Goal: Task Accomplishment & Management: Manage account settings

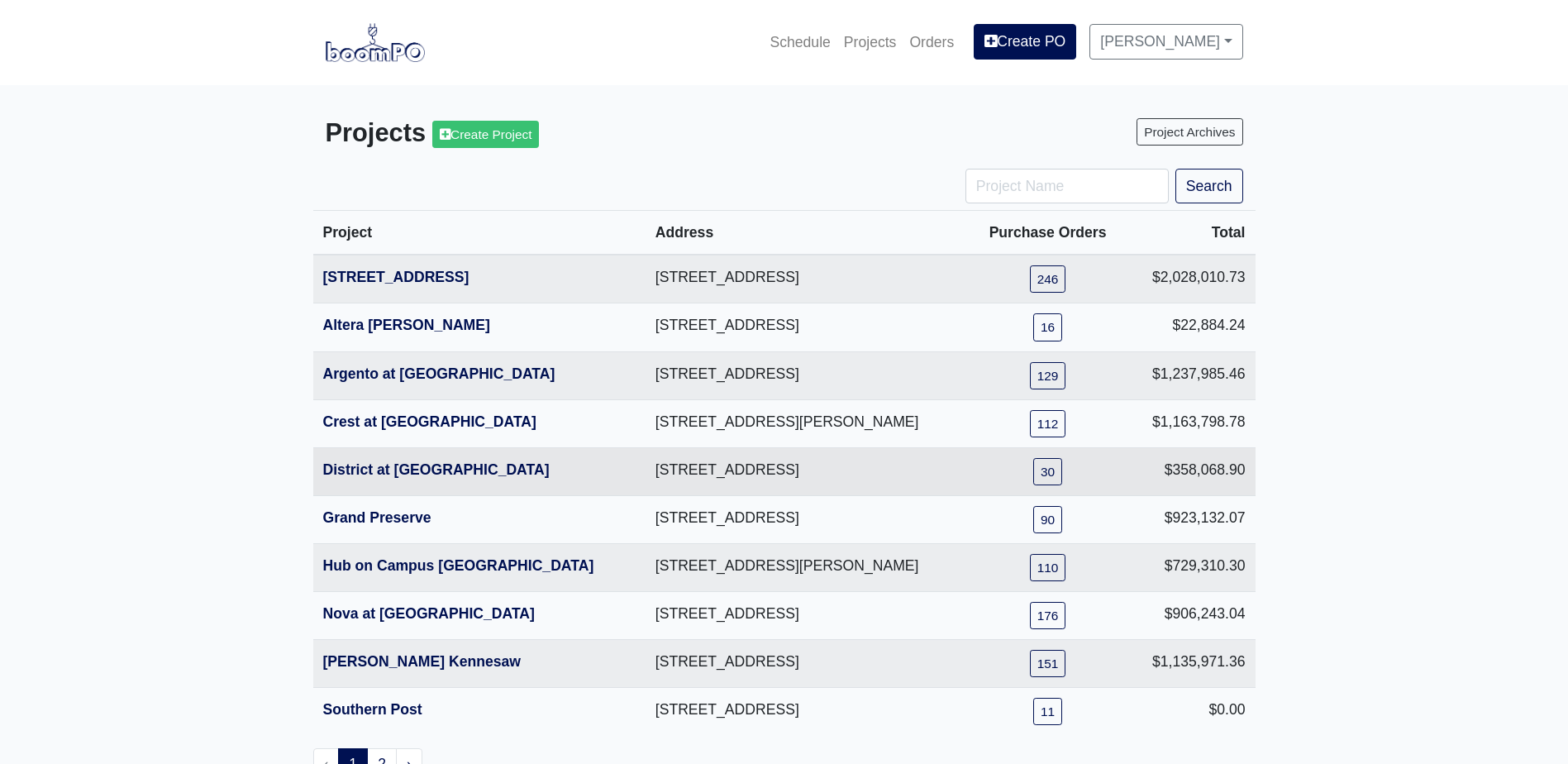
click at [408, 481] on th "District at [GEOGRAPHIC_DATA]" at bounding box center [479, 471] width 332 height 48
click at [403, 477] on link "District at [GEOGRAPHIC_DATA]" at bounding box center [436, 469] width 227 height 16
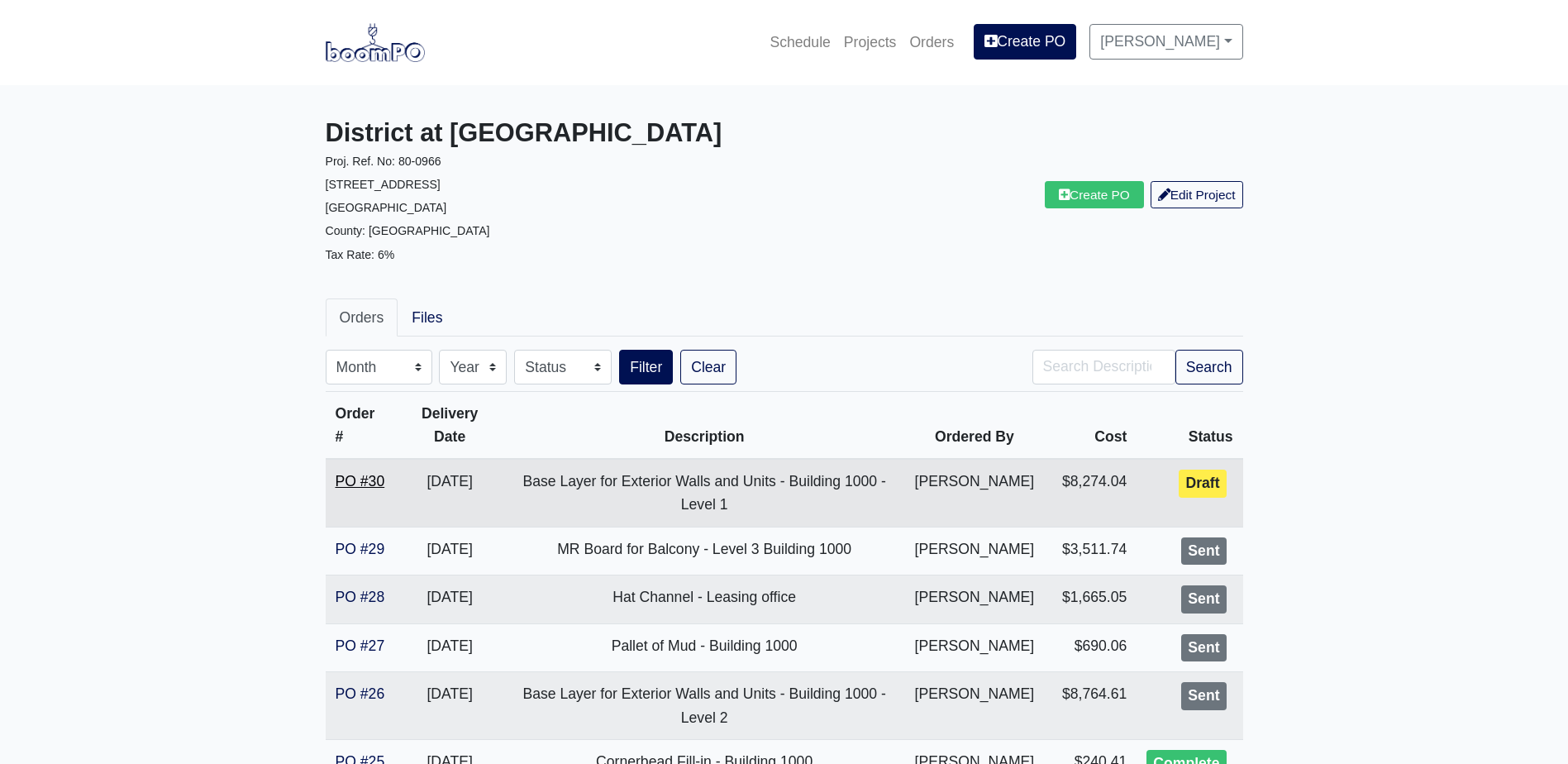
click at [340, 484] on link "PO #30" at bounding box center [360, 480] width 49 height 16
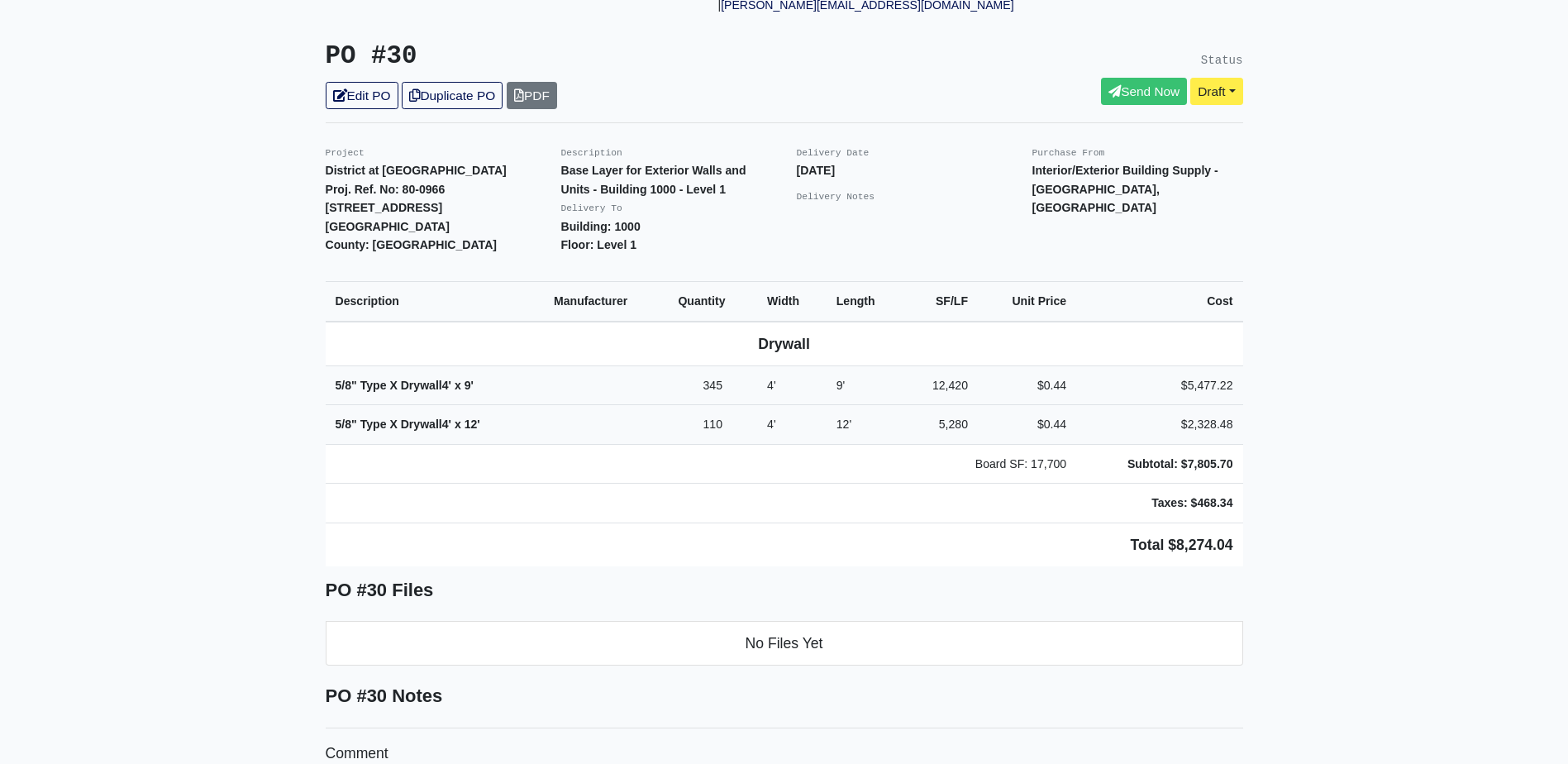
scroll to position [331, 0]
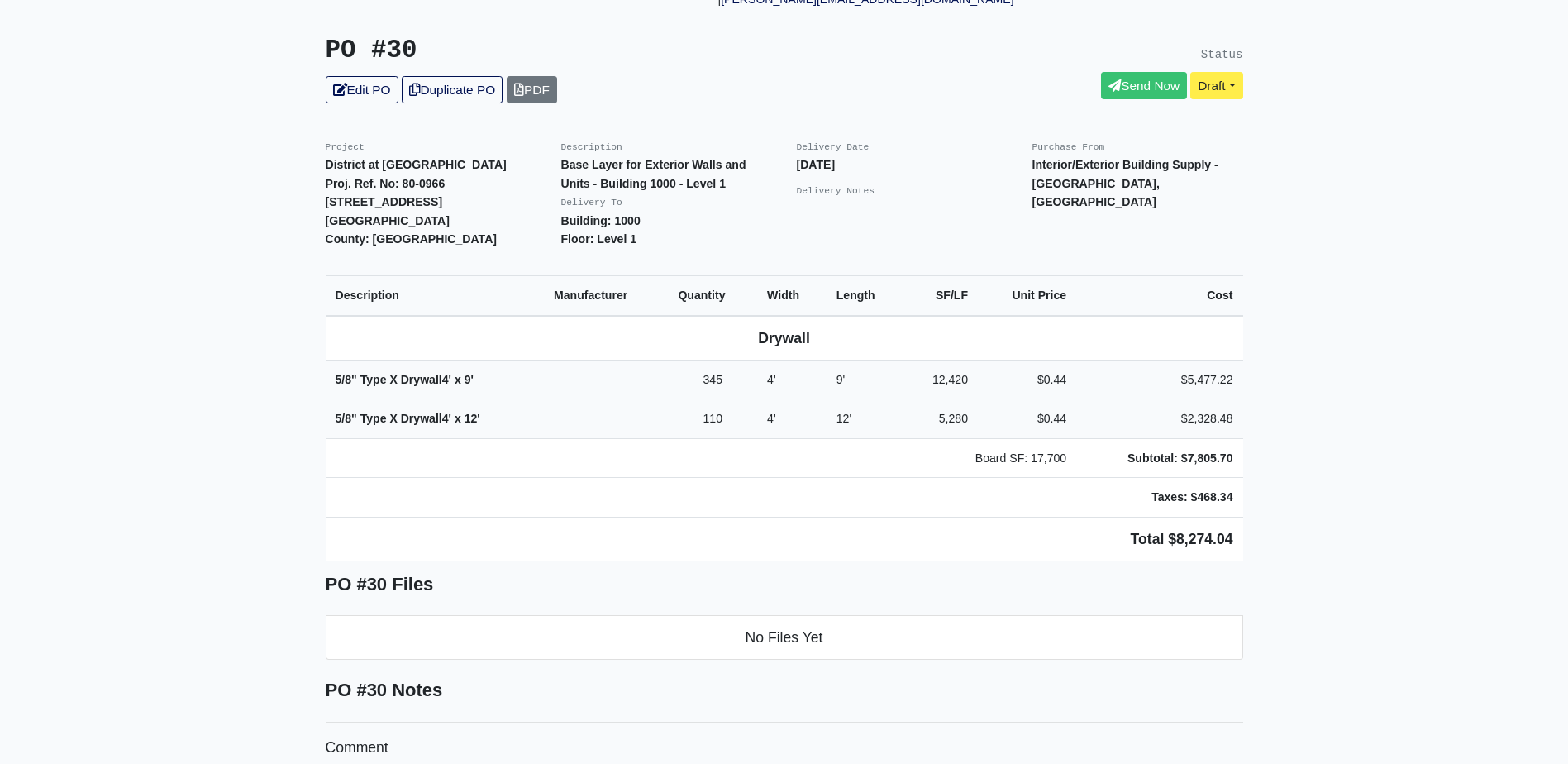
click at [371, 54] on div "PO #30 Edit PO Duplicate PO PDF" at bounding box center [549, 70] width 471 height 68
click at [368, 76] on link "Edit PO" at bounding box center [362, 89] width 73 height 27
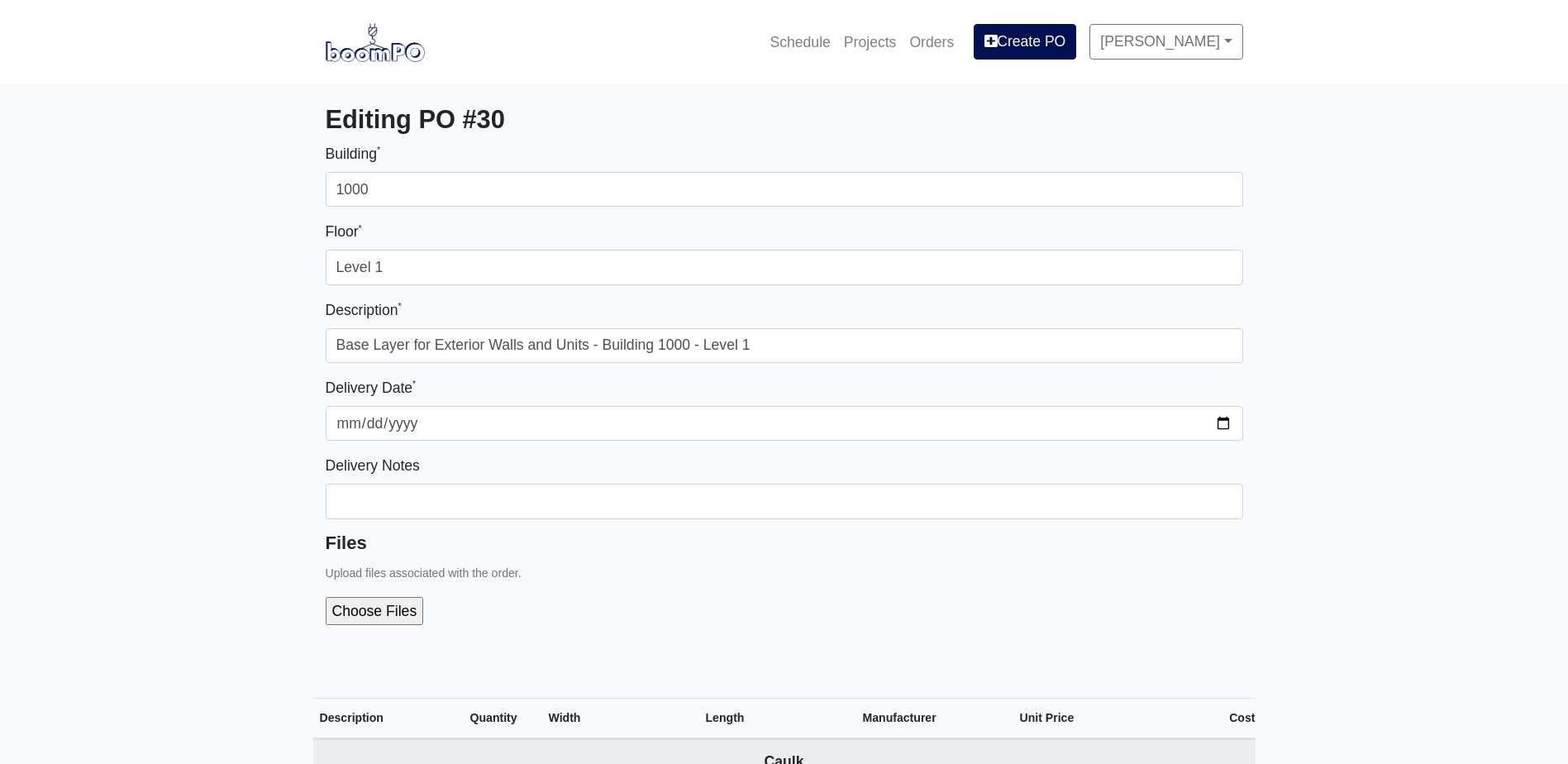
select select
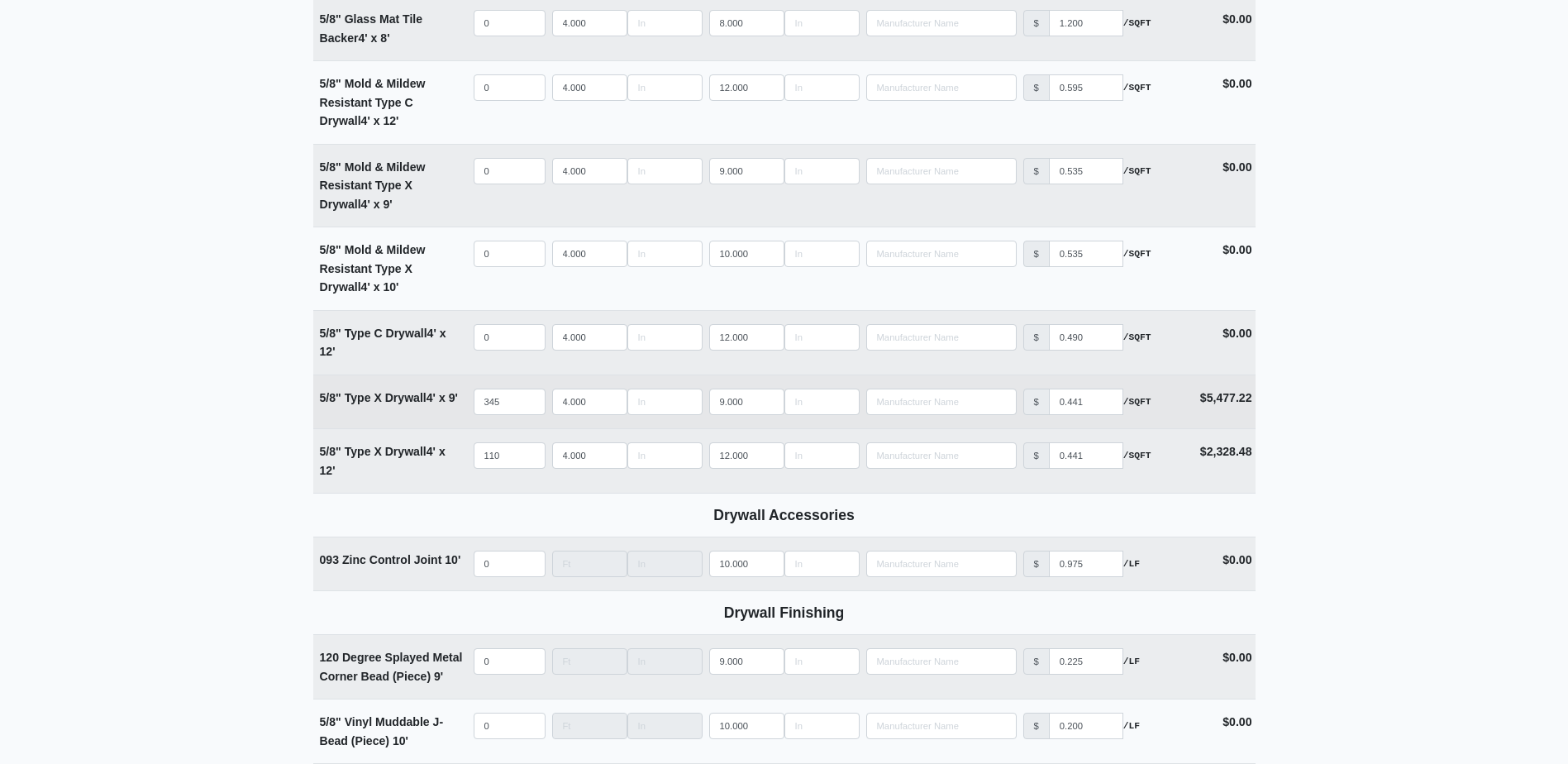
scroll to position [1157, 0]
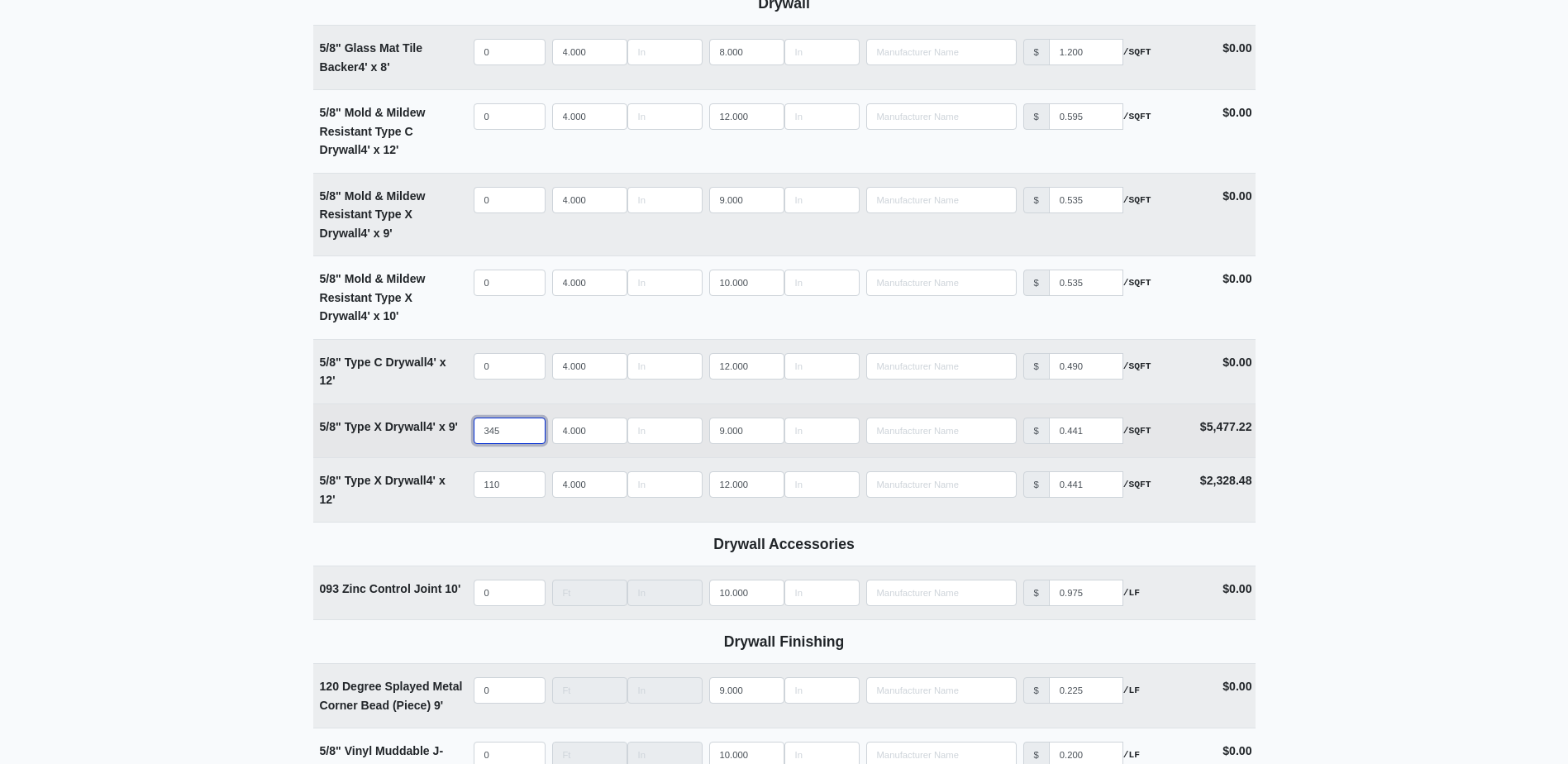
click at [514, 433] on input "345" at bounding box center [509, 430] width 72 height 26
type input "34"
select select
type input "3"
select select
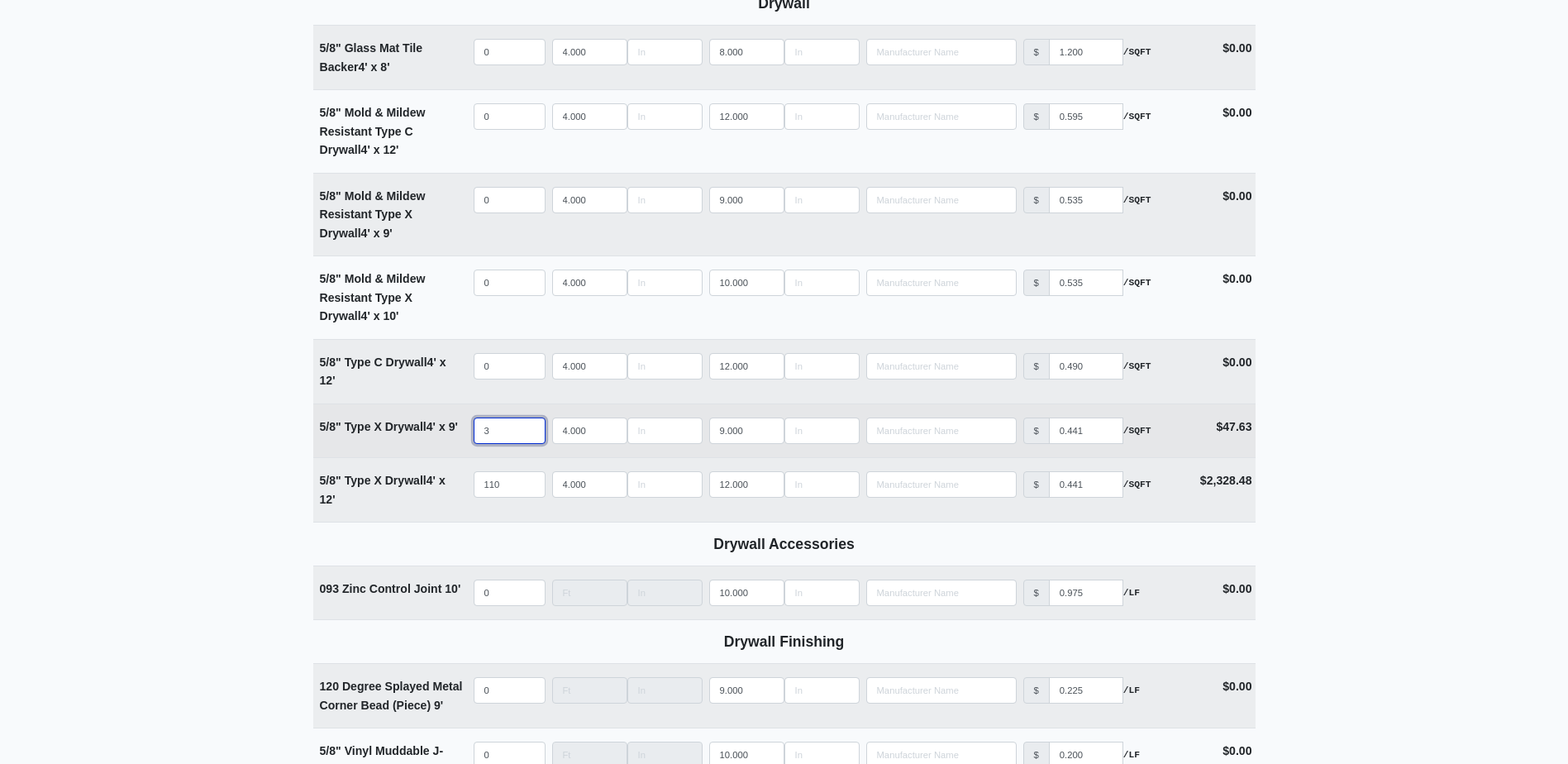
type input "30"
select select
type input "300"
select select
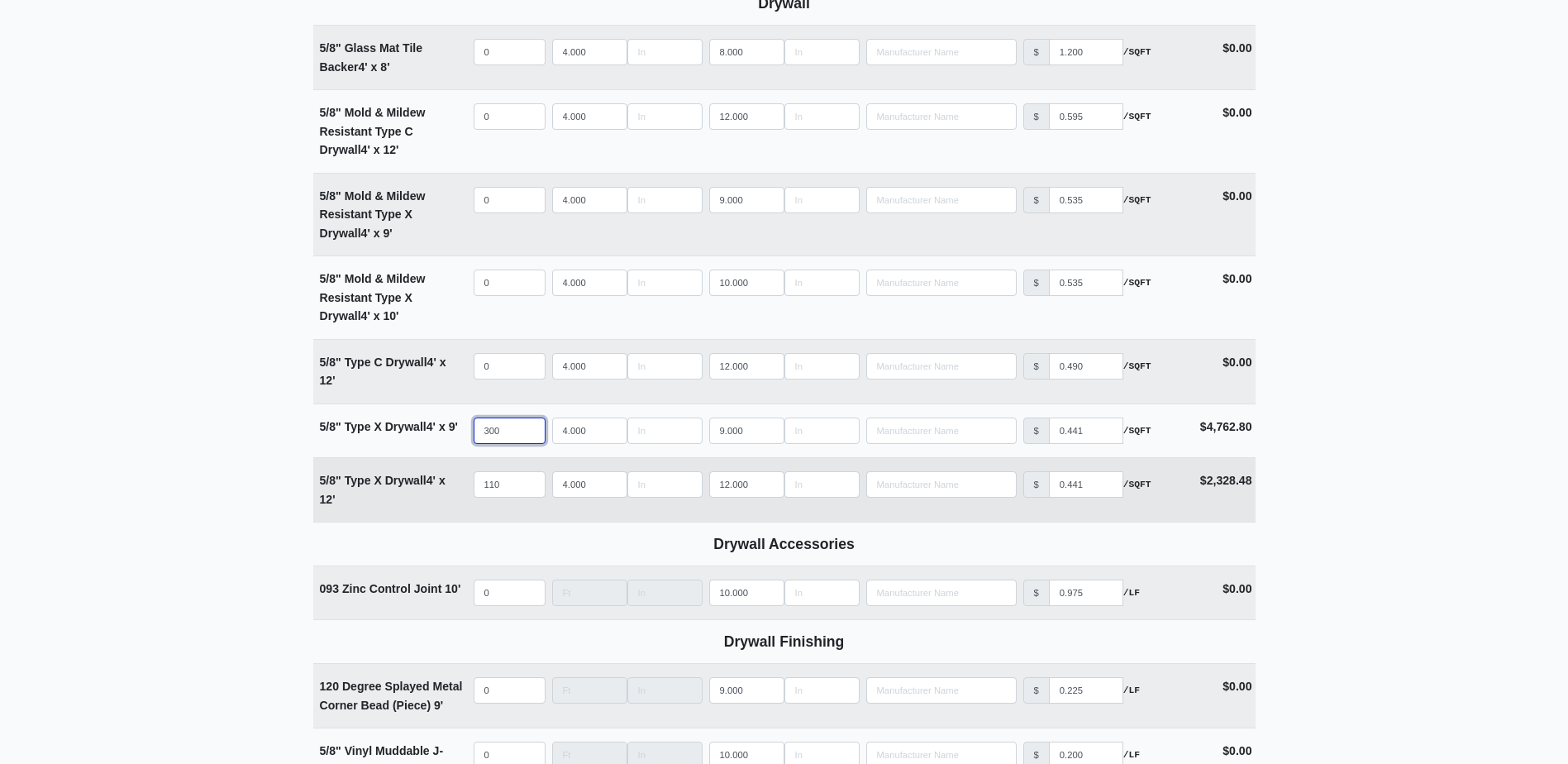
type input "300"
click at [520, 489] on input "110" at bounding box center [509, 484] width 72 height 26
type input "11"
select select
type input "1"
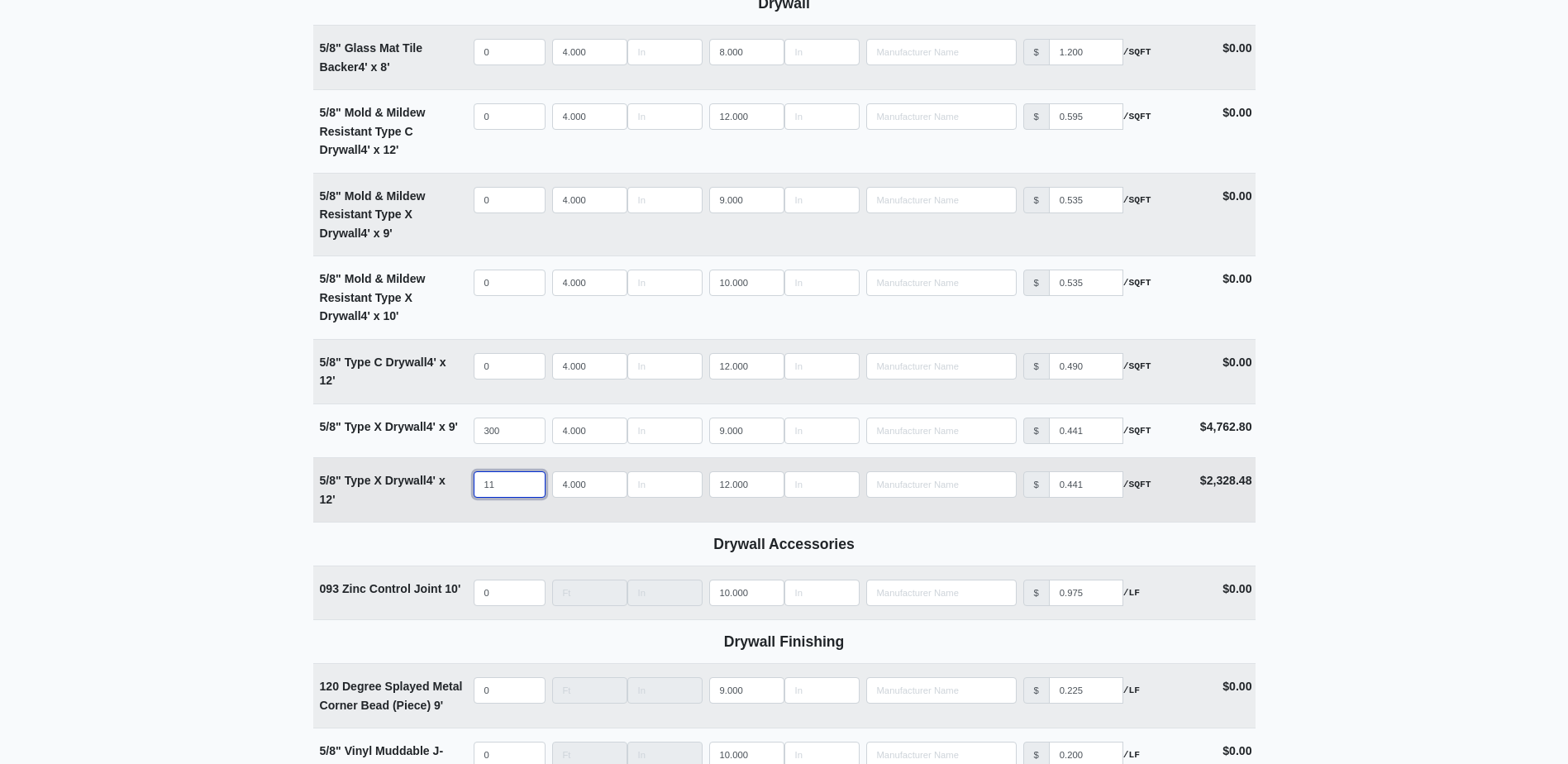
select select
type input "15"
select select
type input "155"
select select
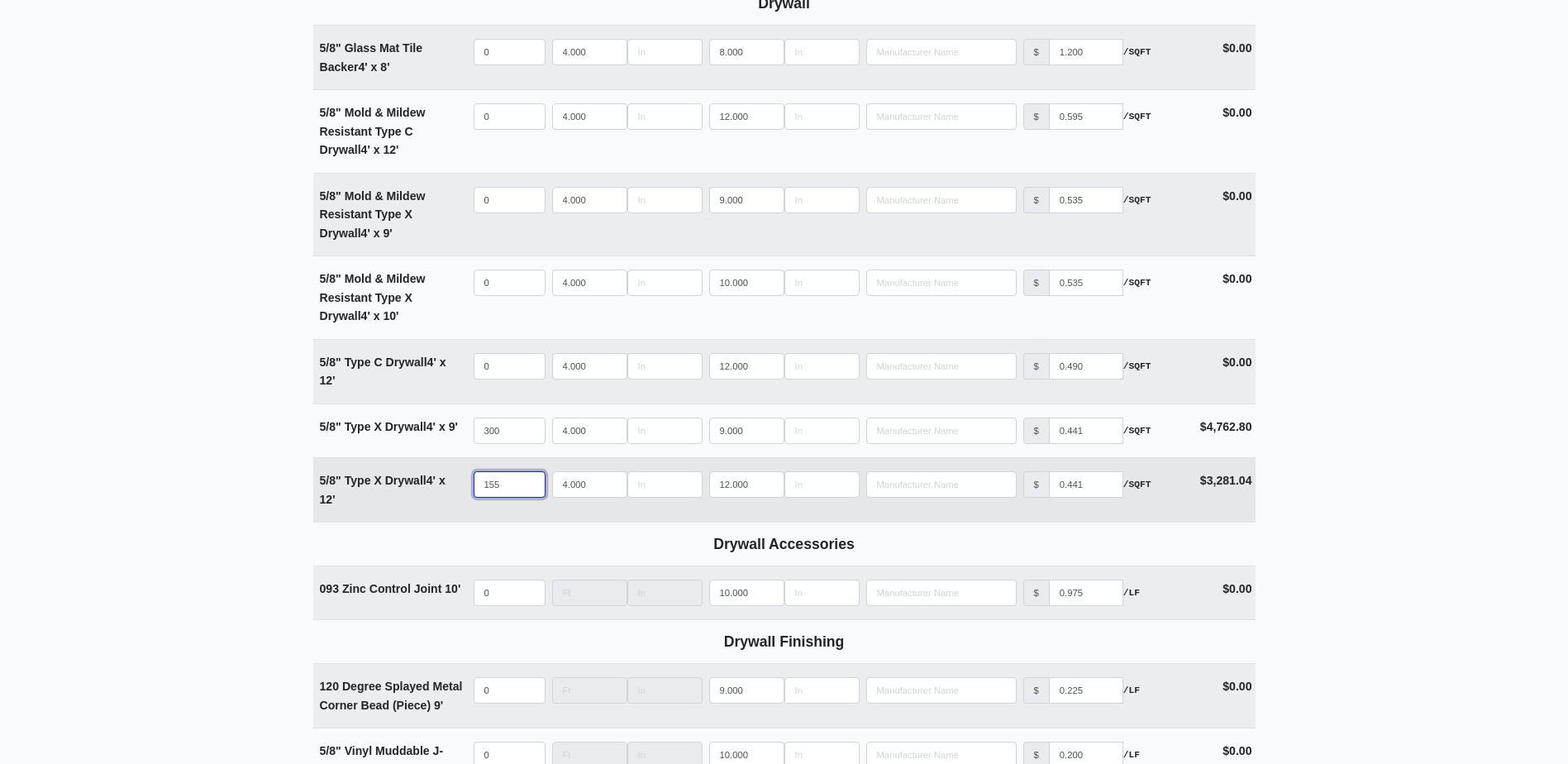
type input "15"
select select
type input "1"
select select
type input "11"
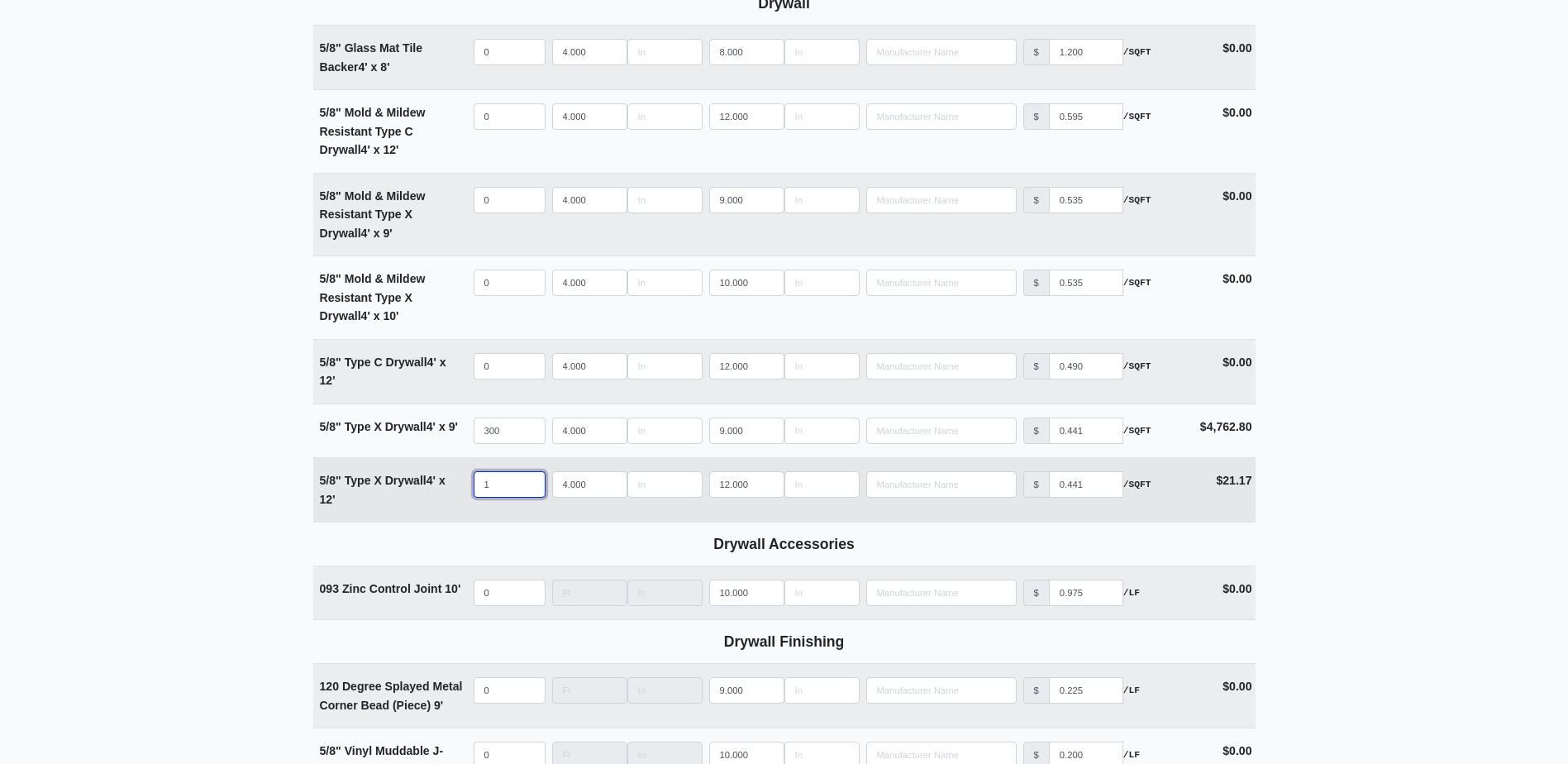
select select
type input "115"
select select
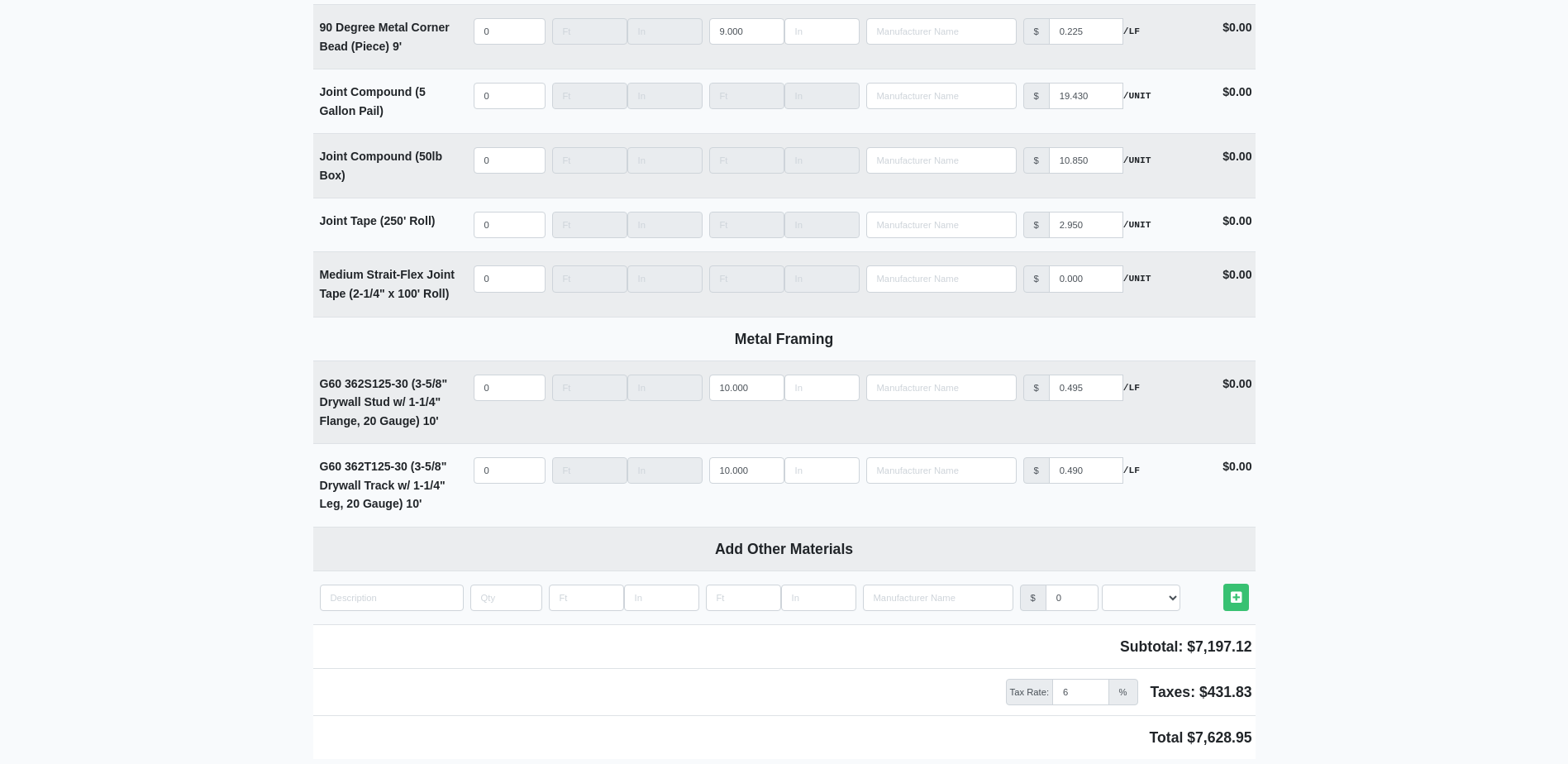
scroll to position [2099, 0]
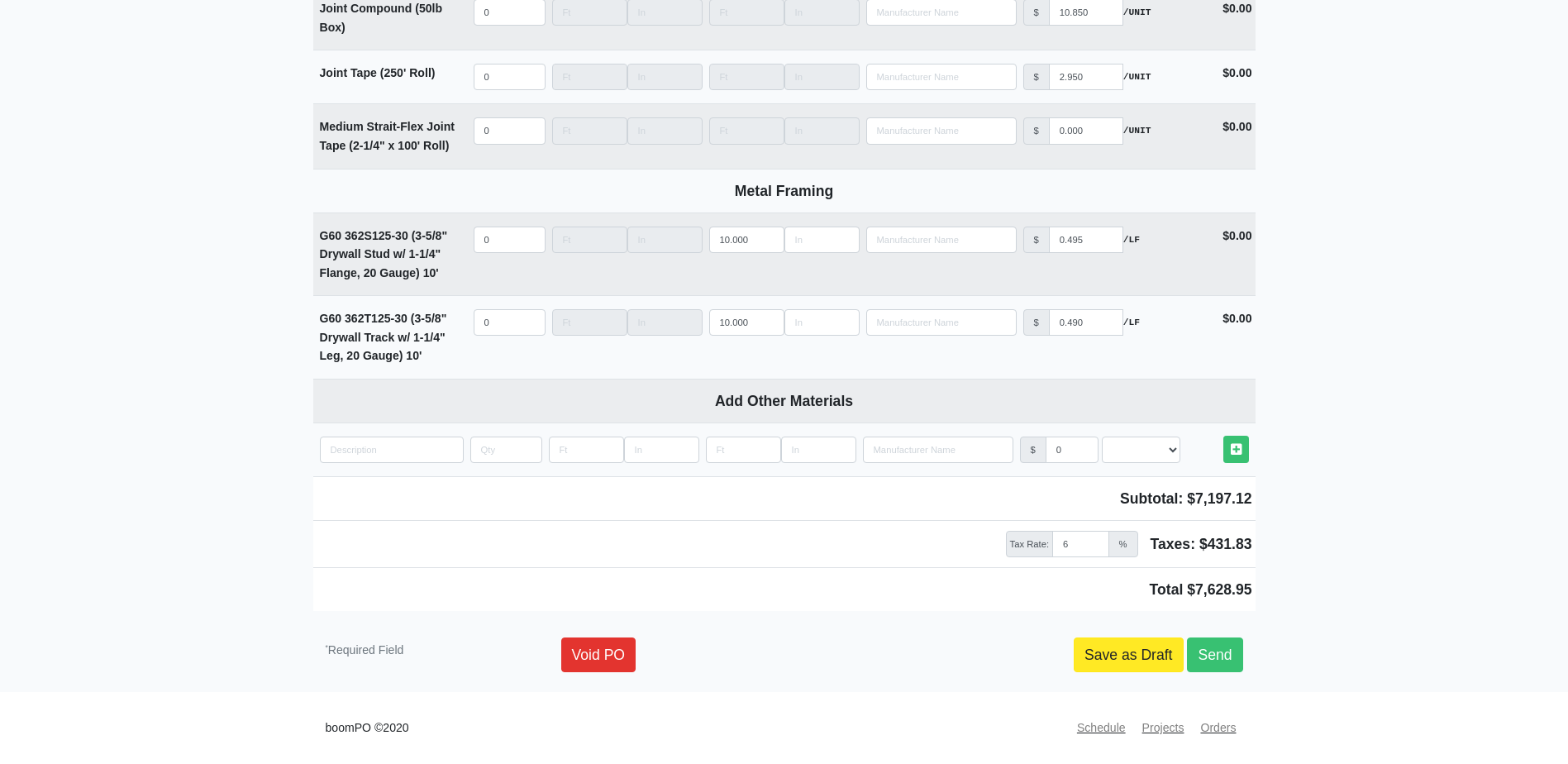
type input "115"
click at [1135, 651] on link "Save as Draft" at bounding box center [1128, 654] width 110 height 35
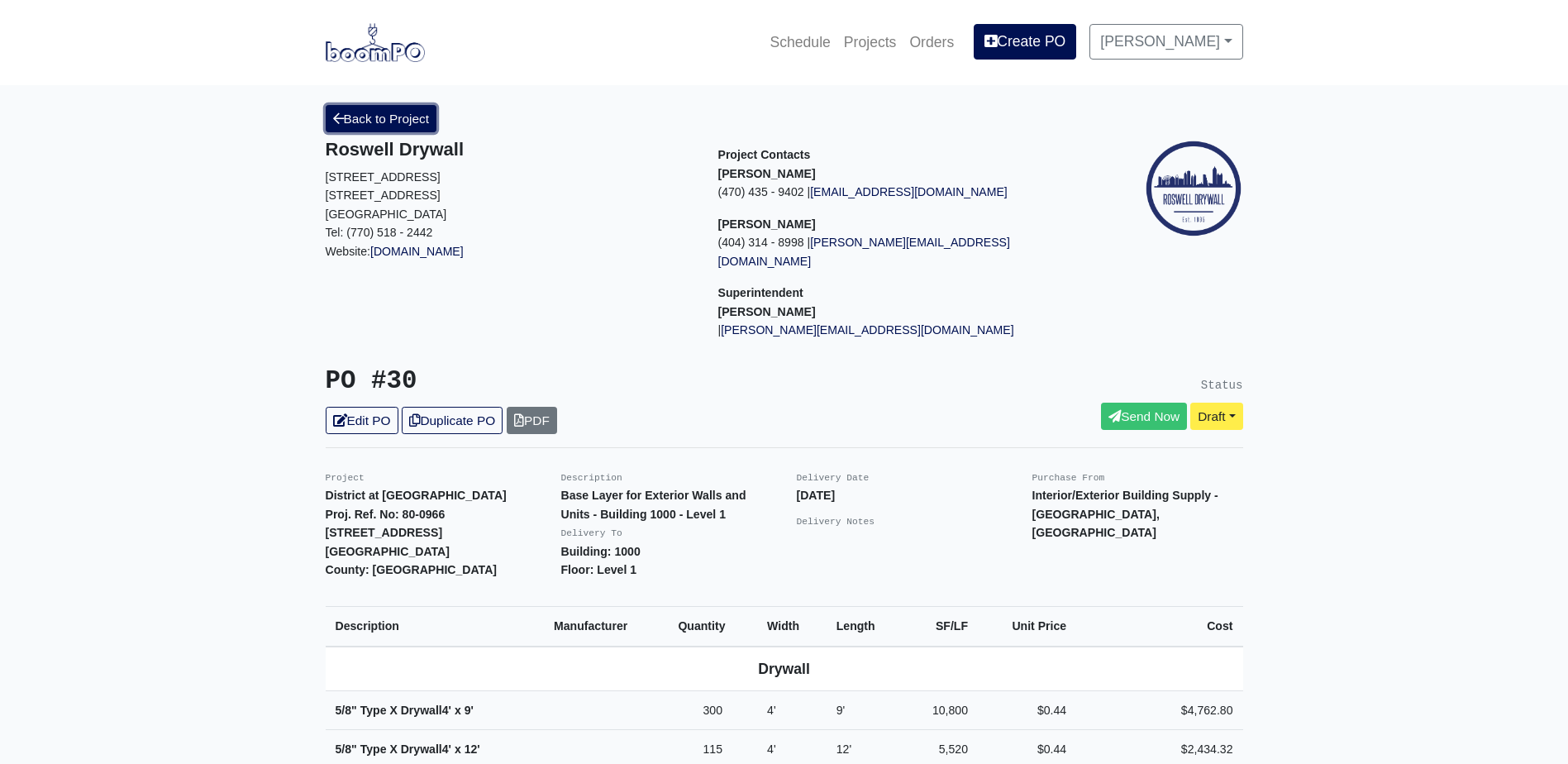
click at [390, 114] on link "Back to Project" at bounding box center [381, 119] width 111 height 27
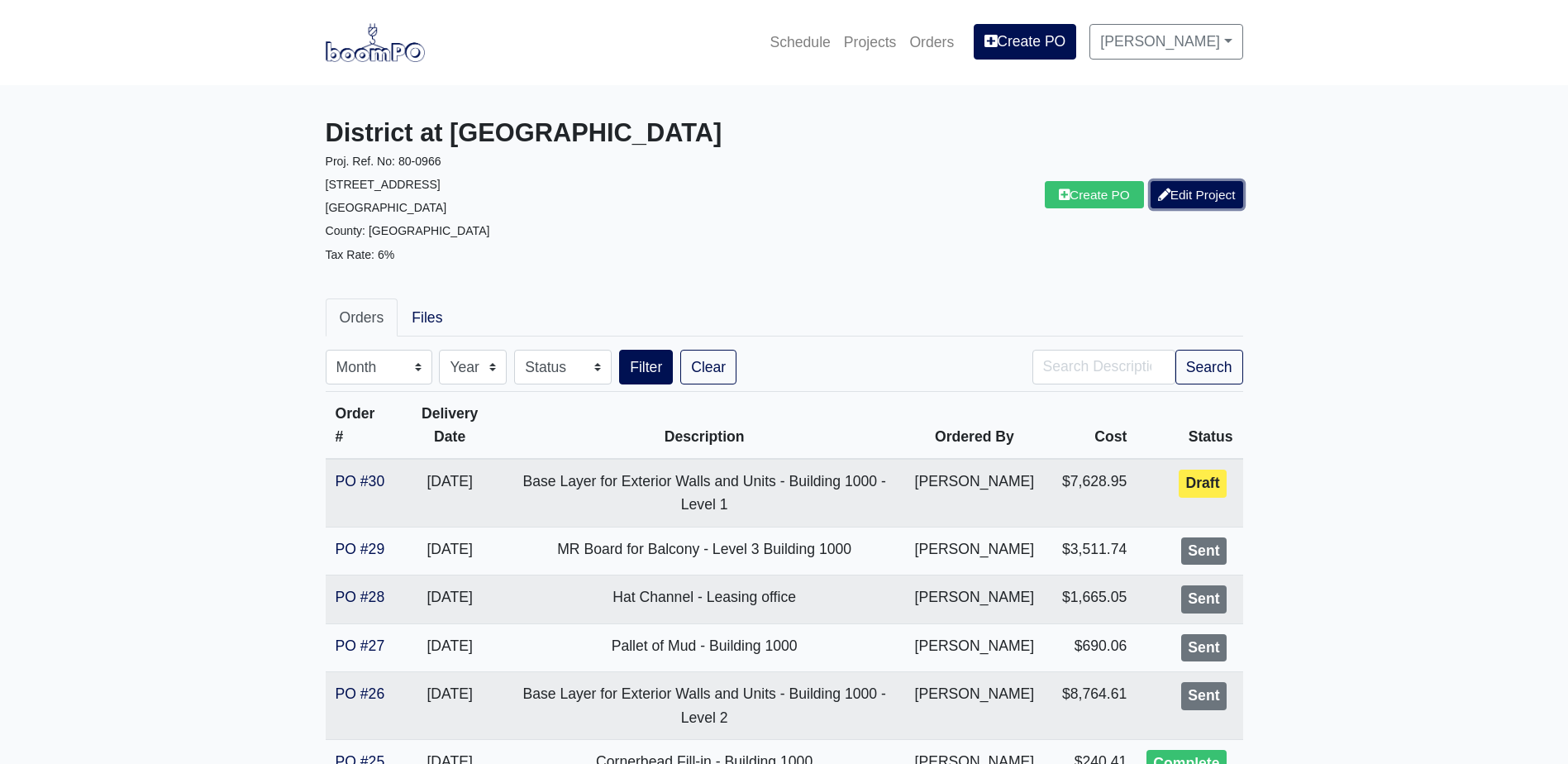
click at [1220, 194] on link "Edit Project" at bounding box center [1197, 195] width 93 height 27
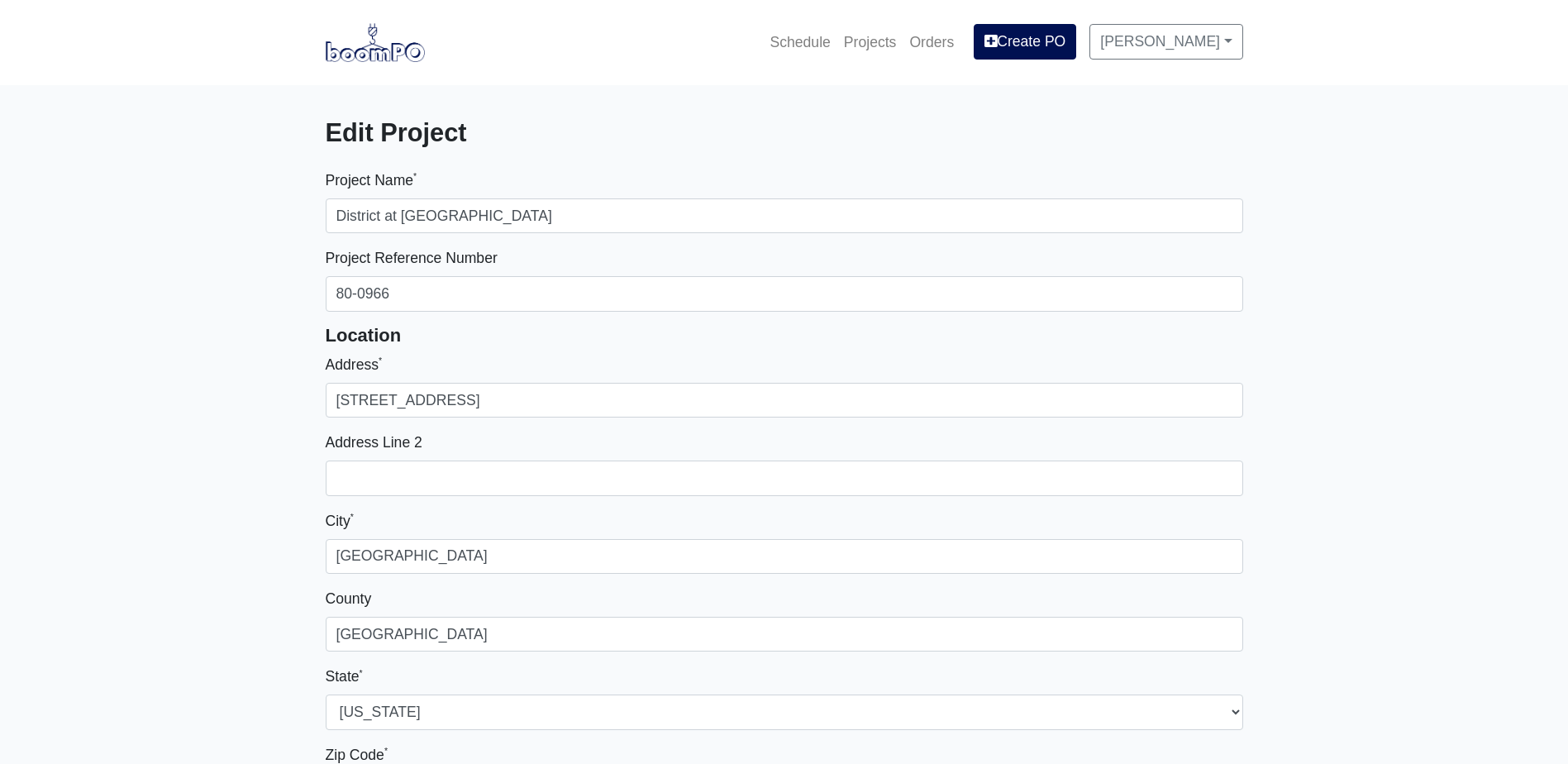
select select
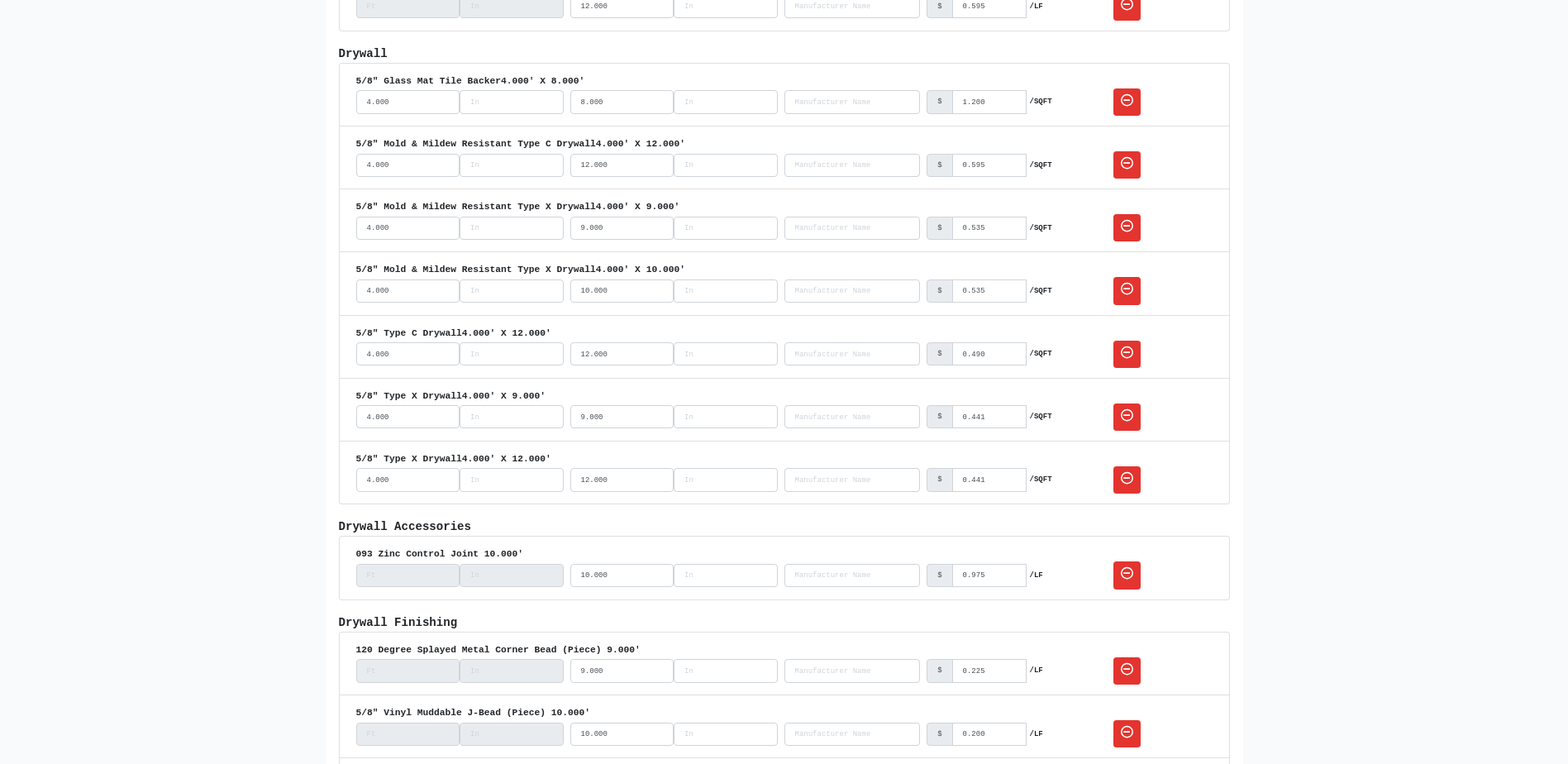
scroll to position [1653, 0]
drag, startPoint x: 351, startPoint y: 456, endPoint x: 453, endPoint y: 459, distance: 102.0
click at [453, 459] on li "5/8" Type X Drywall 4.000' X 12.000' 4.000 12.000 No Results $ 0.441 /SQFT" at bounding box center [784, 470] width 892 height 64
copy div "5/8" Type X Drywall"
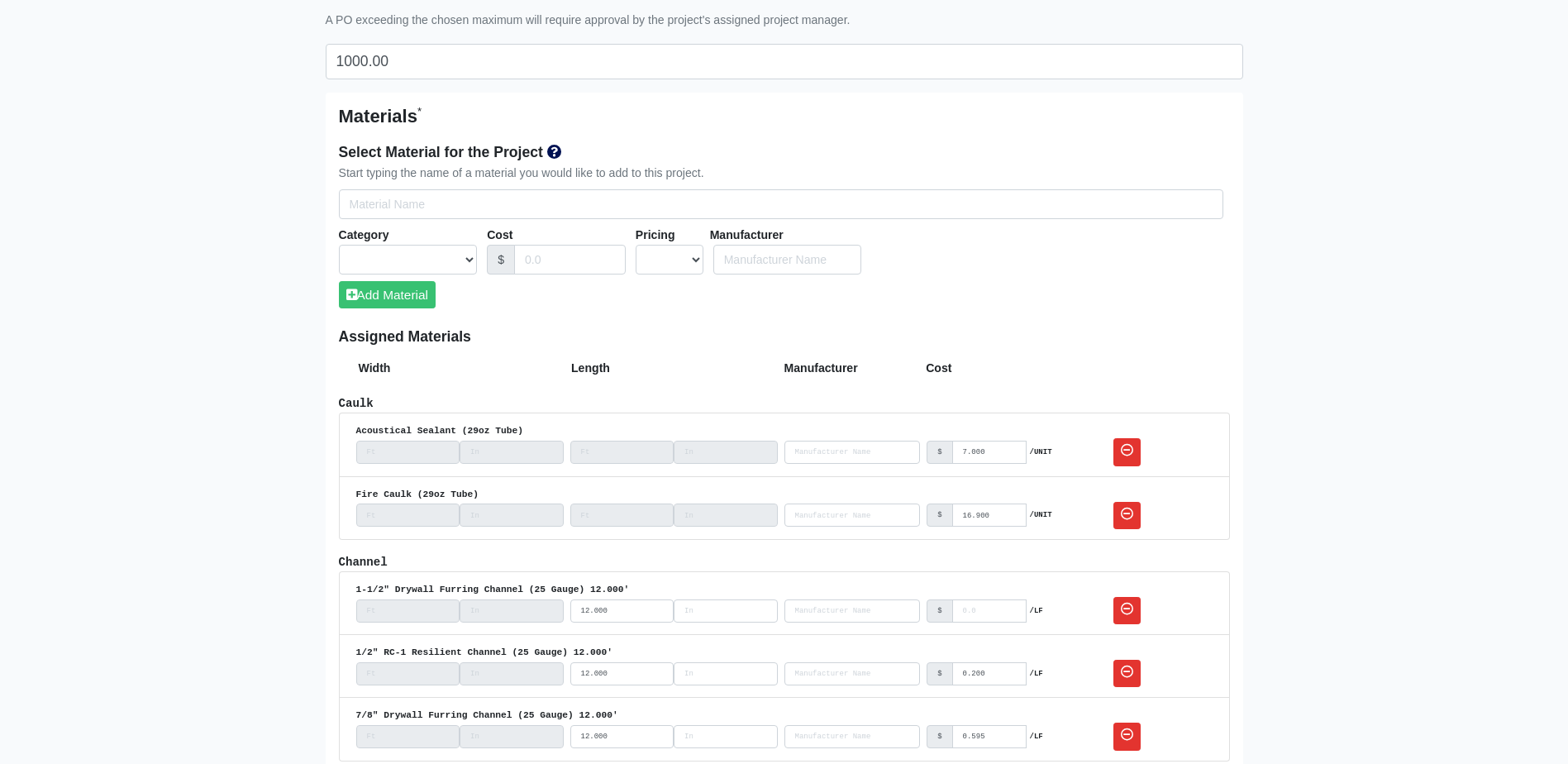
scroll to position [909, 0]
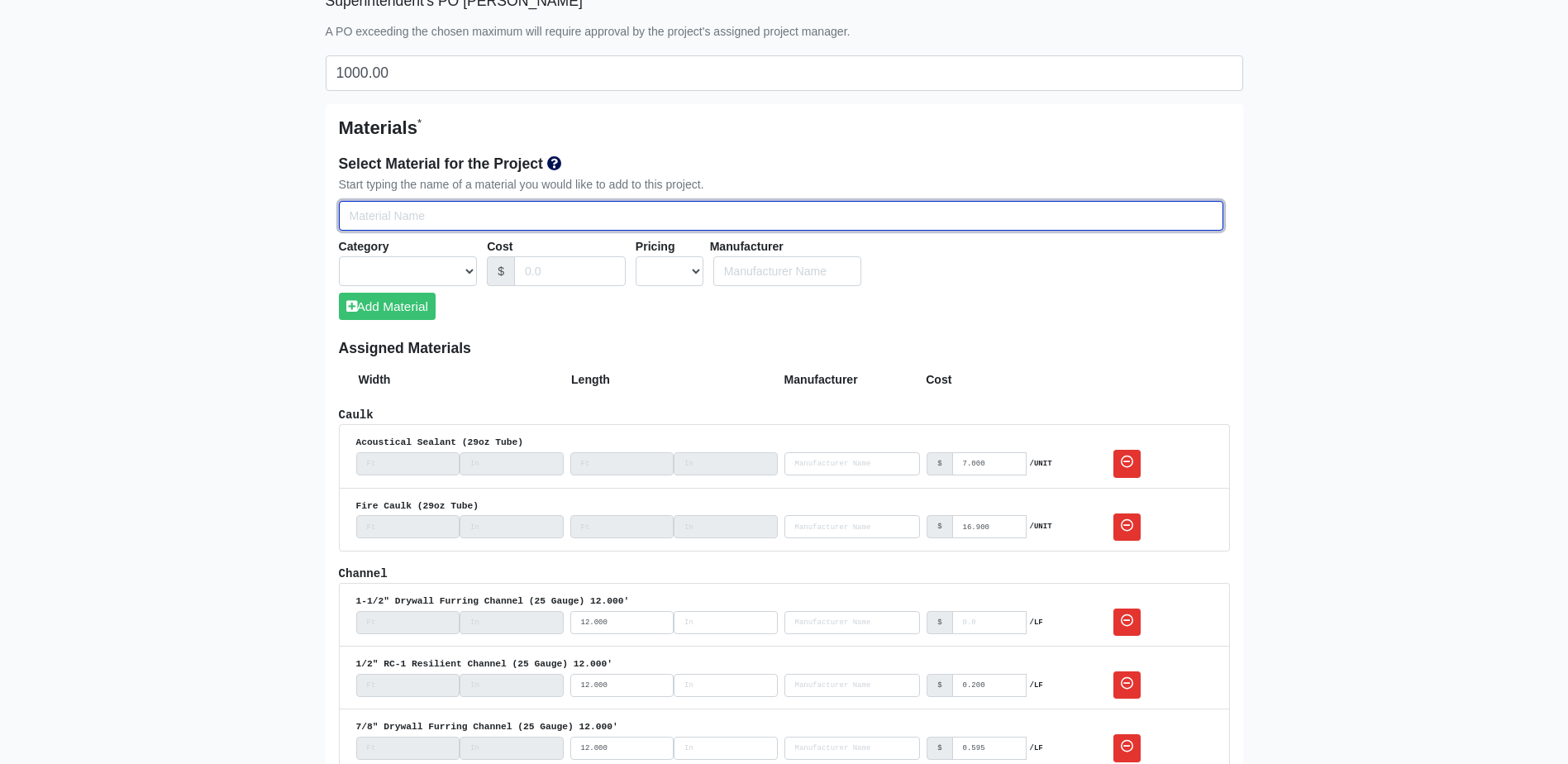
click at [437, 213] on input "Select Team Members for the Project" at bounding box center [781, 216] width 885 height 31
paste input "5/8" Type X Drywall"
type input "5/8" Type X Drywall"
select select
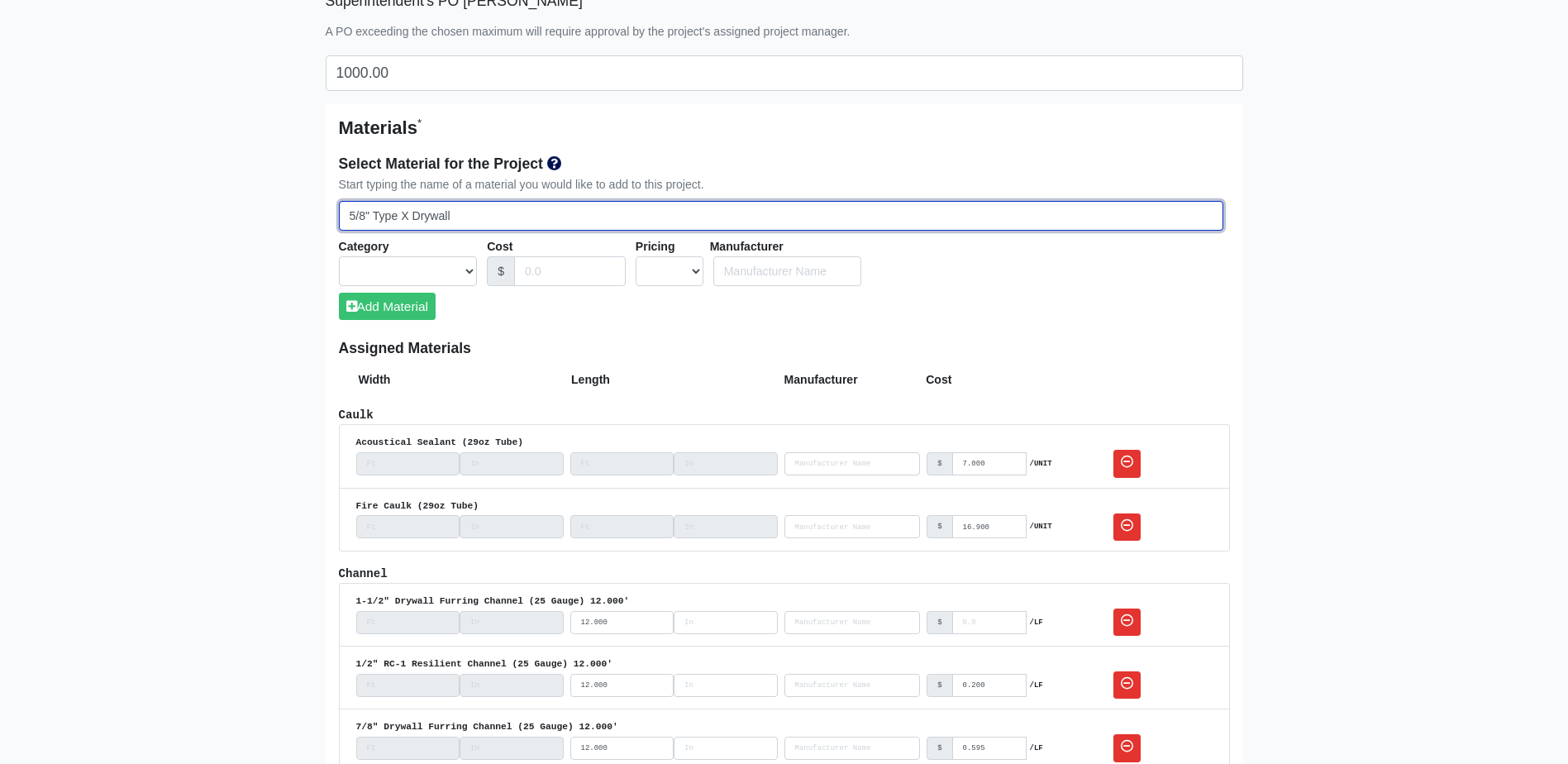
select select
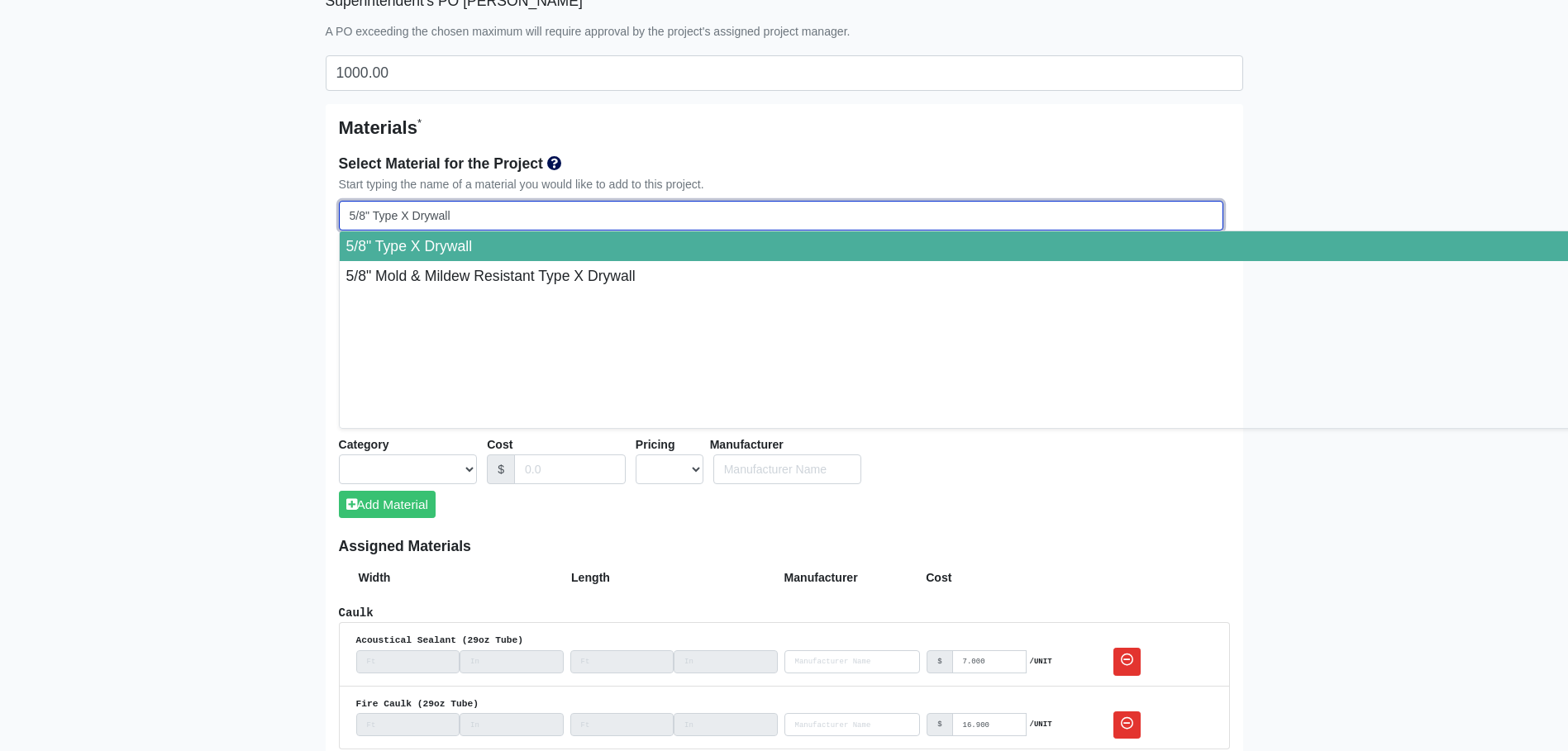
type input "5/8" Type X Drywall"
select select "[object Object]"
select select "0"
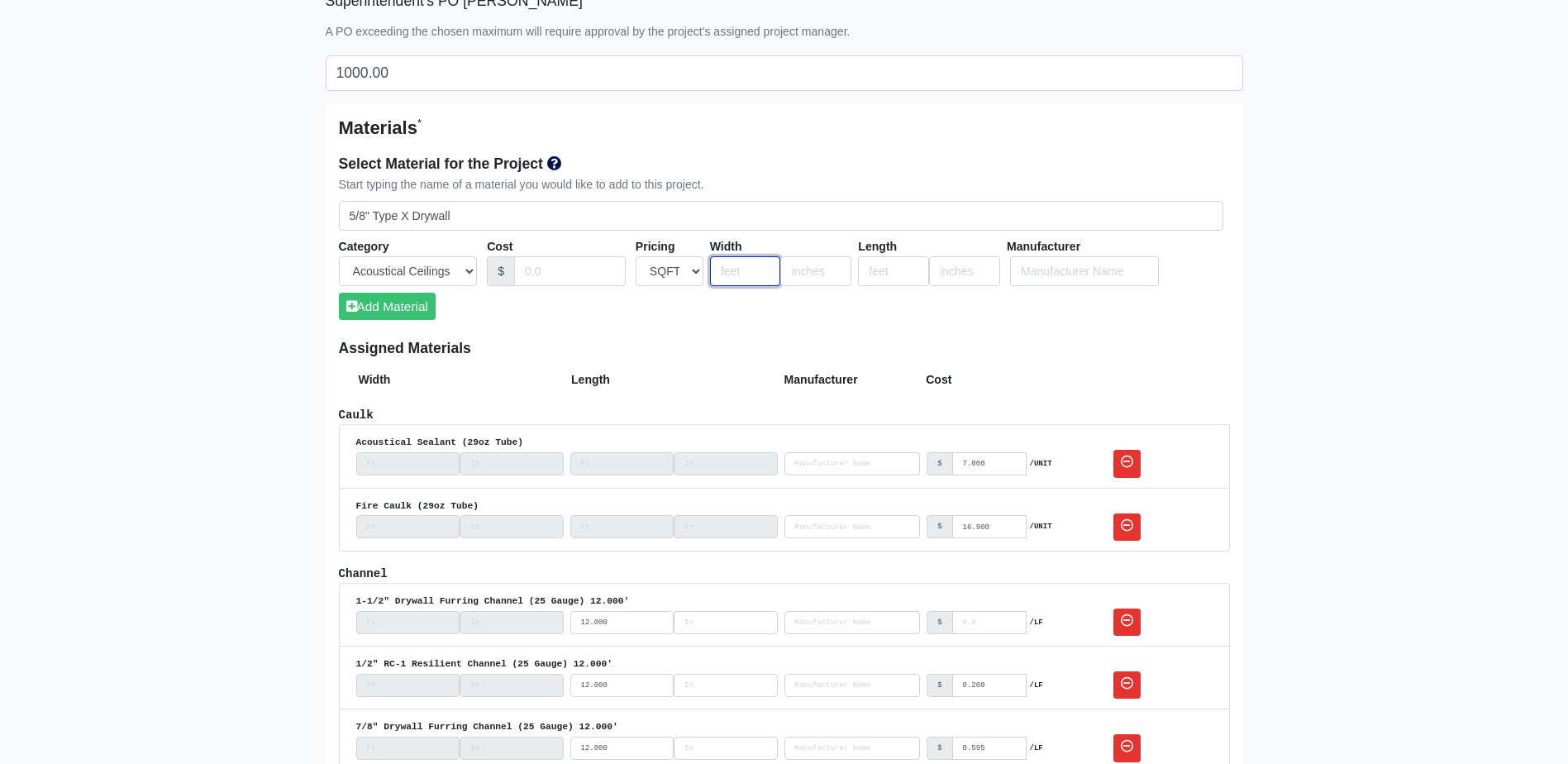
click at [741, 276] on input "number" at bounding box center [746, 272] width 71 height 31
type input "4"
type input "12"
click at [535, 267] on input "Cost" at bounding box center [569, 272] width 111 height 31
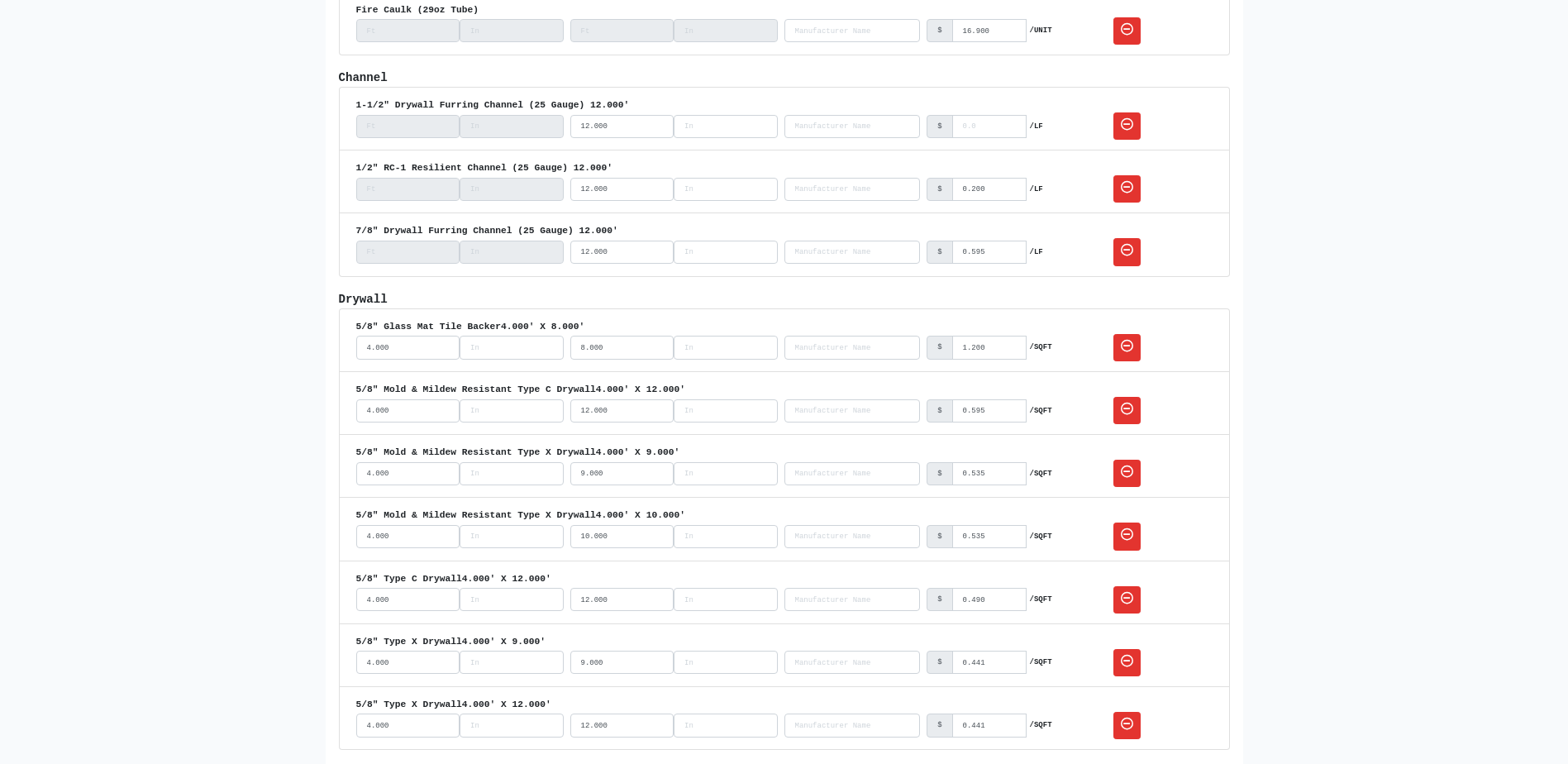
scroll to position [1174, 0]
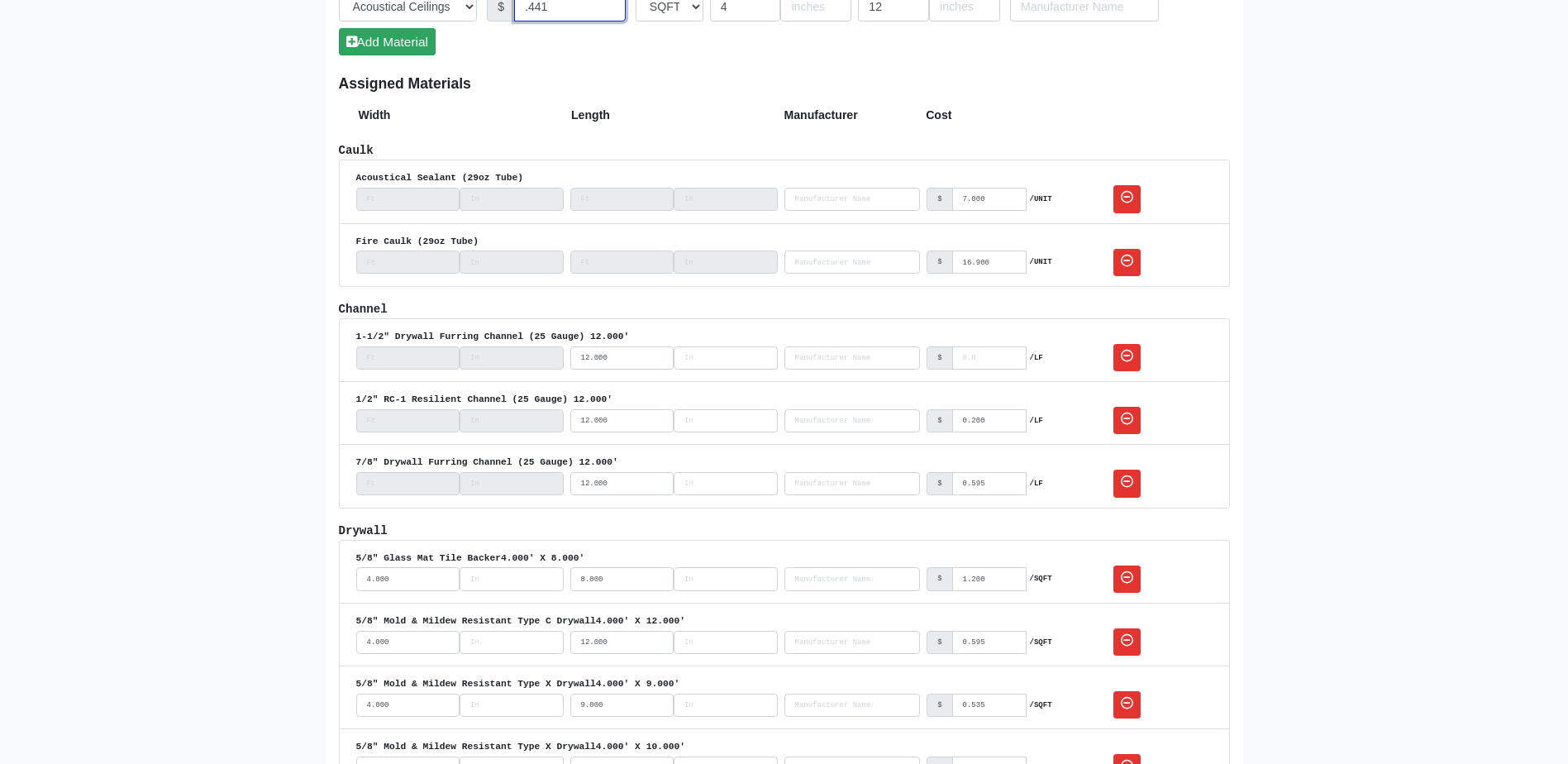
type input ".441"
click at [410, 48] on button "Add Material" at bounding box center [388, 42] width 97 height 27
select select
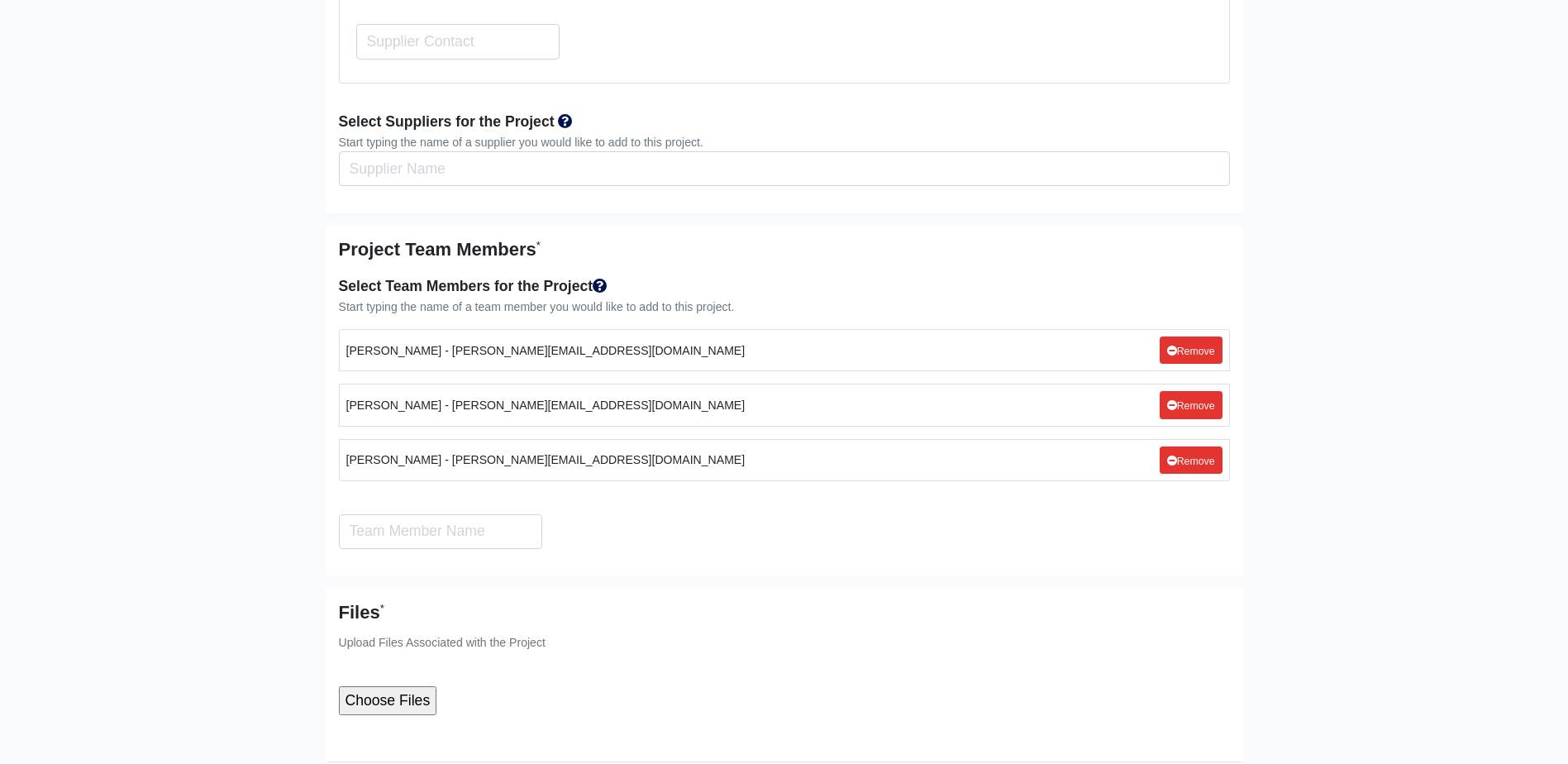
scroll to position [3690, 0]
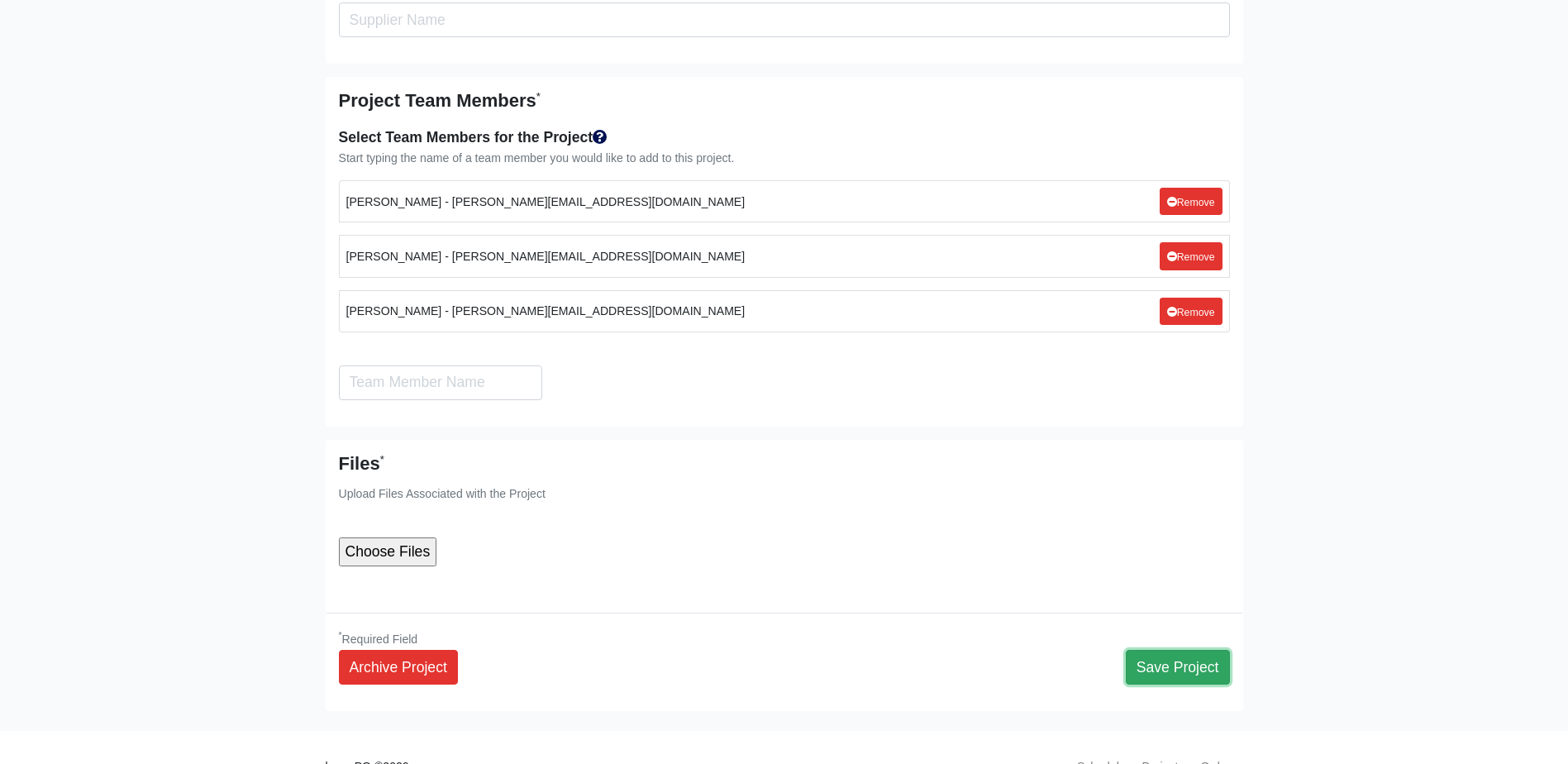
click at [1188, 650] on button "Save Project" at bounding box center [1178, 667] width 105 height 35
select select
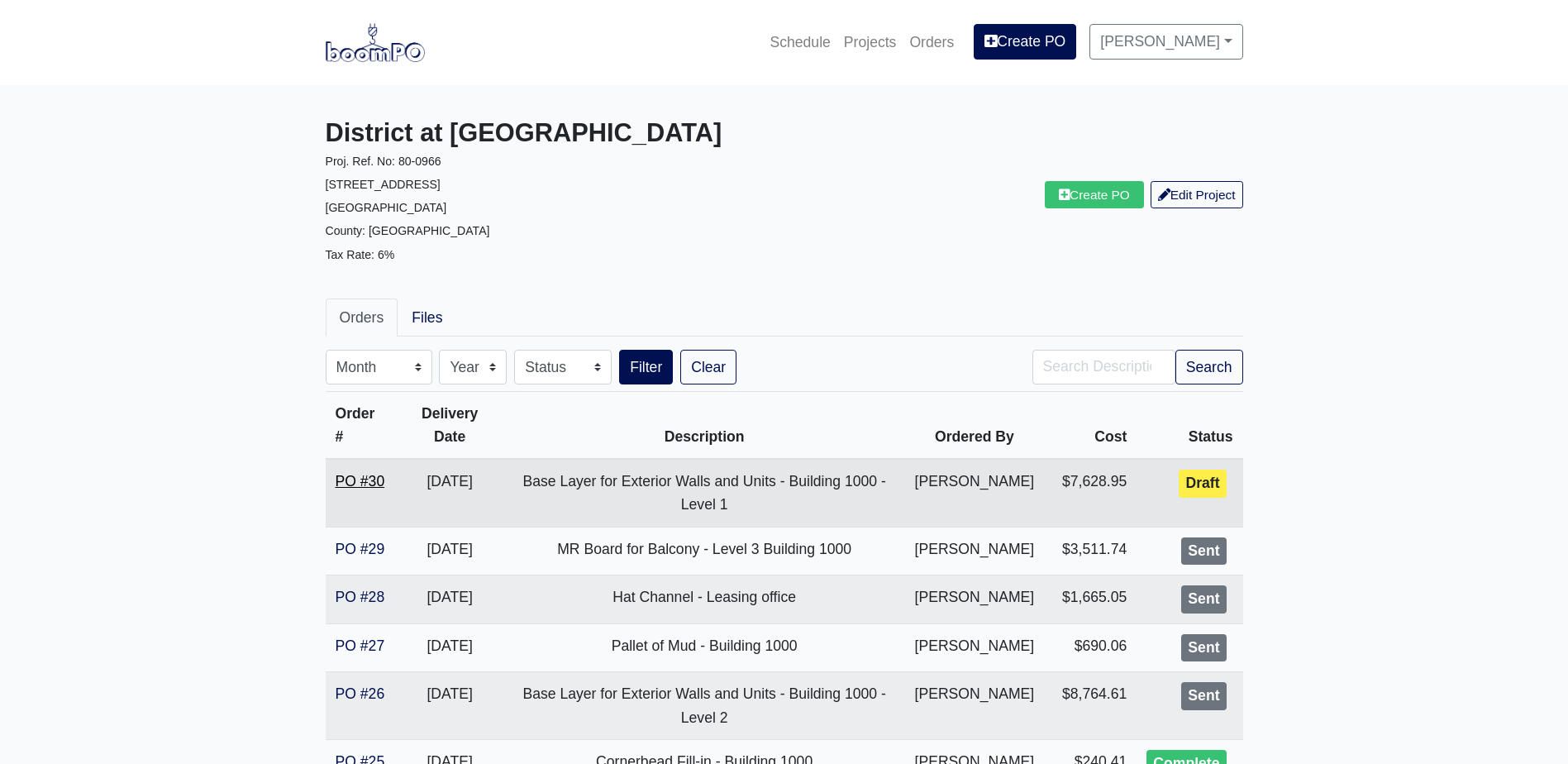
click at [369, 483] on link "PO #30" at bounding box center [360, 480] width 49 height 16
click at [1060, 354] on input "Search" at bounding box center [1104, 366] width 143 height 35
type input "base"
click at [1222, 371] on button "Search" at bounding box center [1209, 366] width 68 height 35
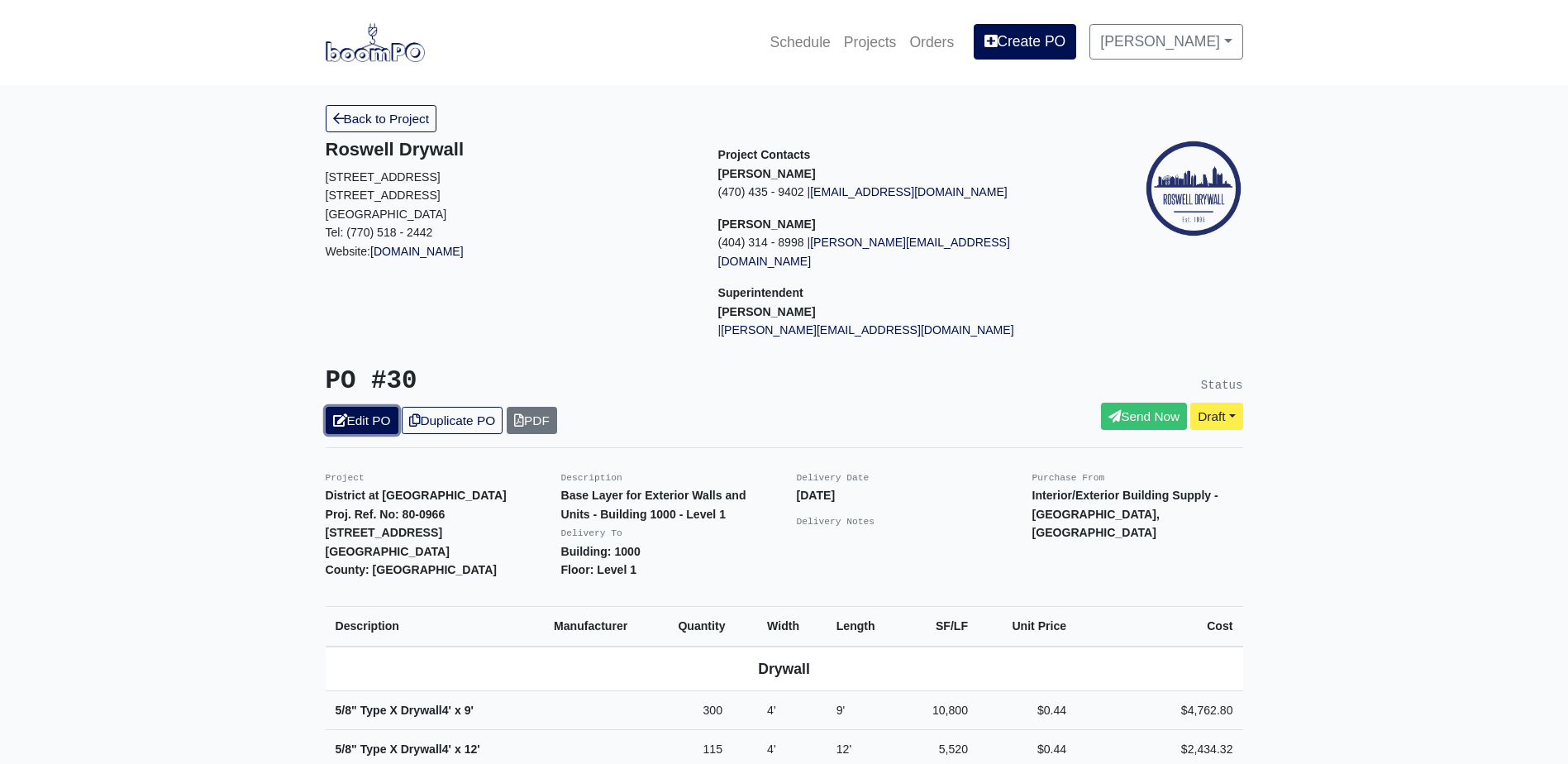
click at [369, 407] on link "Edit PO" at bounding box center [362, 421] width 73 height 27
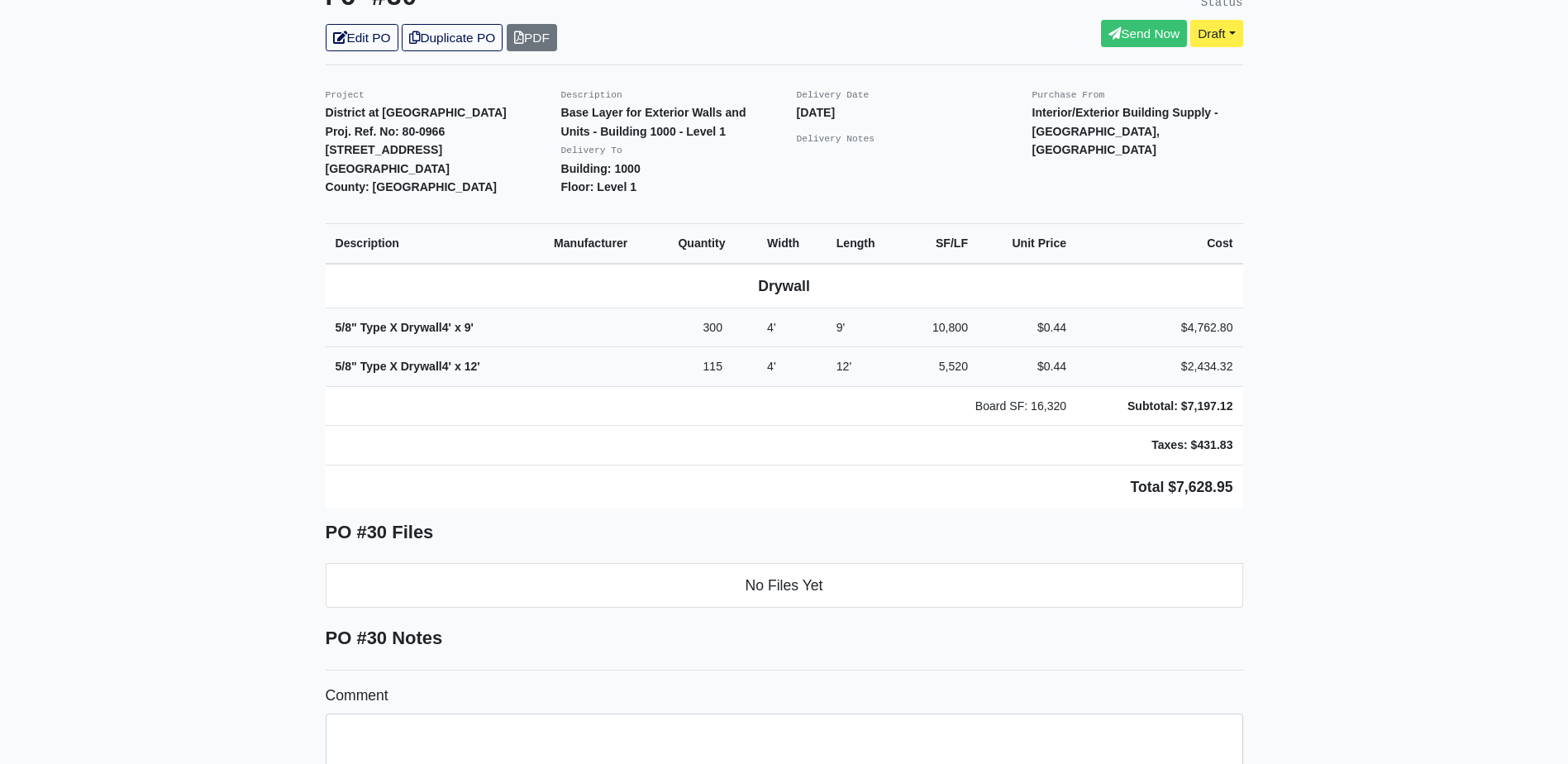
scroll to position [300, 0]
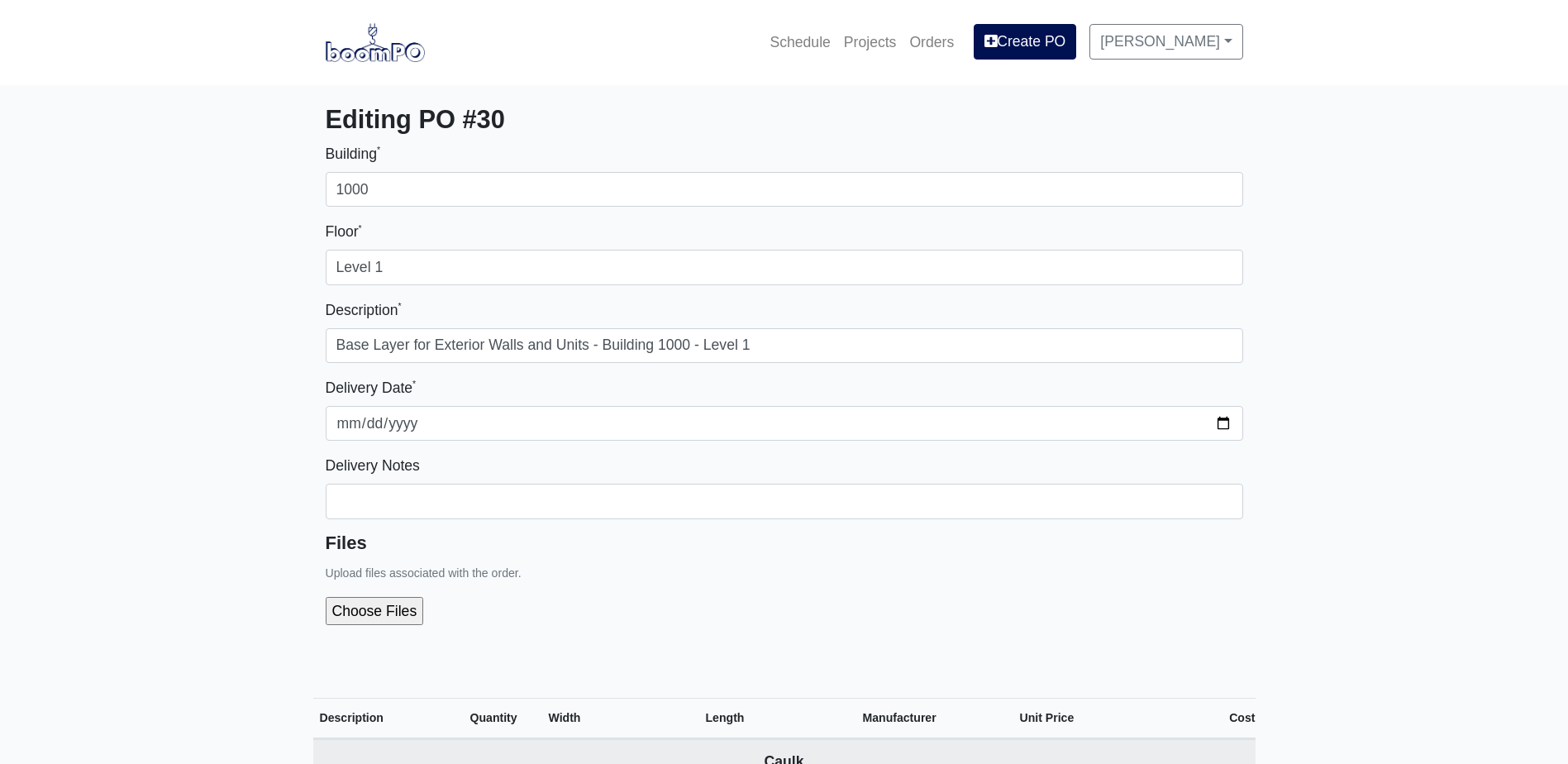
select select
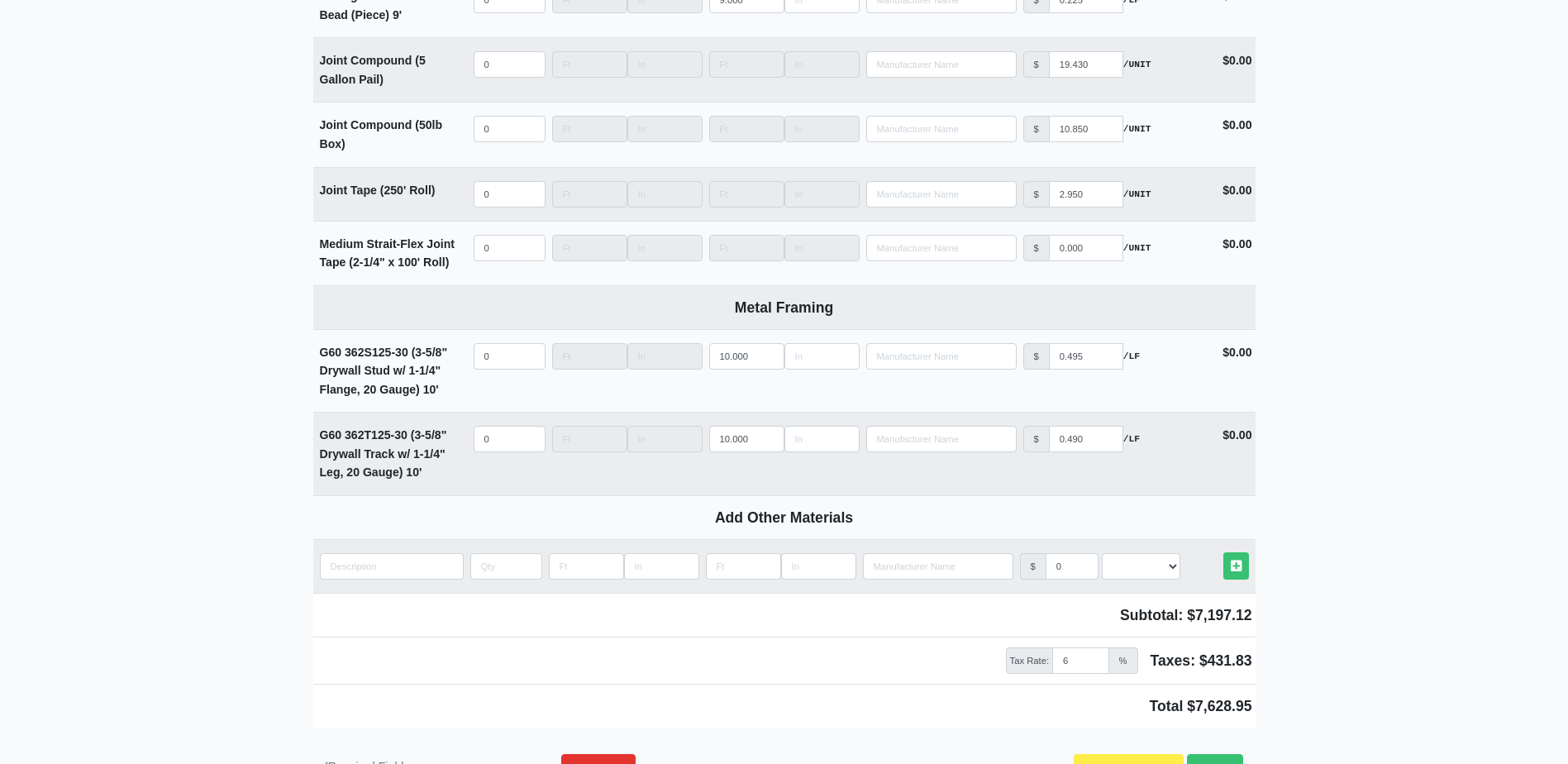
scroll to position [2163, 0]
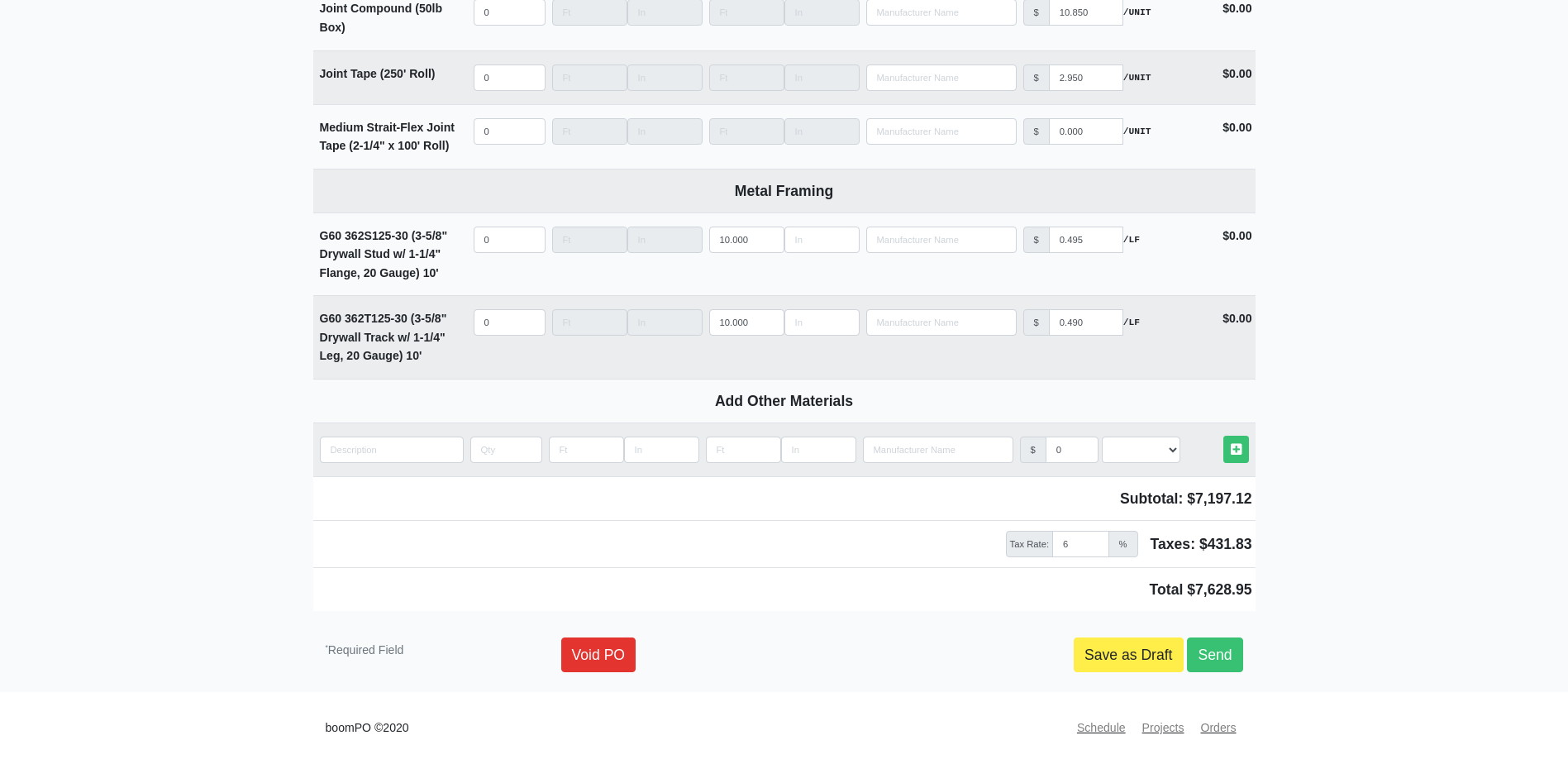
drag, startPoint x: 262, startPoint y: 465, endPoint x: 269, endPoint y: 461, distance: 8.1
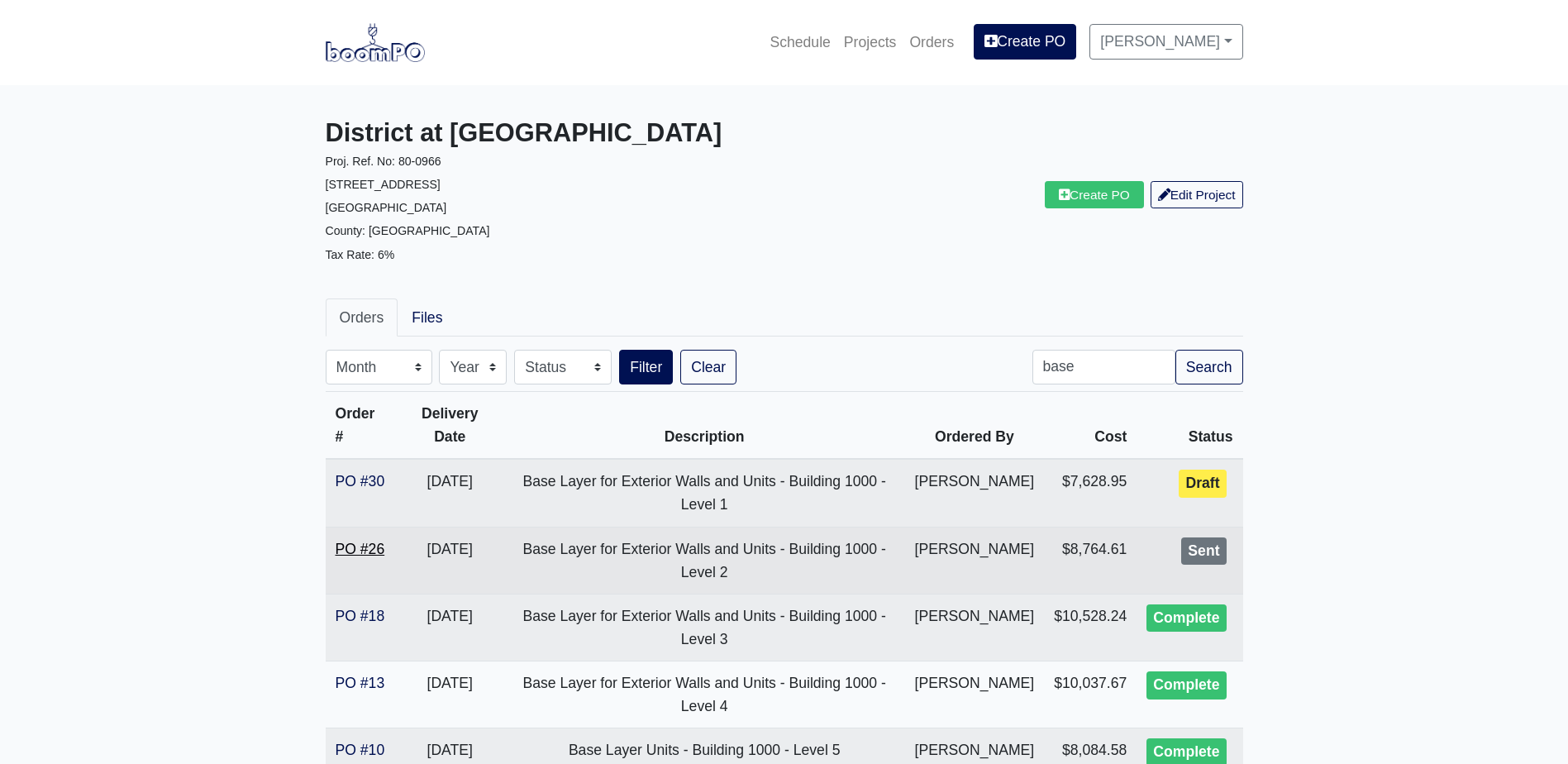
click at [368, 555] on link "PO #26" at bounding box center [360, 548] width 49 height 16
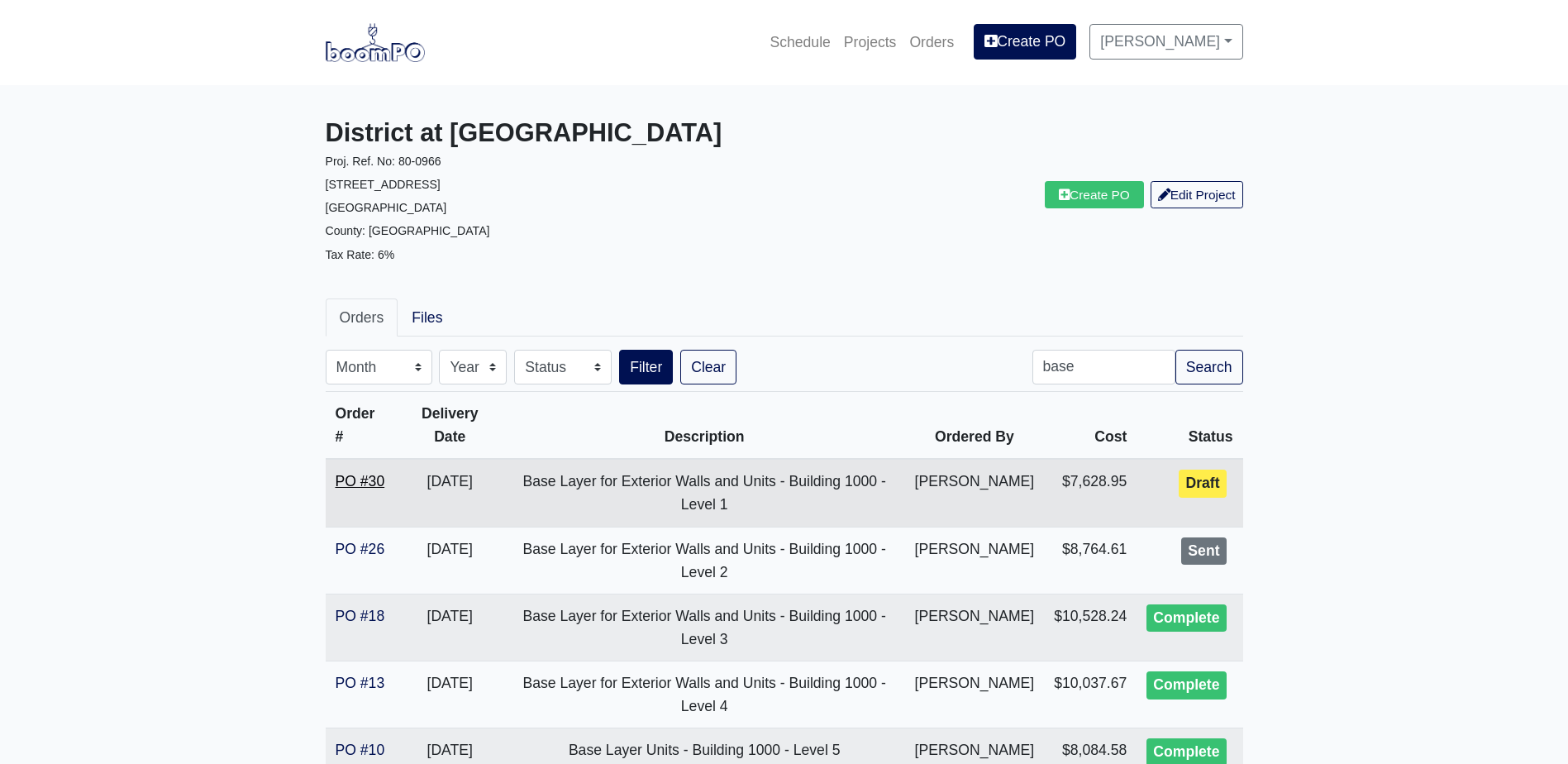
click at [378, 473] on link "PO #30" at bounding box center [360, 480] width 49 height 16
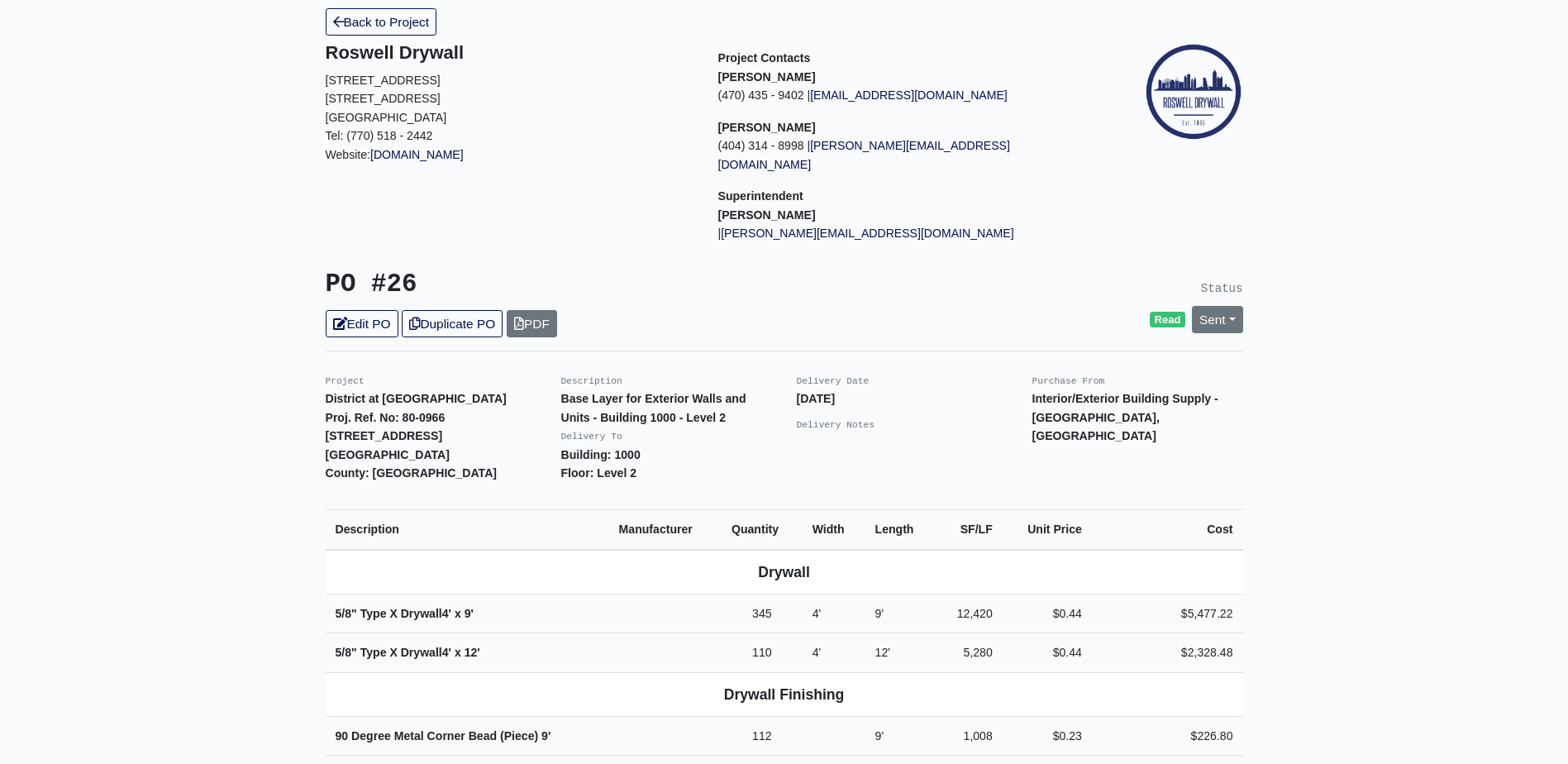
scroll to position [331, 0]
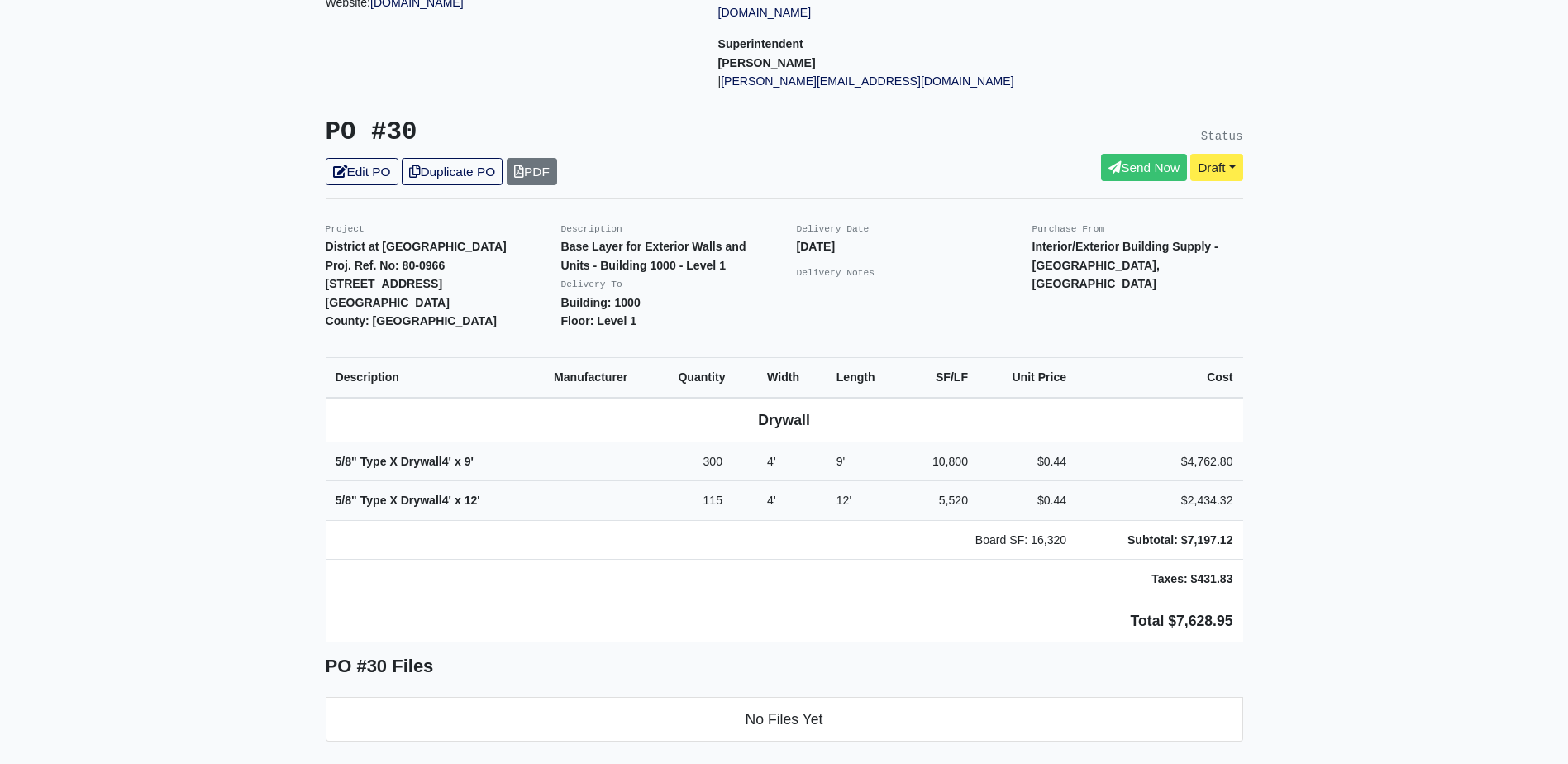
scroll to position [248, 0]
click at [371, 162] on link "Edit PO" at bounding box center [362, 173] width 73 height 27
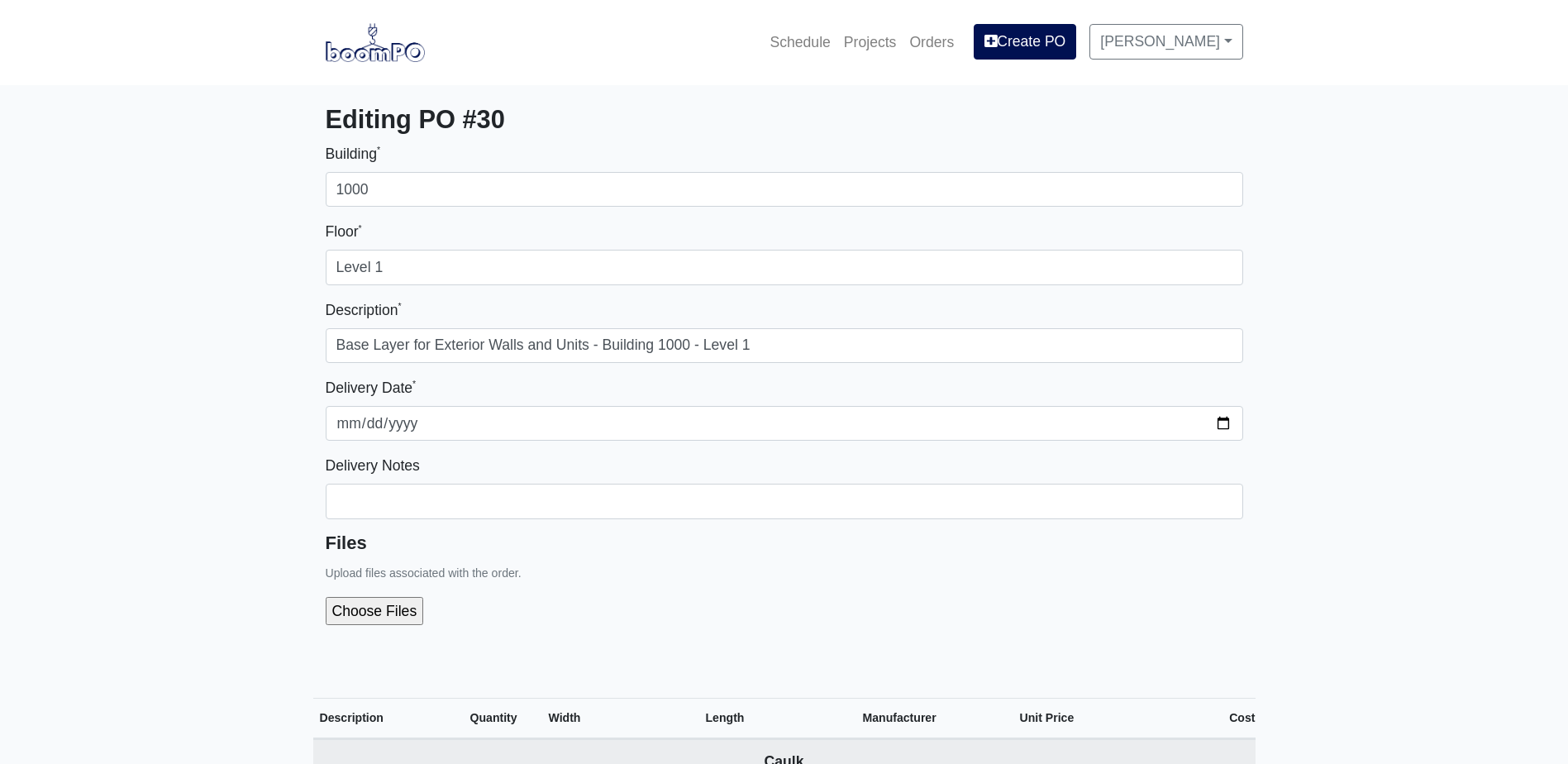
select select
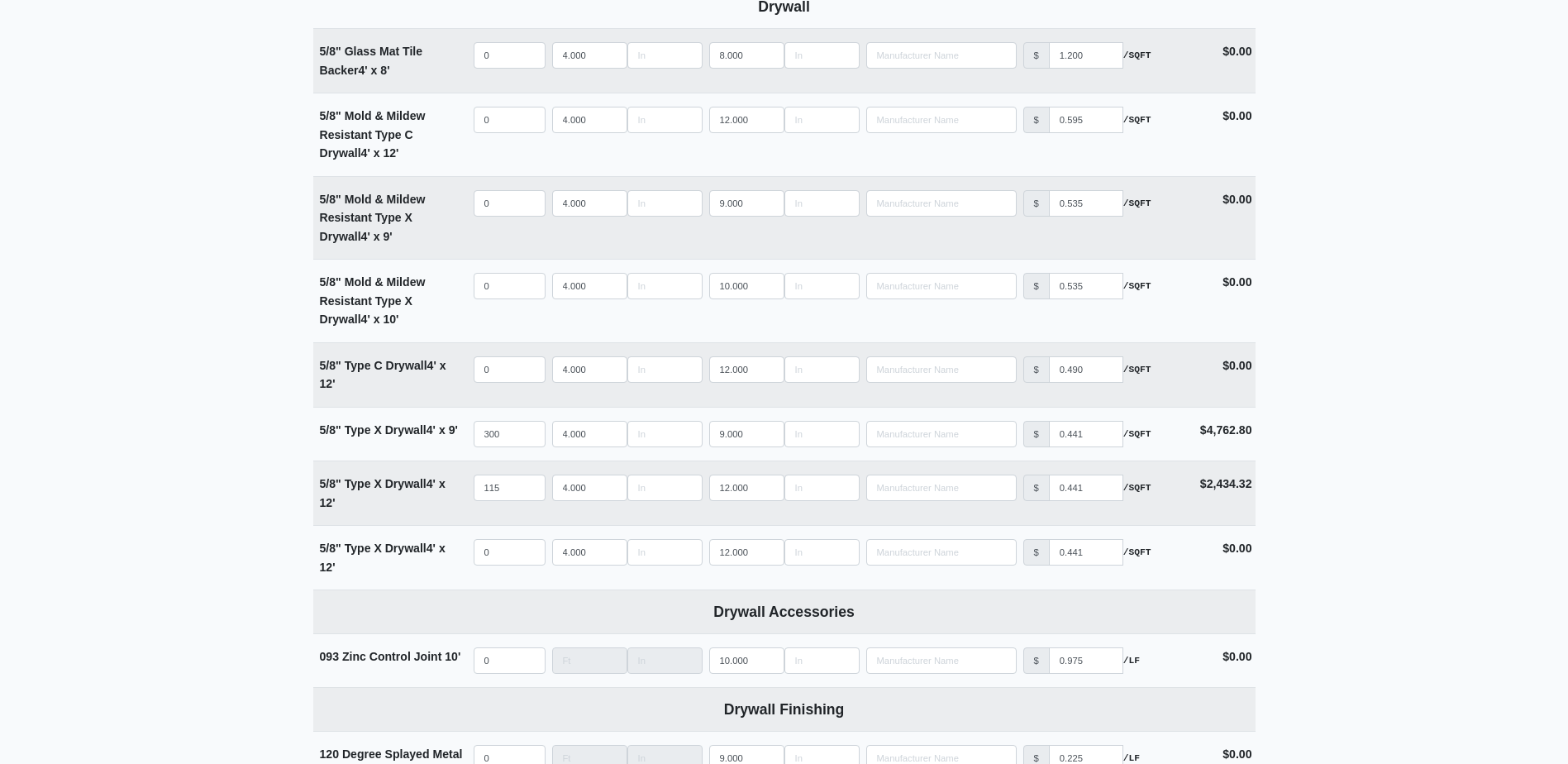
scroll to position [1157, 0]
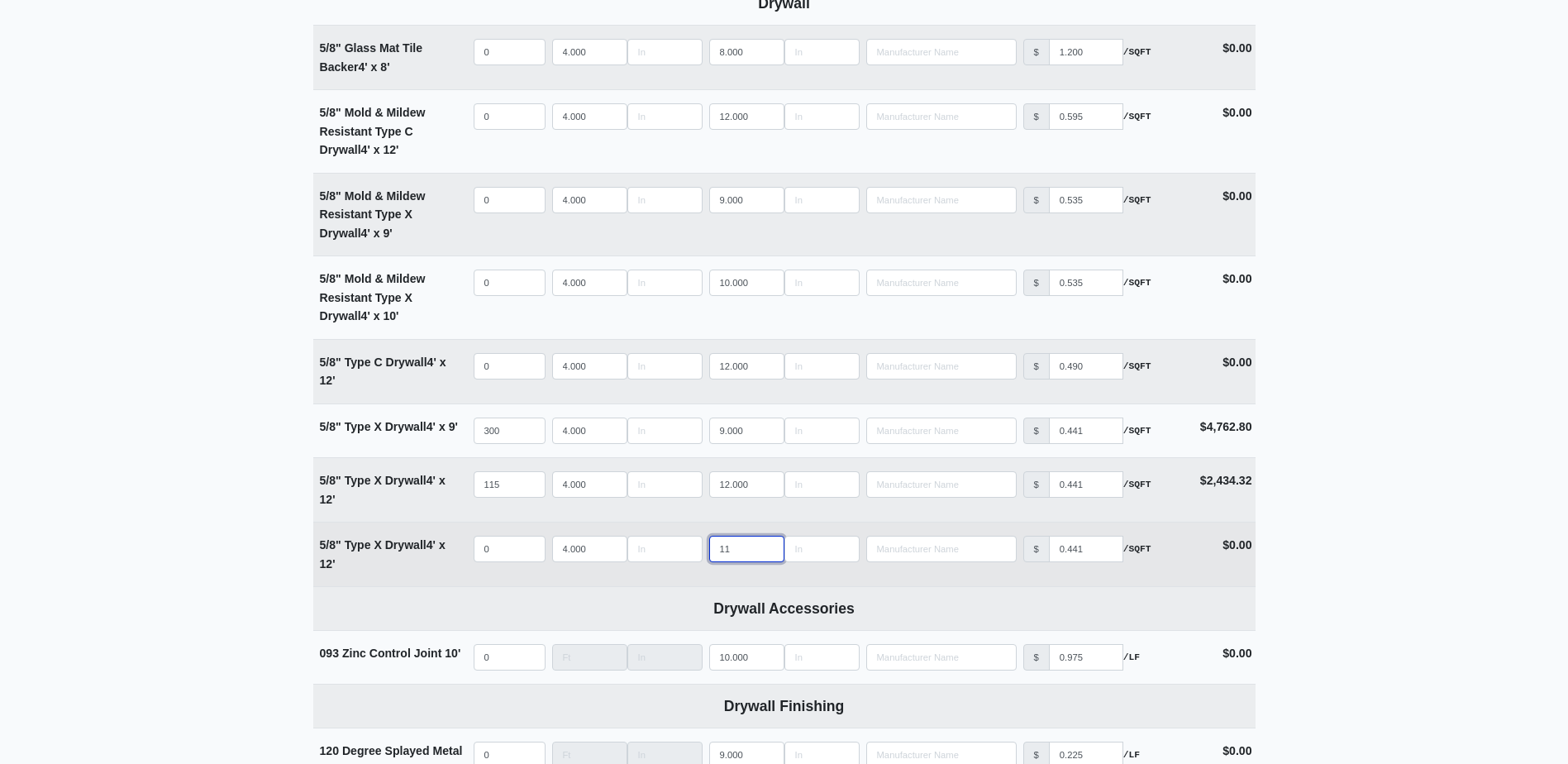
click at [767, 555] on input "11" at bounding box center [747, 548] width 76 height 26
type input "10"
click at [767, 555] on input "10" at bounding box center [747, 548] width 76 height 26
click at [490, 547] on input "quantity" at bounding box center [509, 548] width 72 height 26
type input "4"
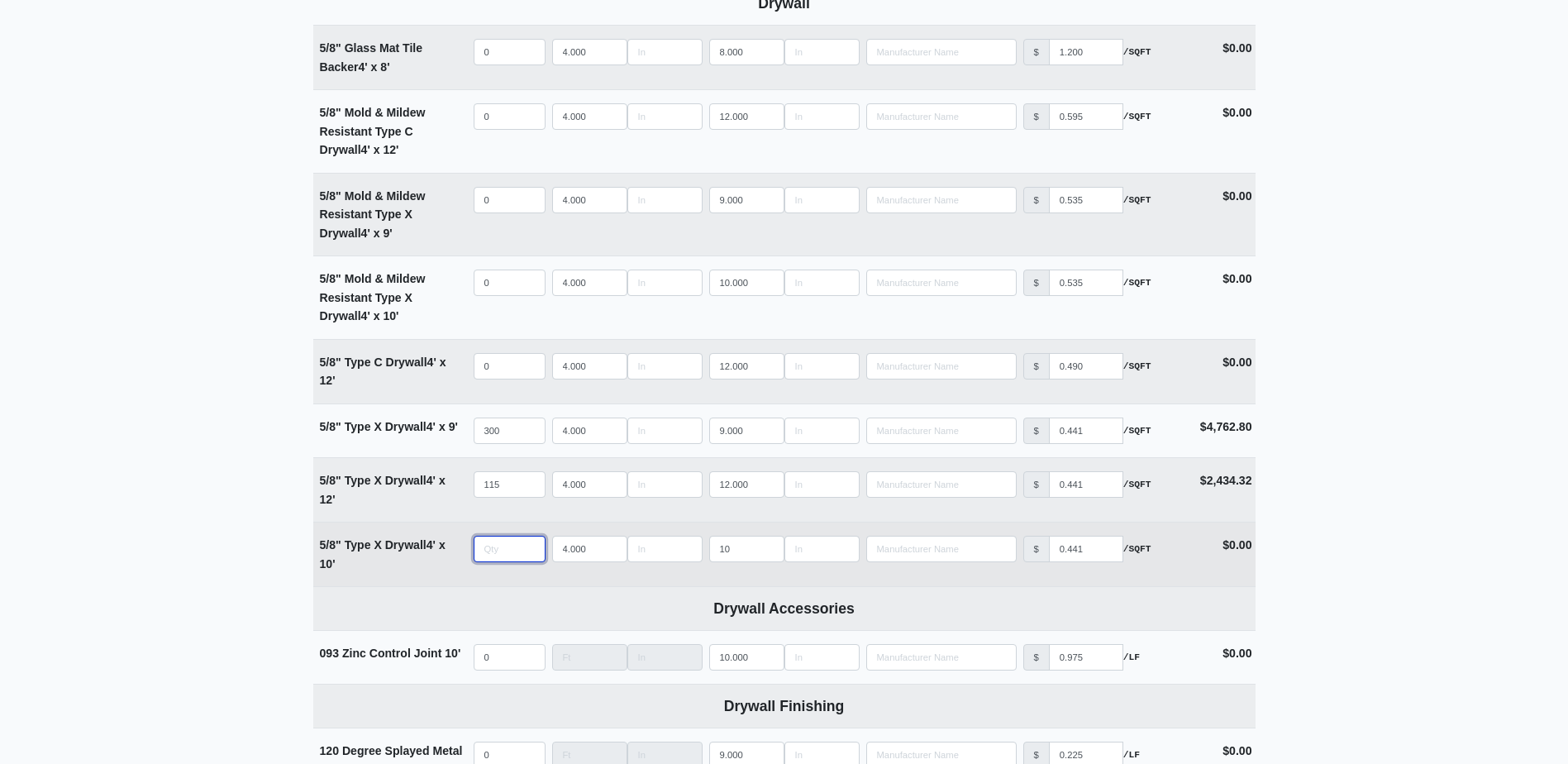
select select
type input "45"
select select
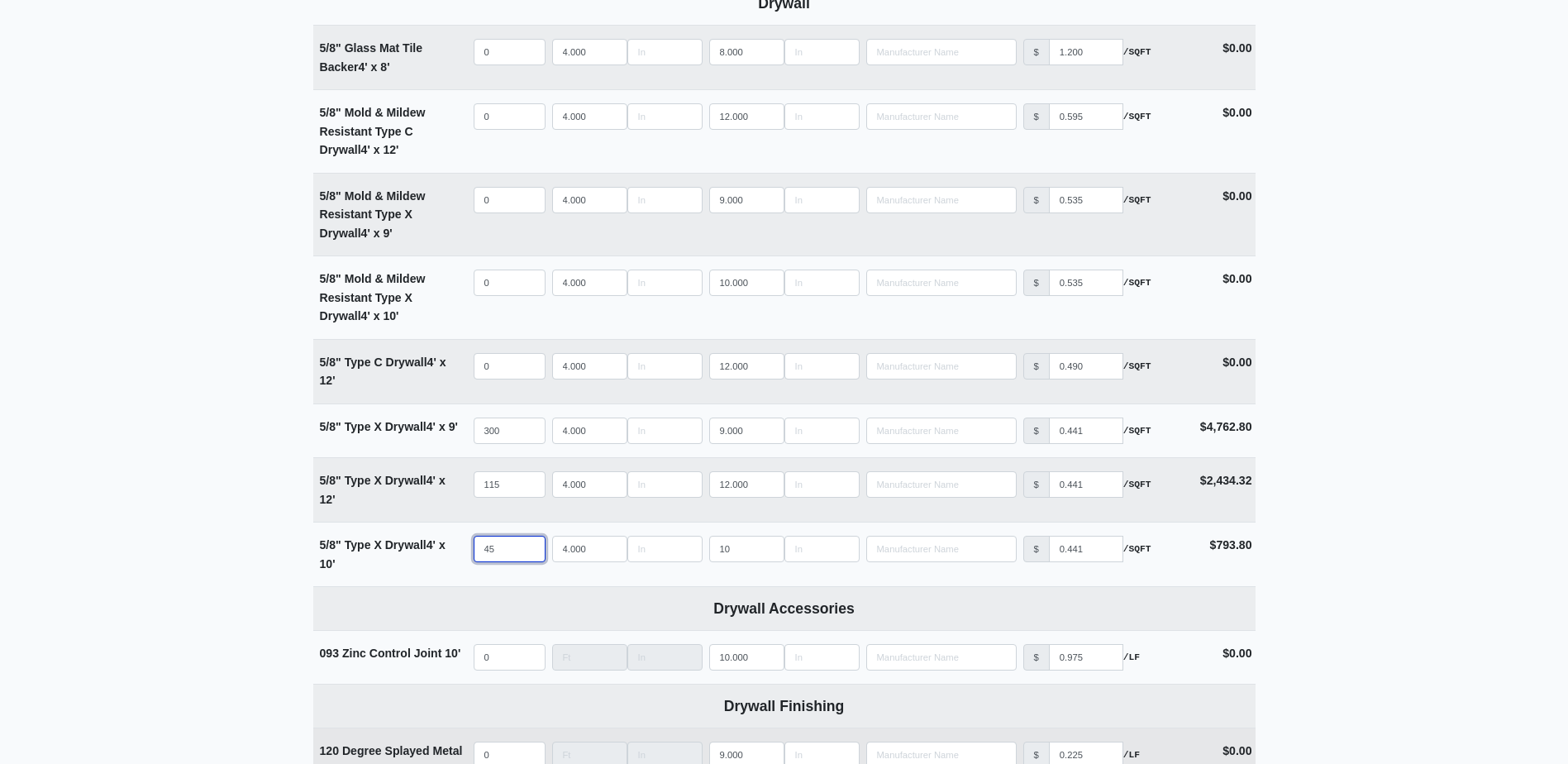
type input "45"
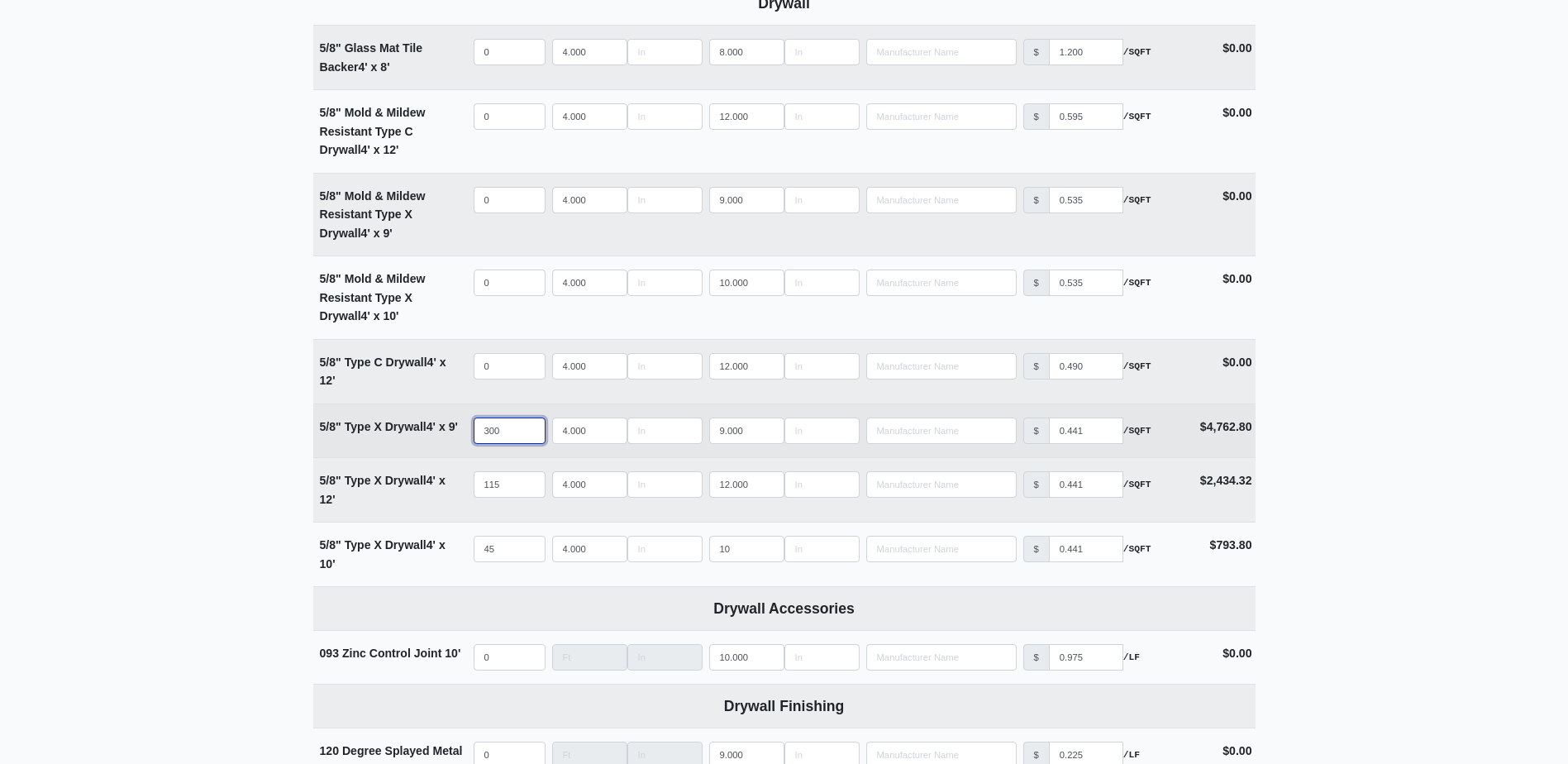
click at [512, 434] on input "300" at bounding box center [509, 430] width 72 height 26
type input "30"
select select
type input "3"
select select
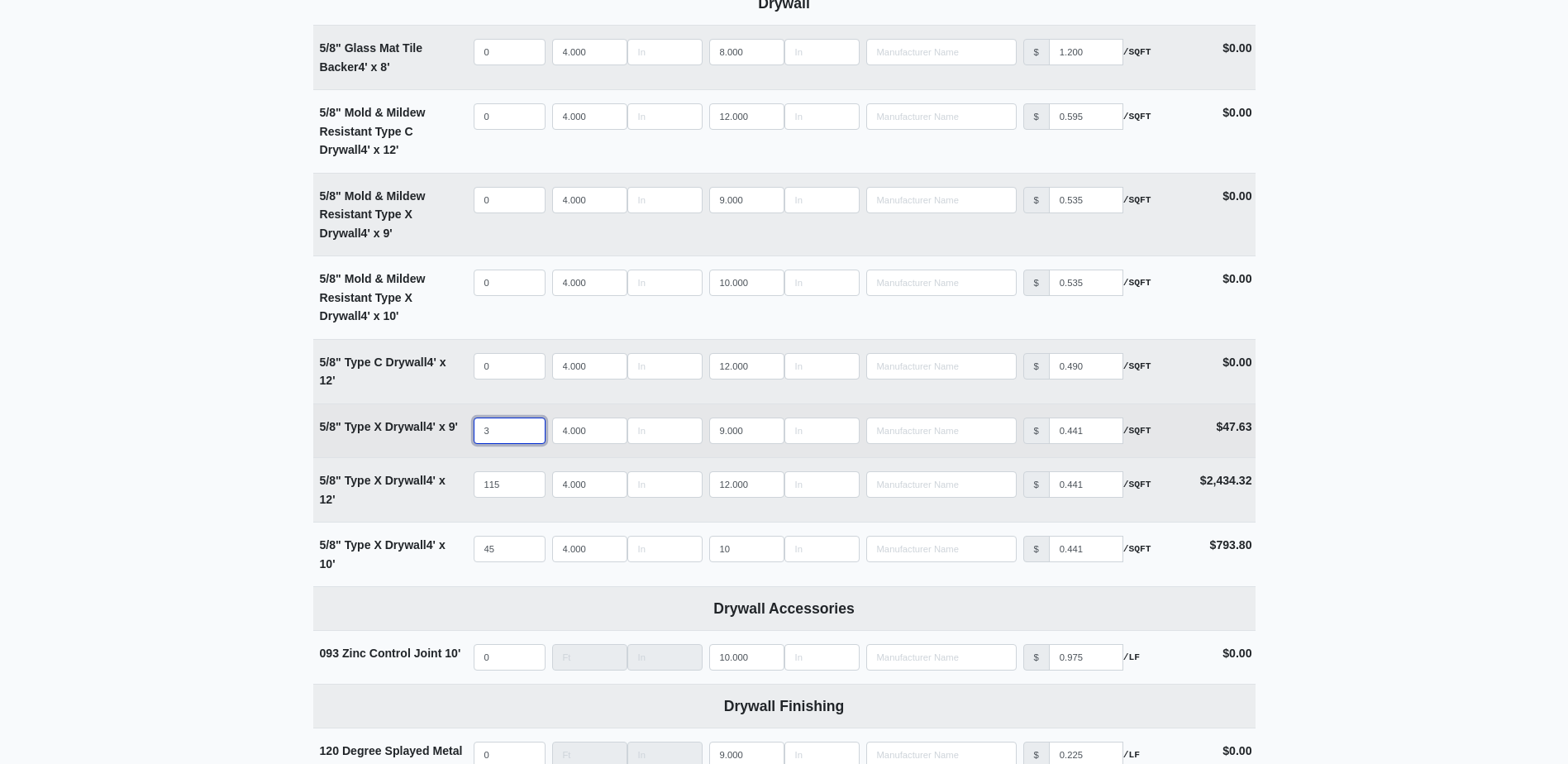
select select
type input "2"
select select
type input "27"
select select
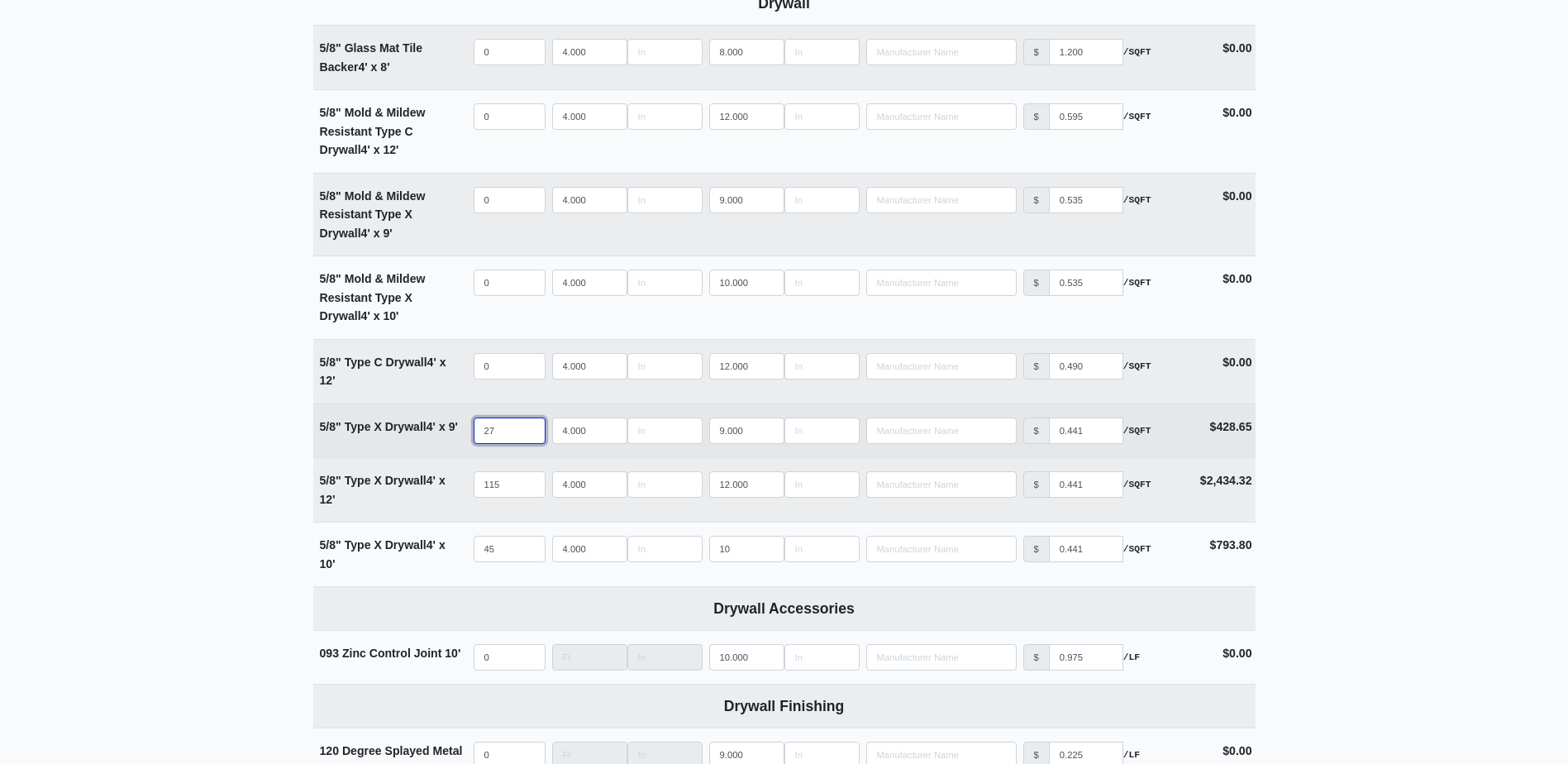
type input "275"
select select
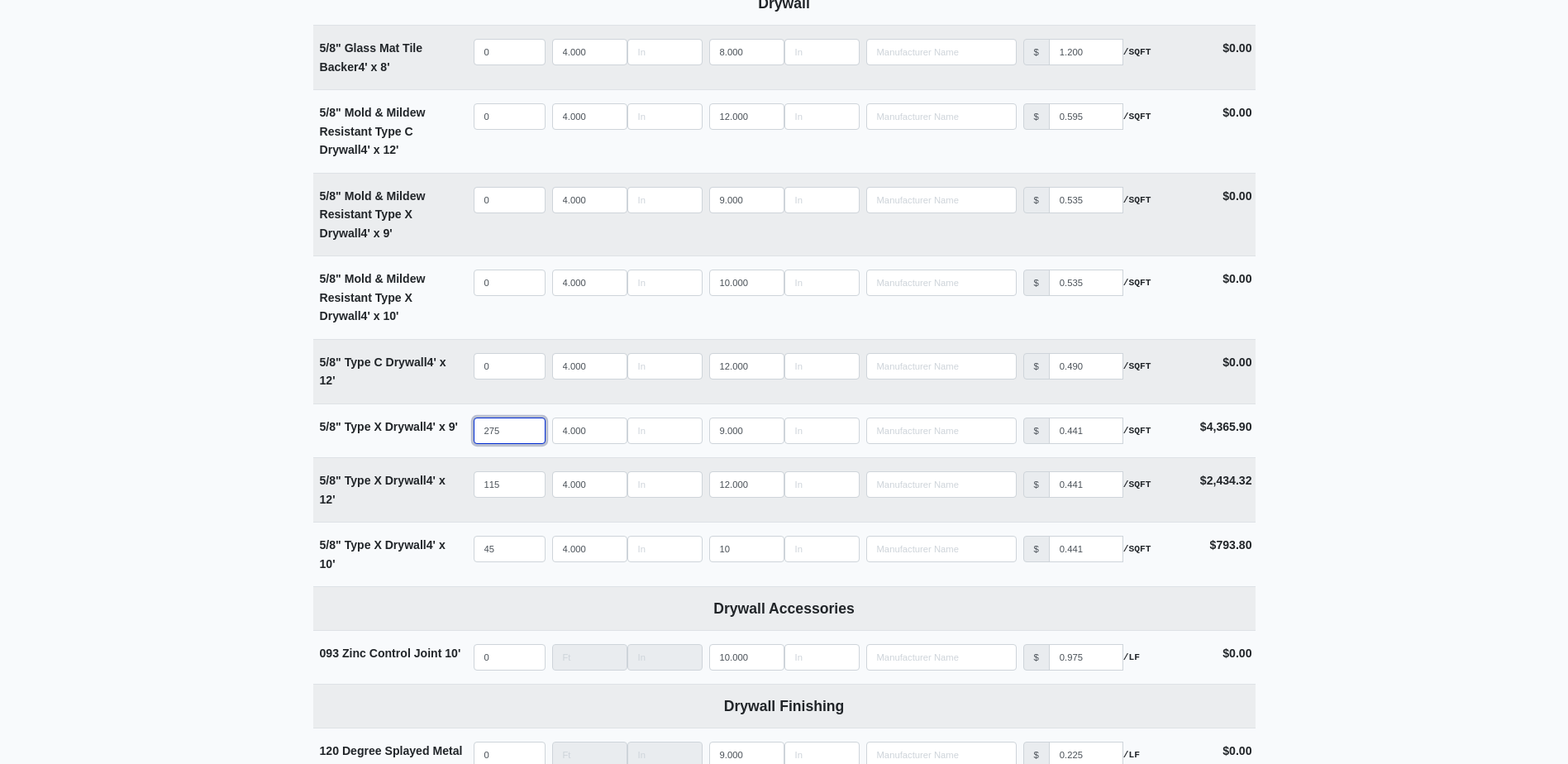
type input "275"
click at [491, 485] on input "115" at bounding box center [509, 484] width 72 height 26
click at [508, 486] on input "115" at bounding box center [509, 484] width 72 height 26
type input "11"
select select
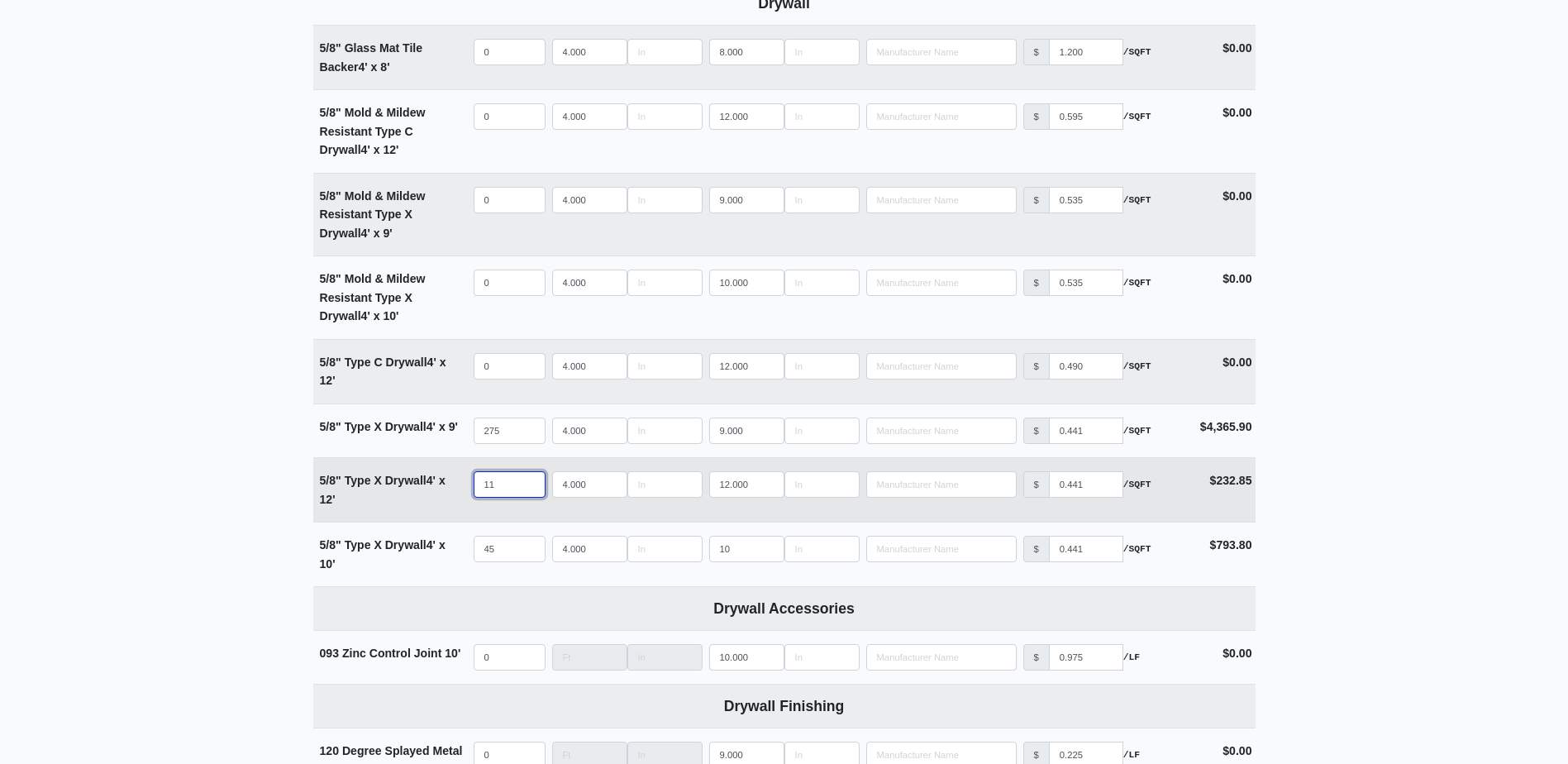
type input "1"
select select
type input "14"
select select
type input "140"
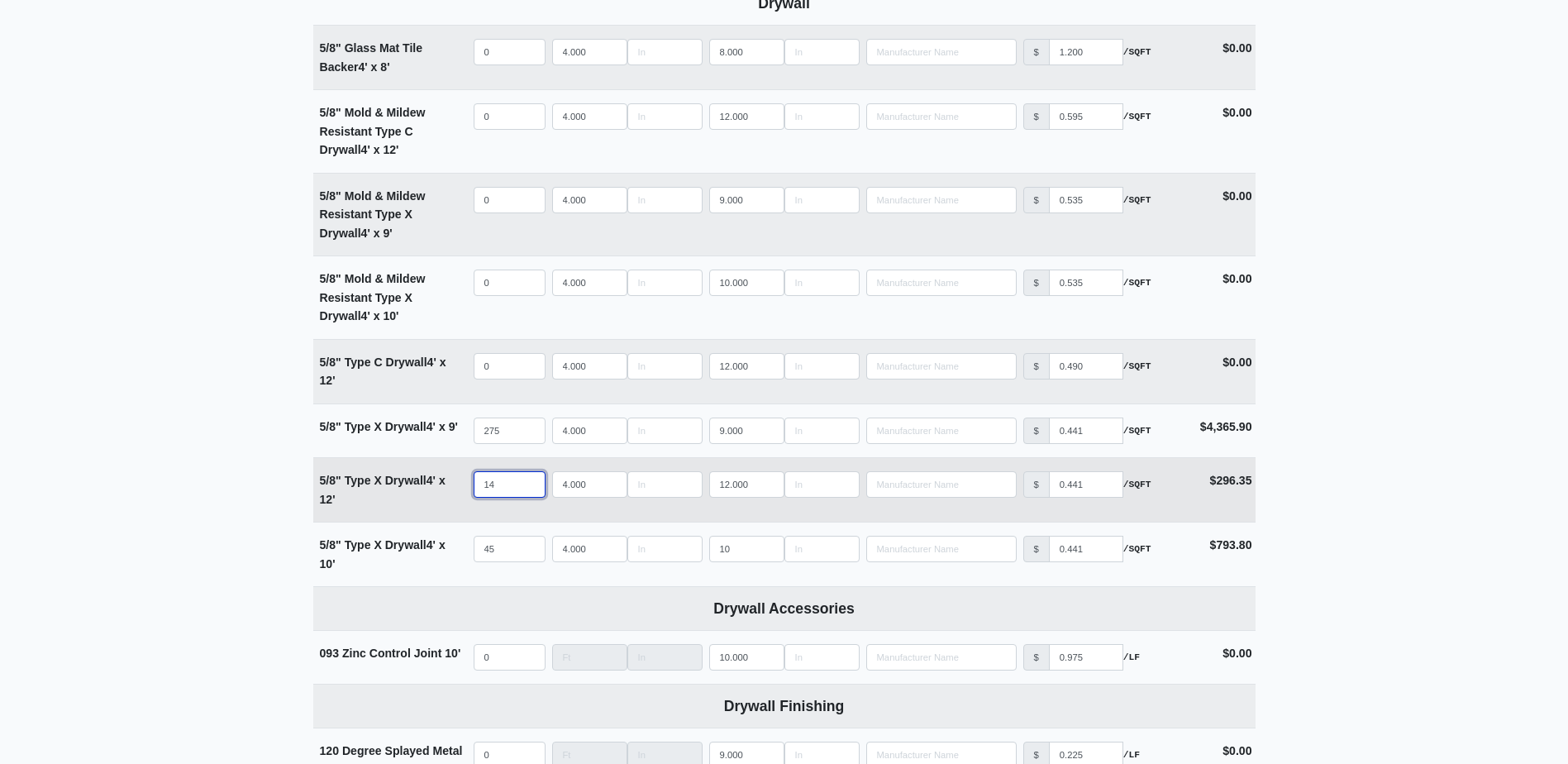
select select
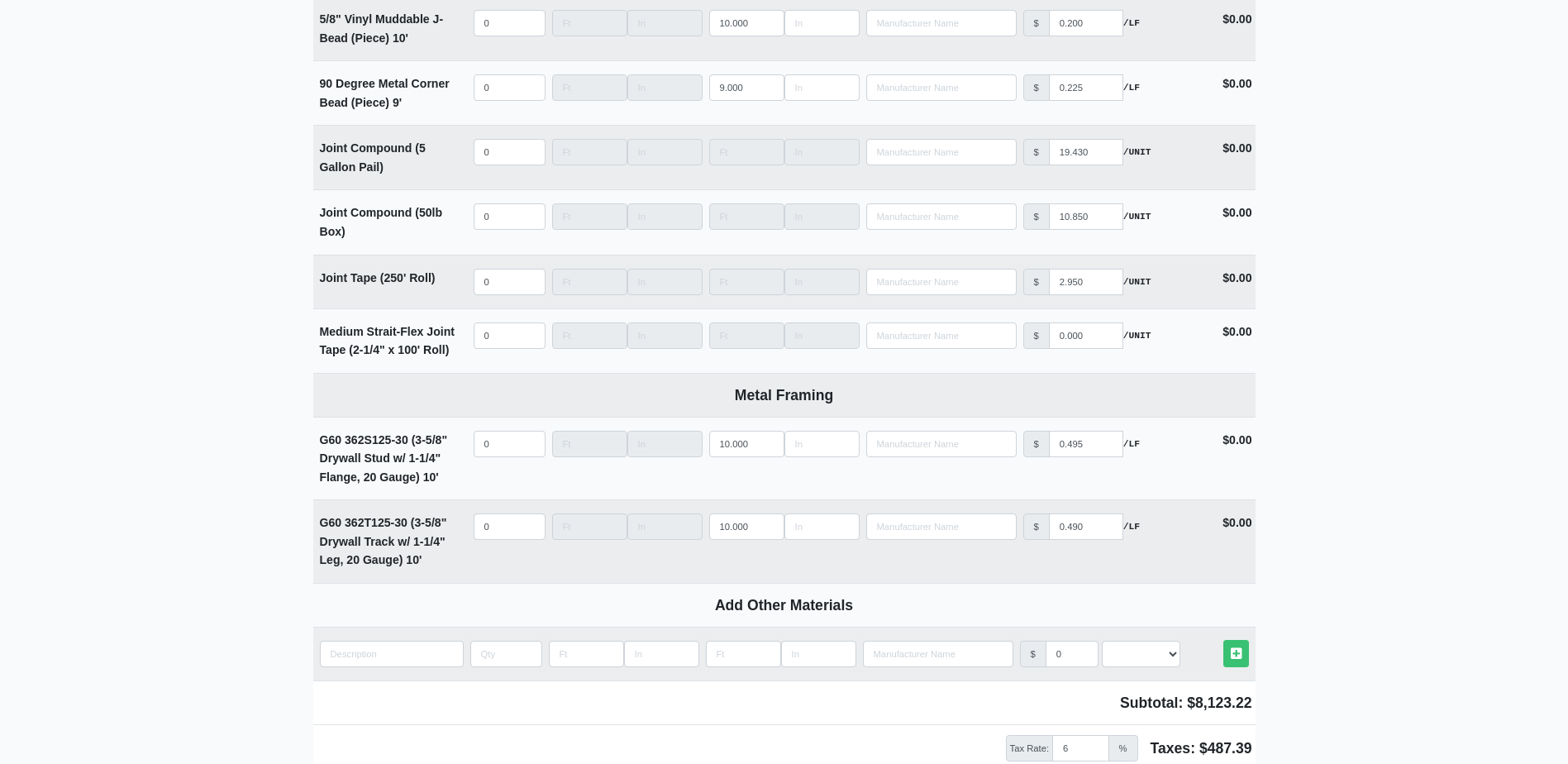
scroll to position [2163, 0]
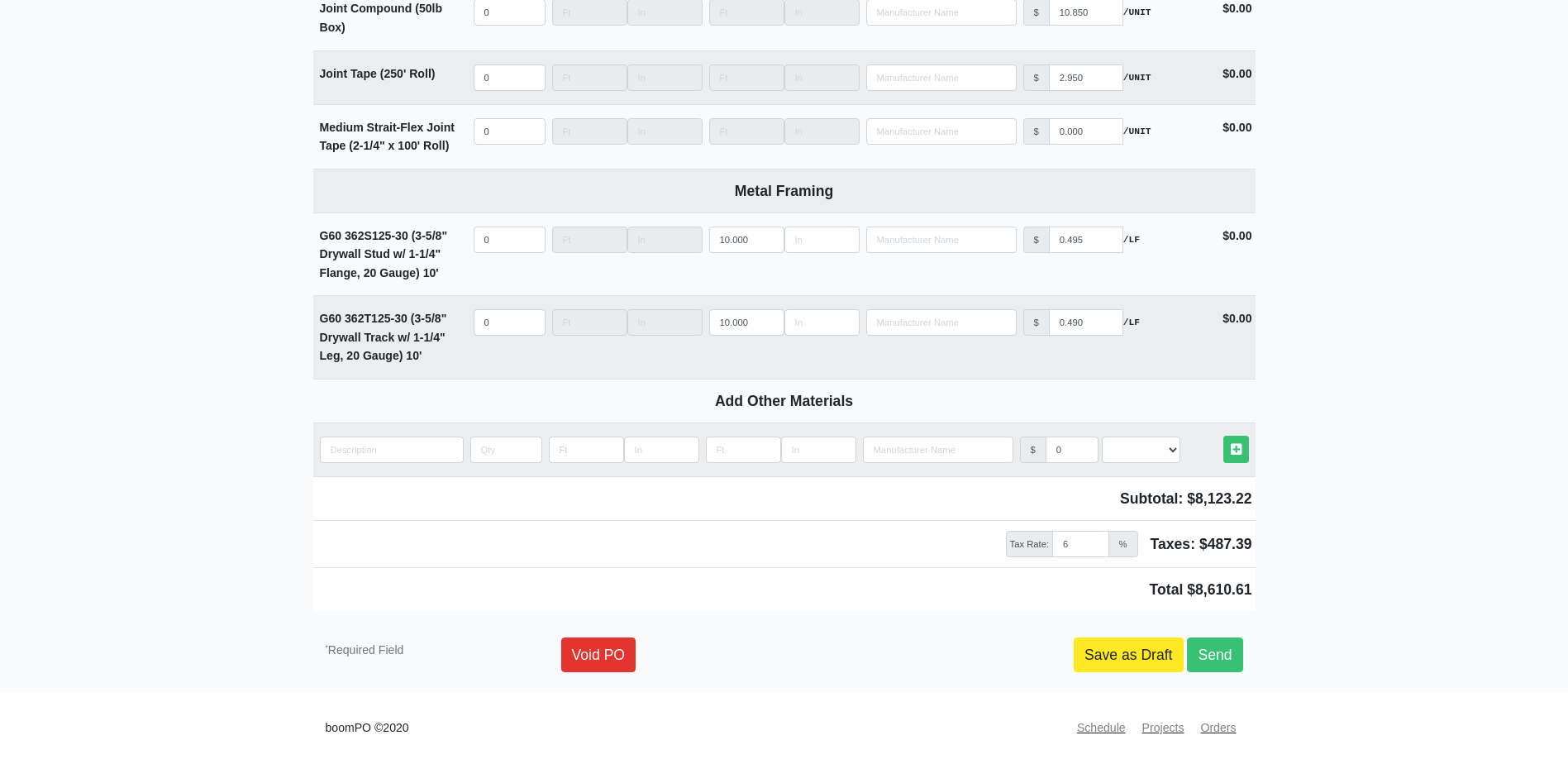
type input "140"
click at [1154, 659] on link "Save as Draft" at bounding box center [1128, 654] width 110 height 35
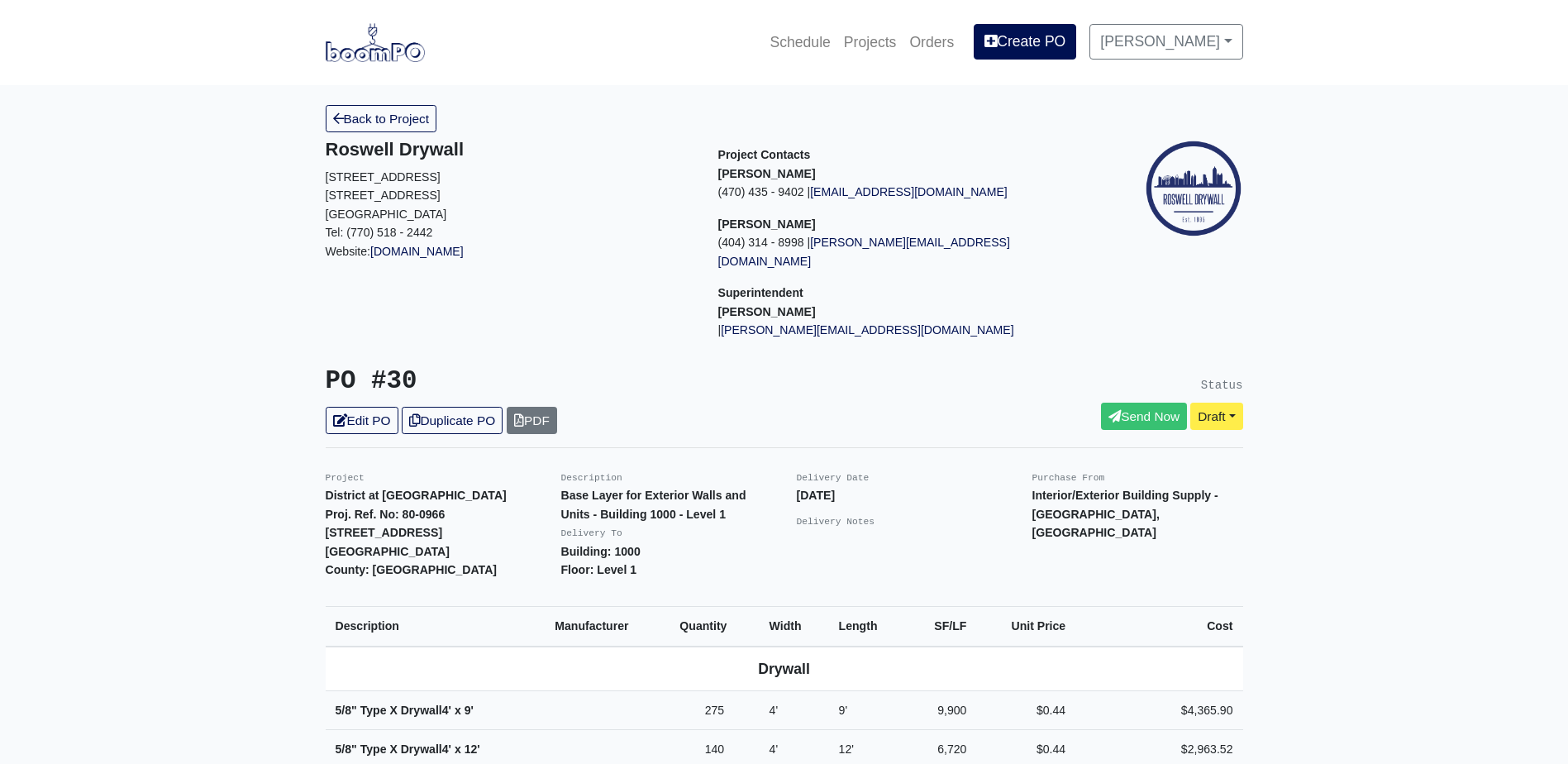
click at [392, 134] on div "Back to Project Roswell Drywall 7000 Peachtree Dunwoody Rd NE Building 5, Suite…" at bounding box center [784, 692] width 942 height 1173
click at [401, 123] on link "Back to Project" at bounding box center [381, 119] width 111 height 27
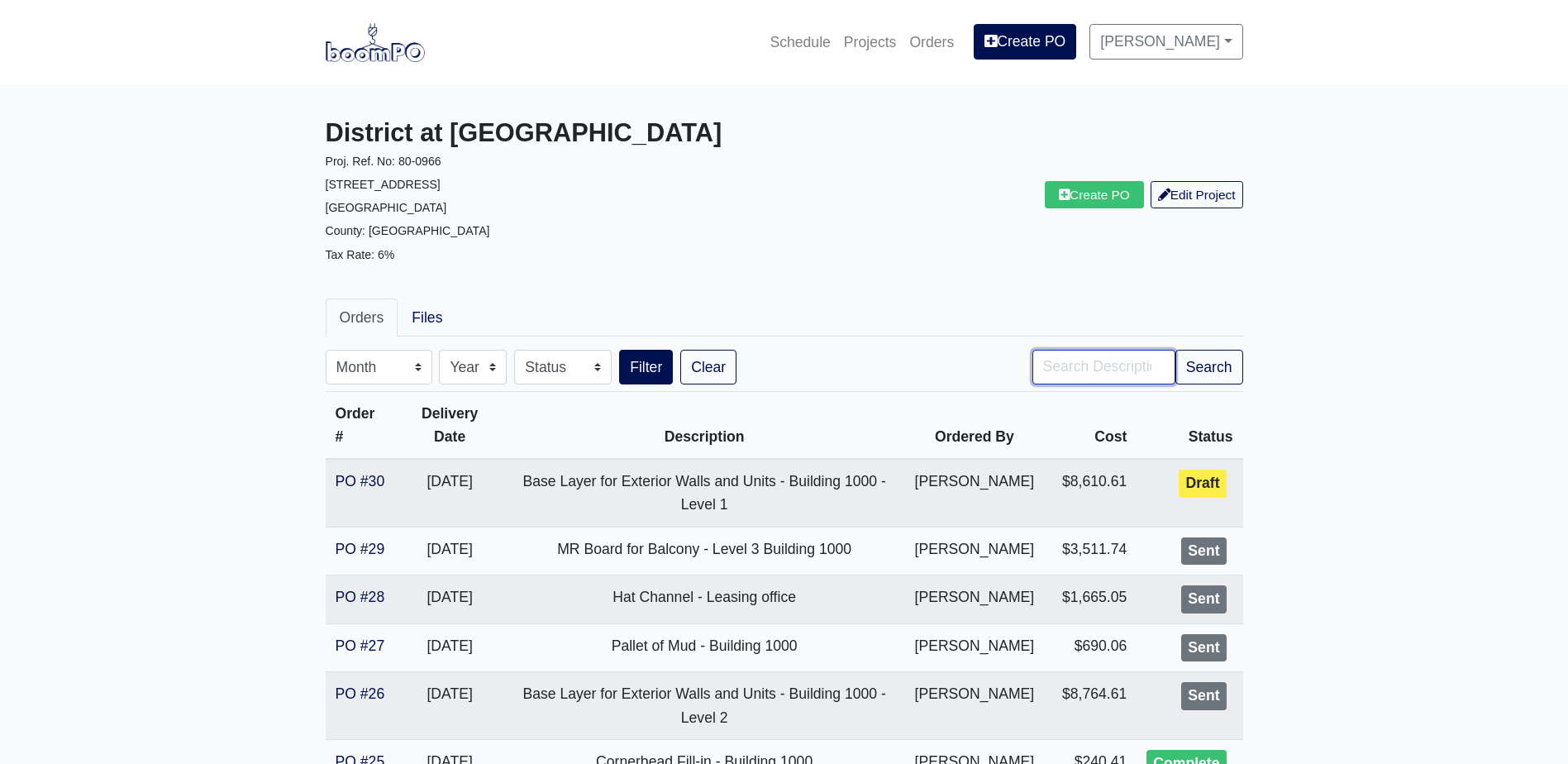
click at [1082, 364] on input "Search" at bounding box center [1104, 366] width 143 height 35
type input "base"
click at [1212, 358] on button "Search" at bounding box center [1209, 366] width 68 height 35
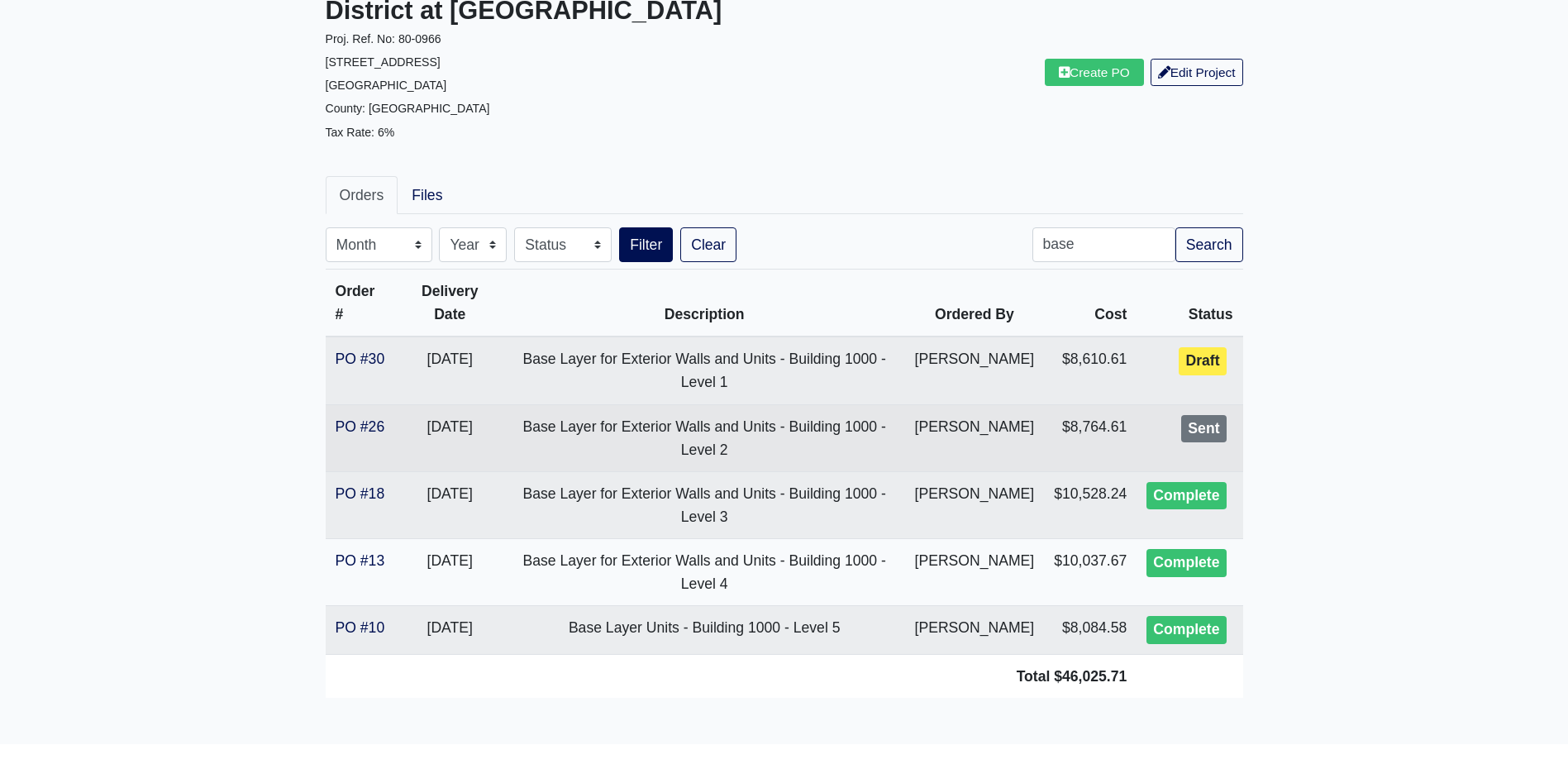
scroll to position [166, 0]
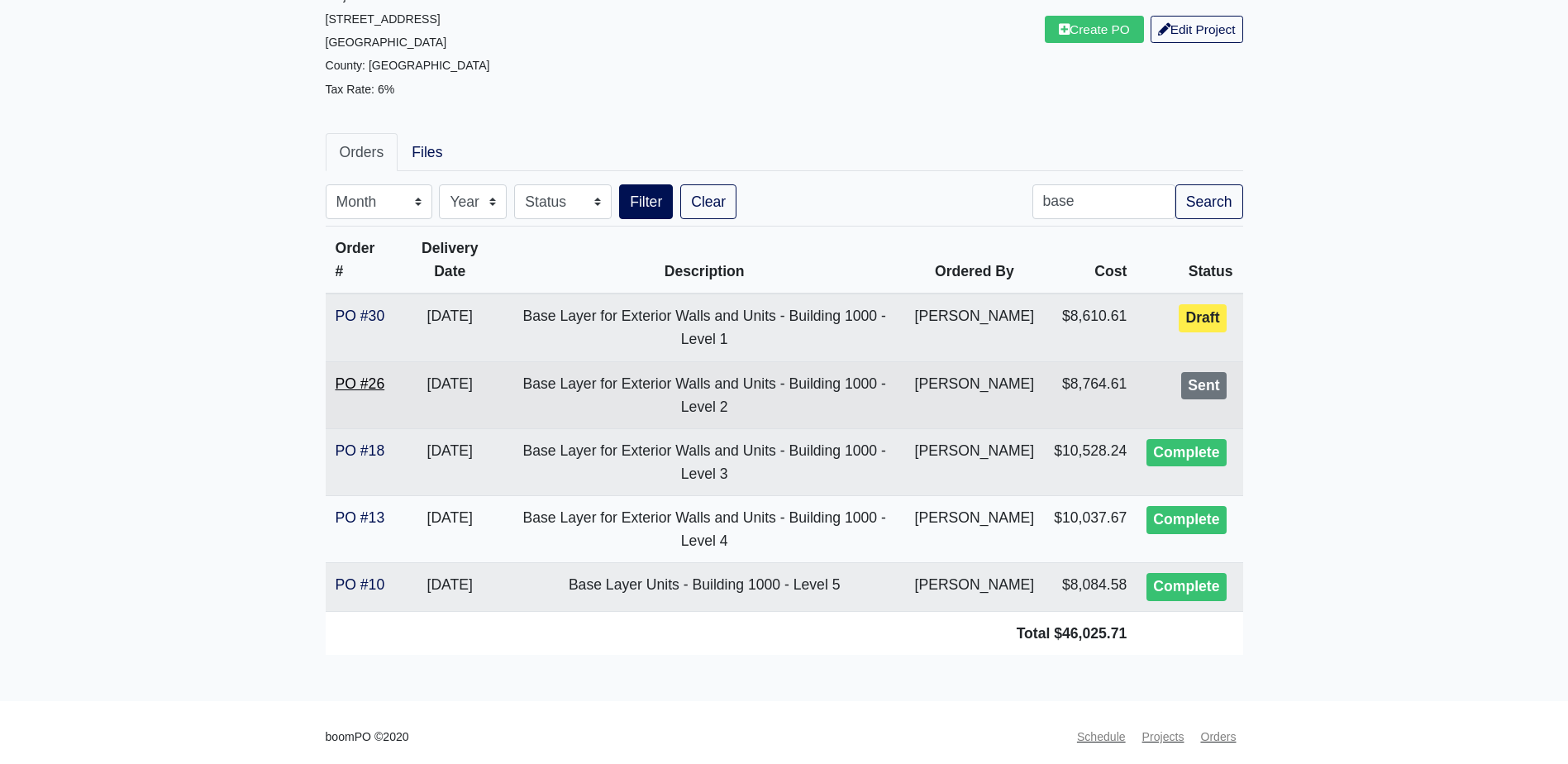
click at [357, 379] on link "PO #26" at bounding box center [360, 383] width 49 height 16
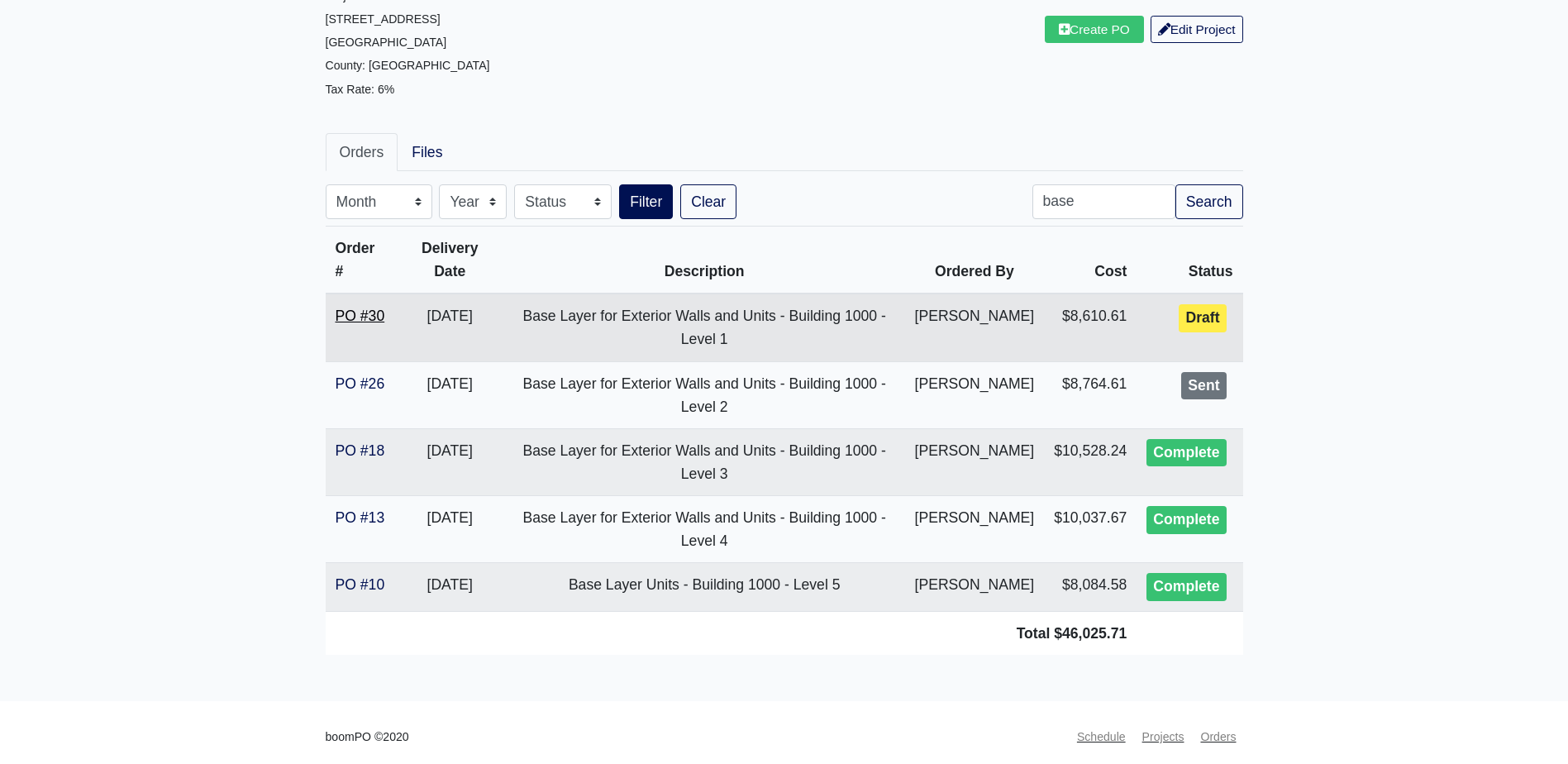
click at [359, 310] on link "PO #30" at bounding box center [360, 315] width 49 height 16
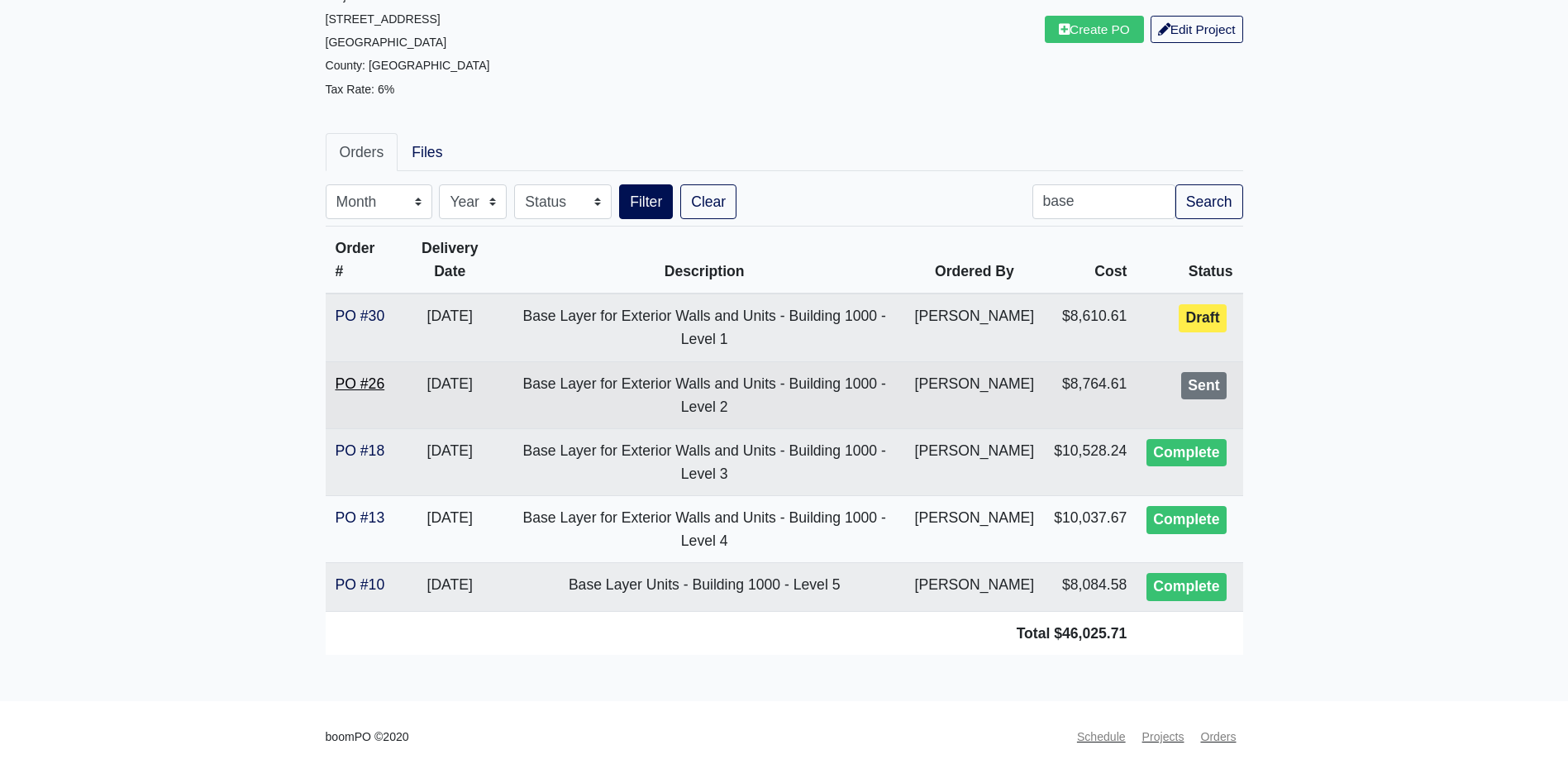
click at [372, 388] on link "PO #26" at bounding box center [360, 383] width 49 height 16
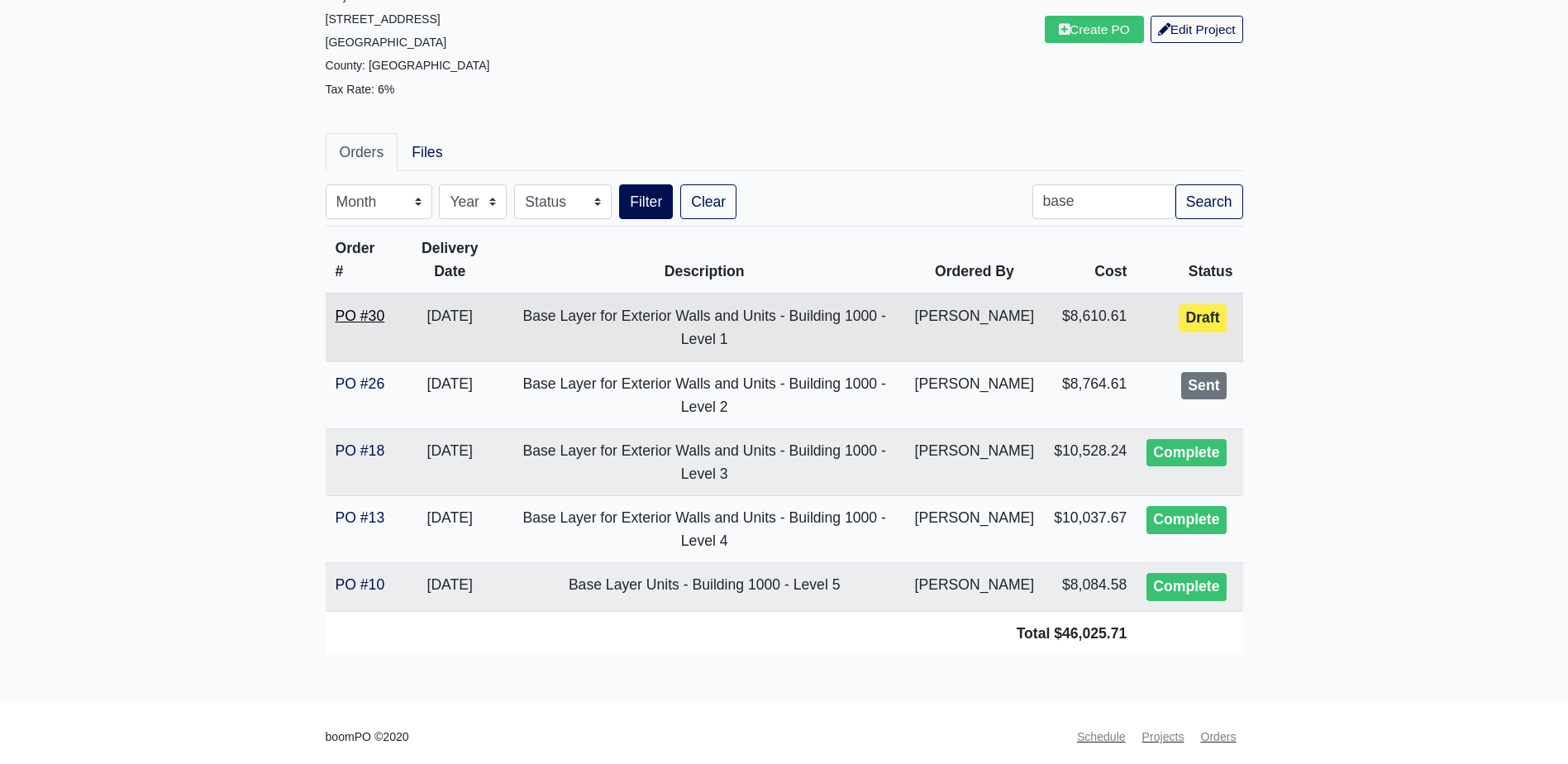
click at [367, 320] on link "PO #30" at bounding box center [360, 315] width 49 height 16
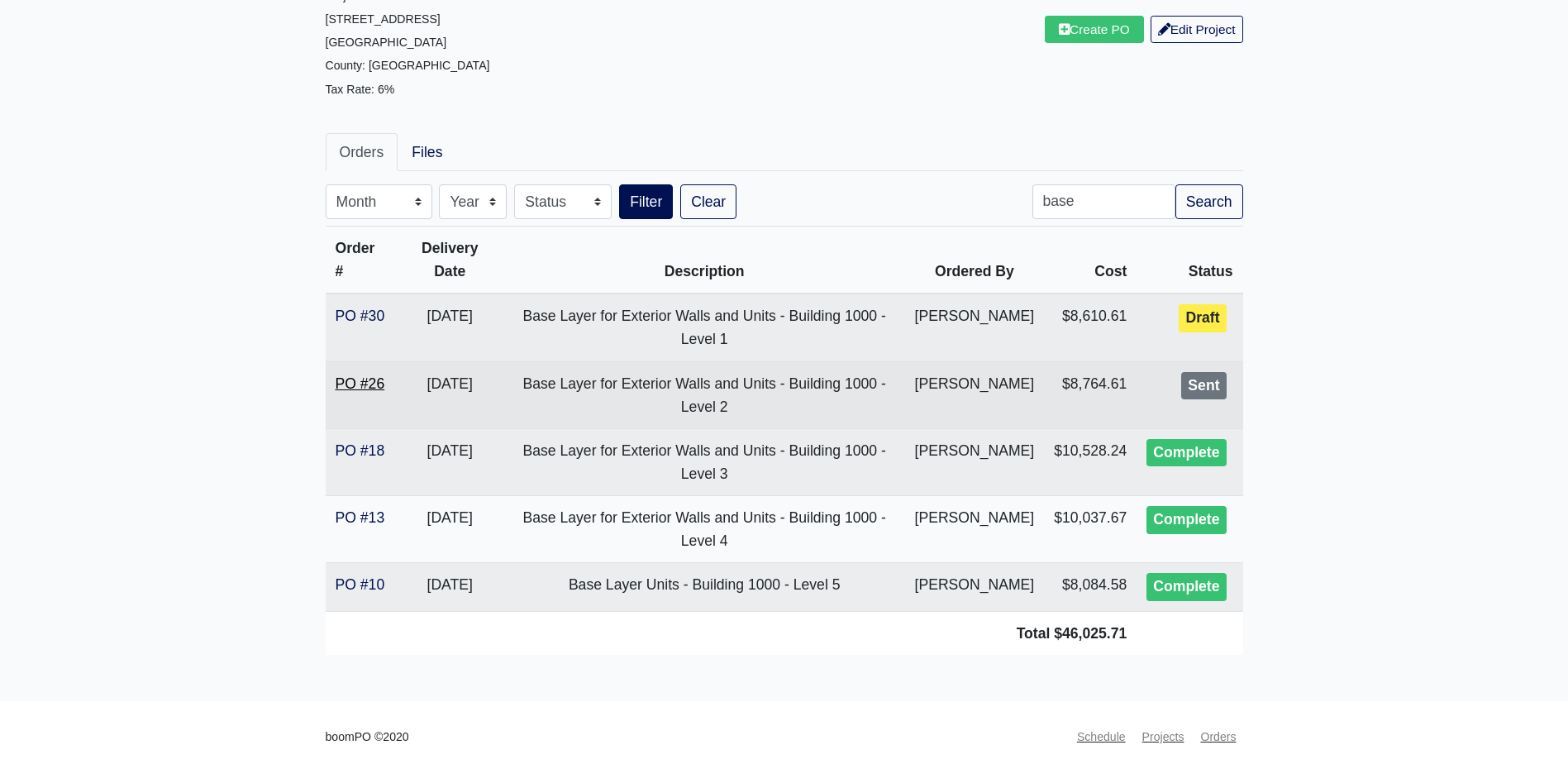
click at [382, 390] on link "PO #26" at bounding box center [360, 383] width 49 height 16
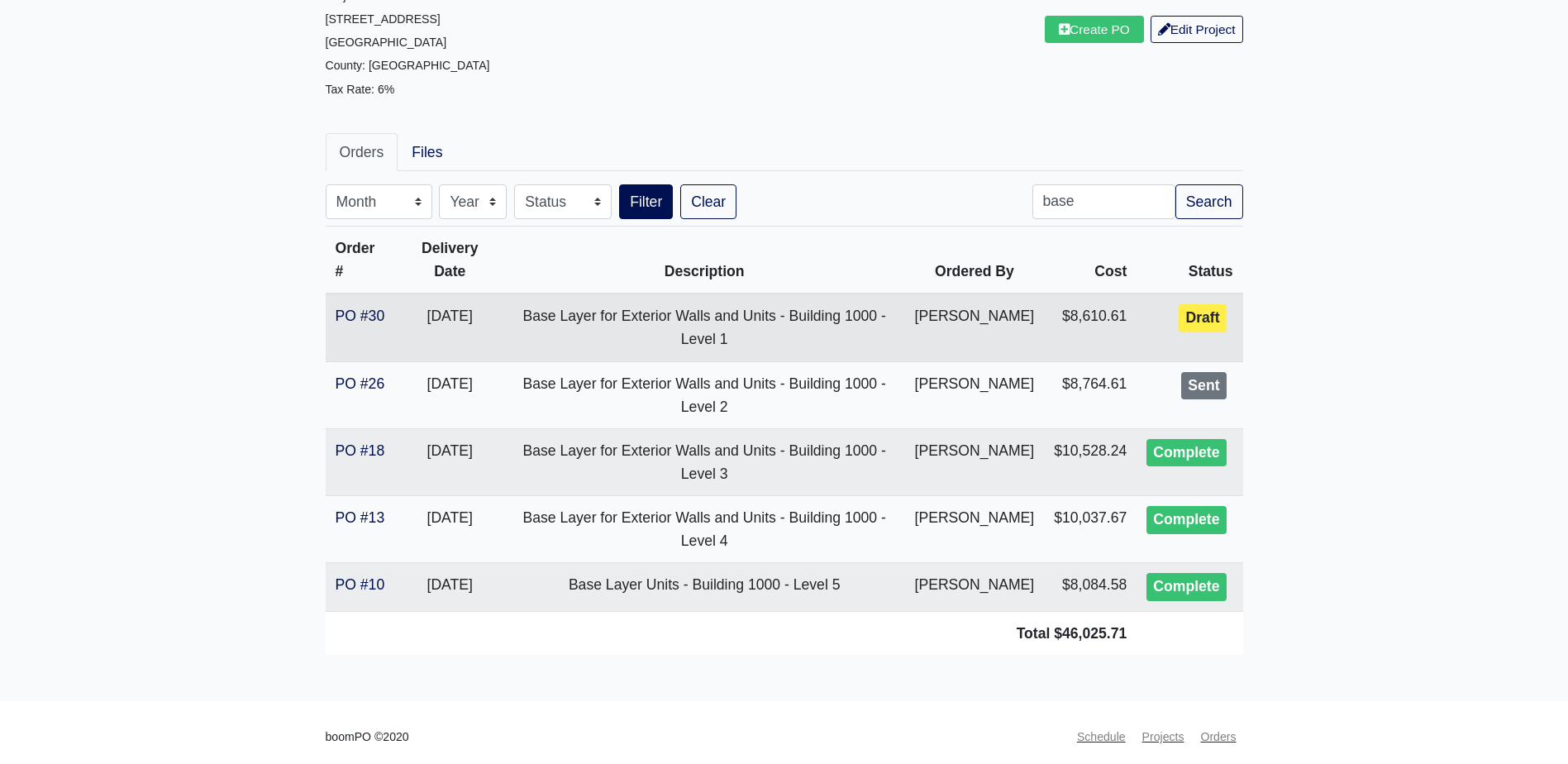
click at [349, 305] on td "PO #30" at bounding box center [360, 327] width 71 height 68
click at [345, 311] on link "PO #30" at bounding box center [360, 315] width 49 height 16
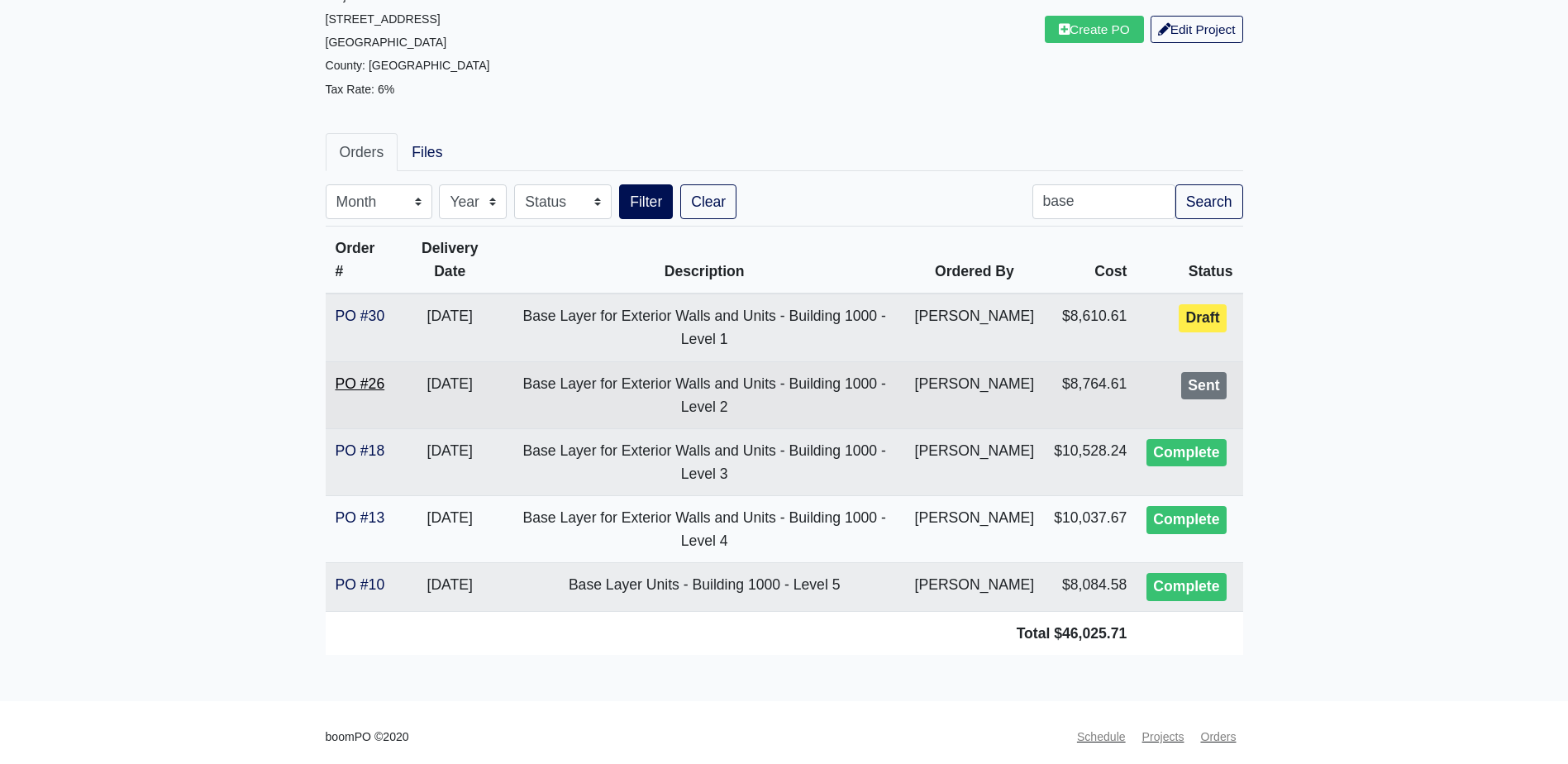
click at [373, 376] on link "PO #26" at bounding box center [360, 383] width 49 height 16
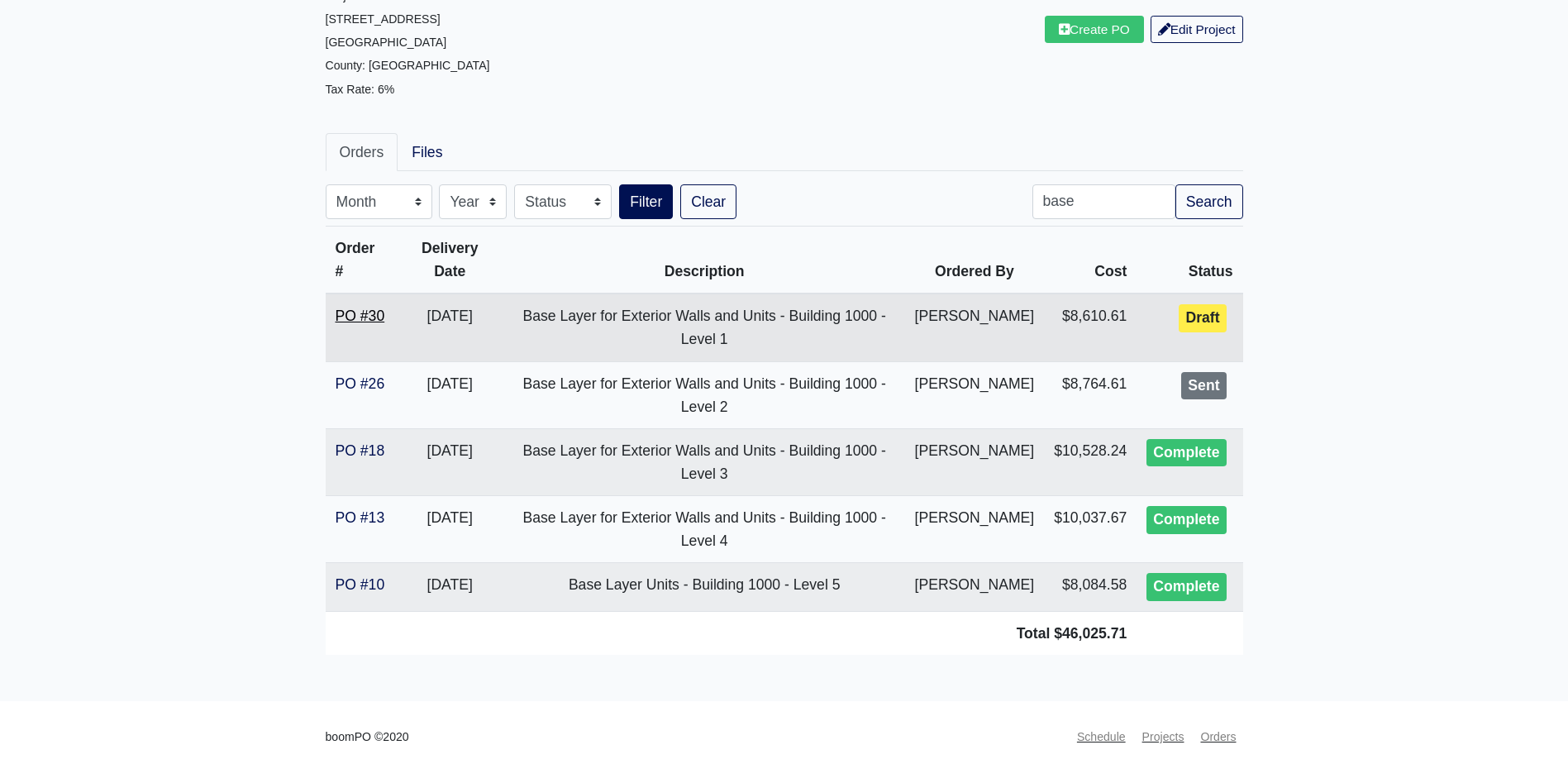
click at [376, 318] on link "PO #30" at bounding box center [360, 315] width 49 height 16
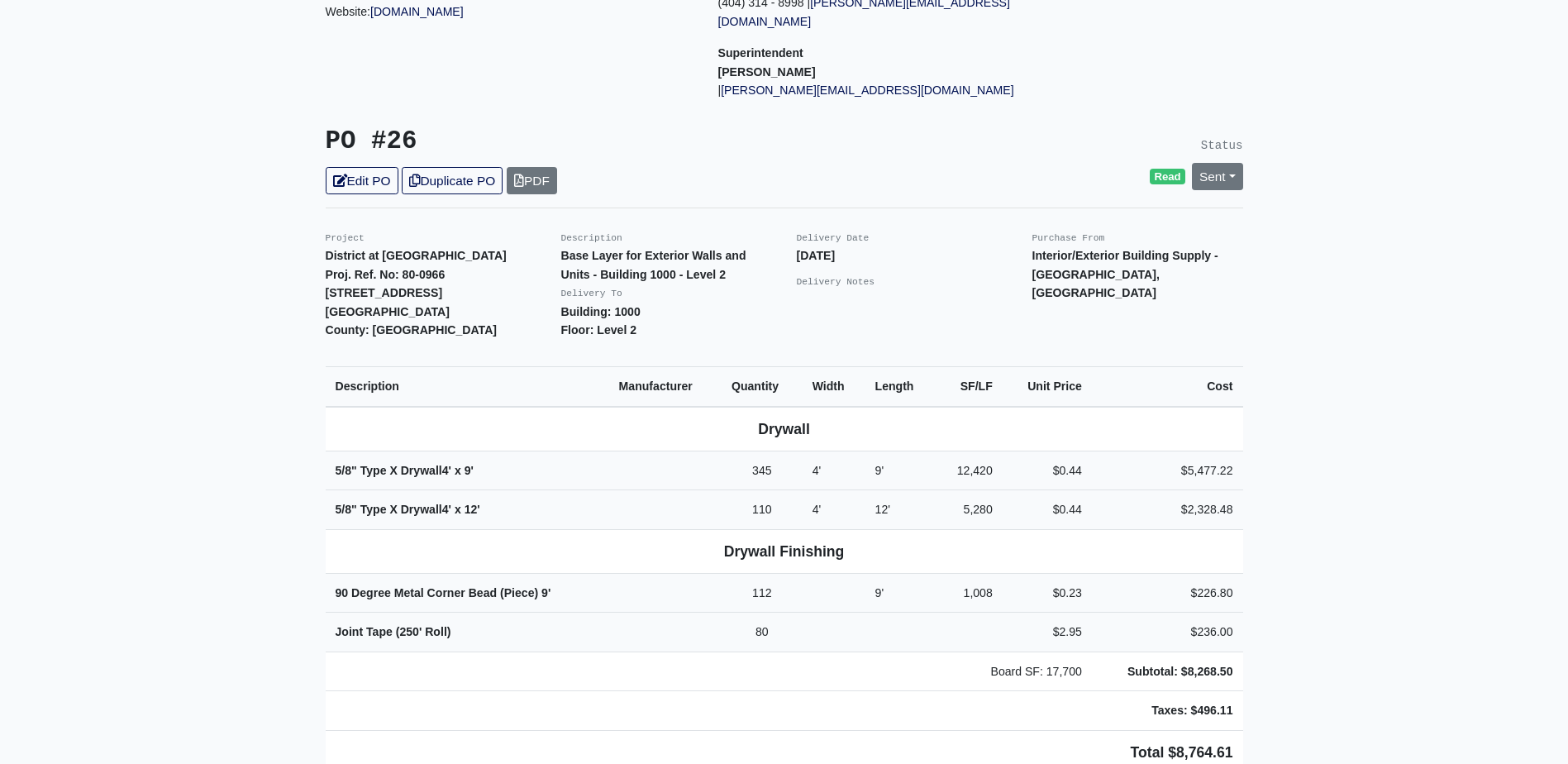
scroll to position [248, 0]
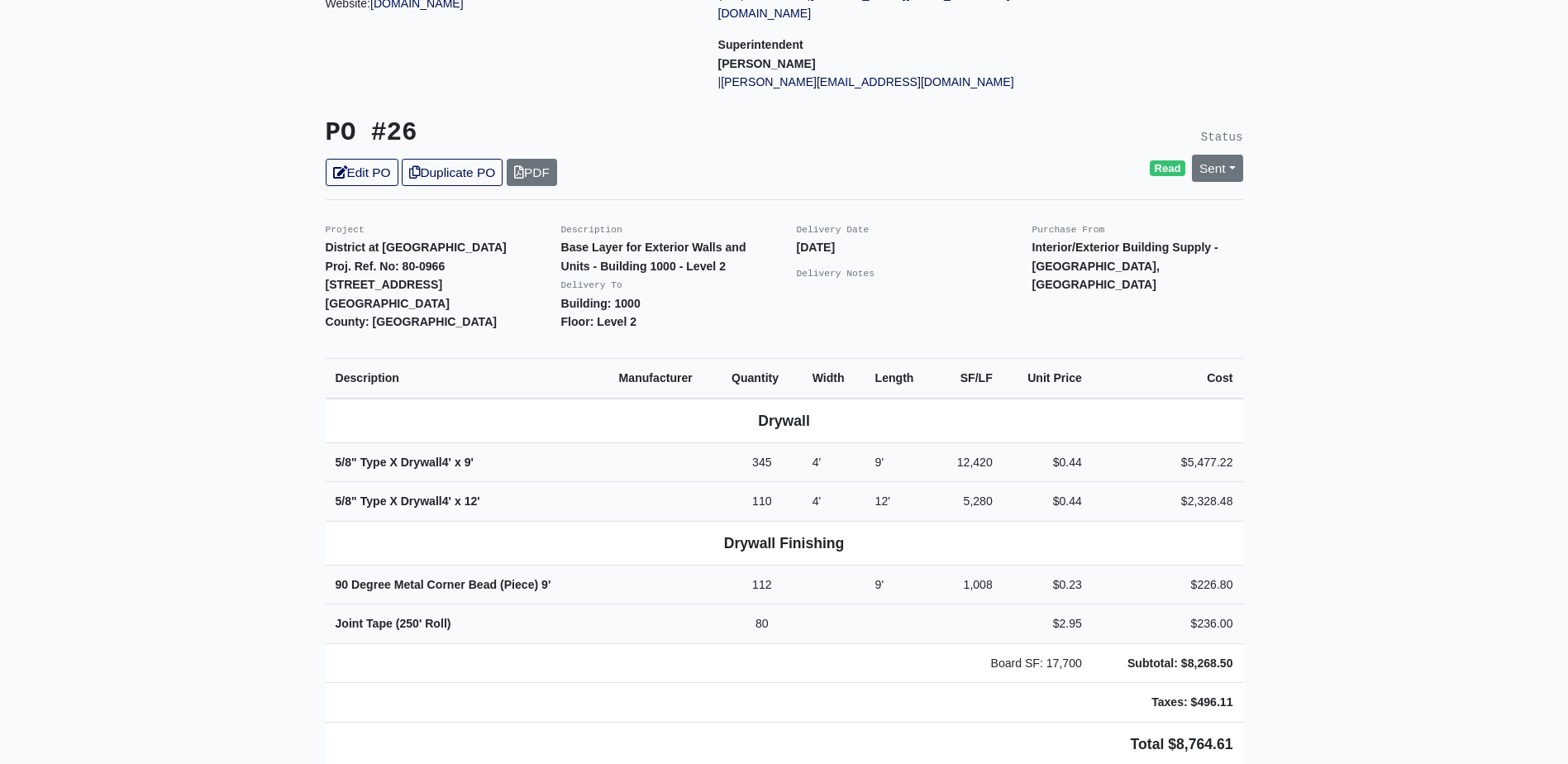
click at [1497, 359] on main "Back to Project Roswell Drywall [STREET_ADDRESS] Tel: (770) 518 - 2442 Website:…" at bounding box center [784, 755] width 1568 height 1836
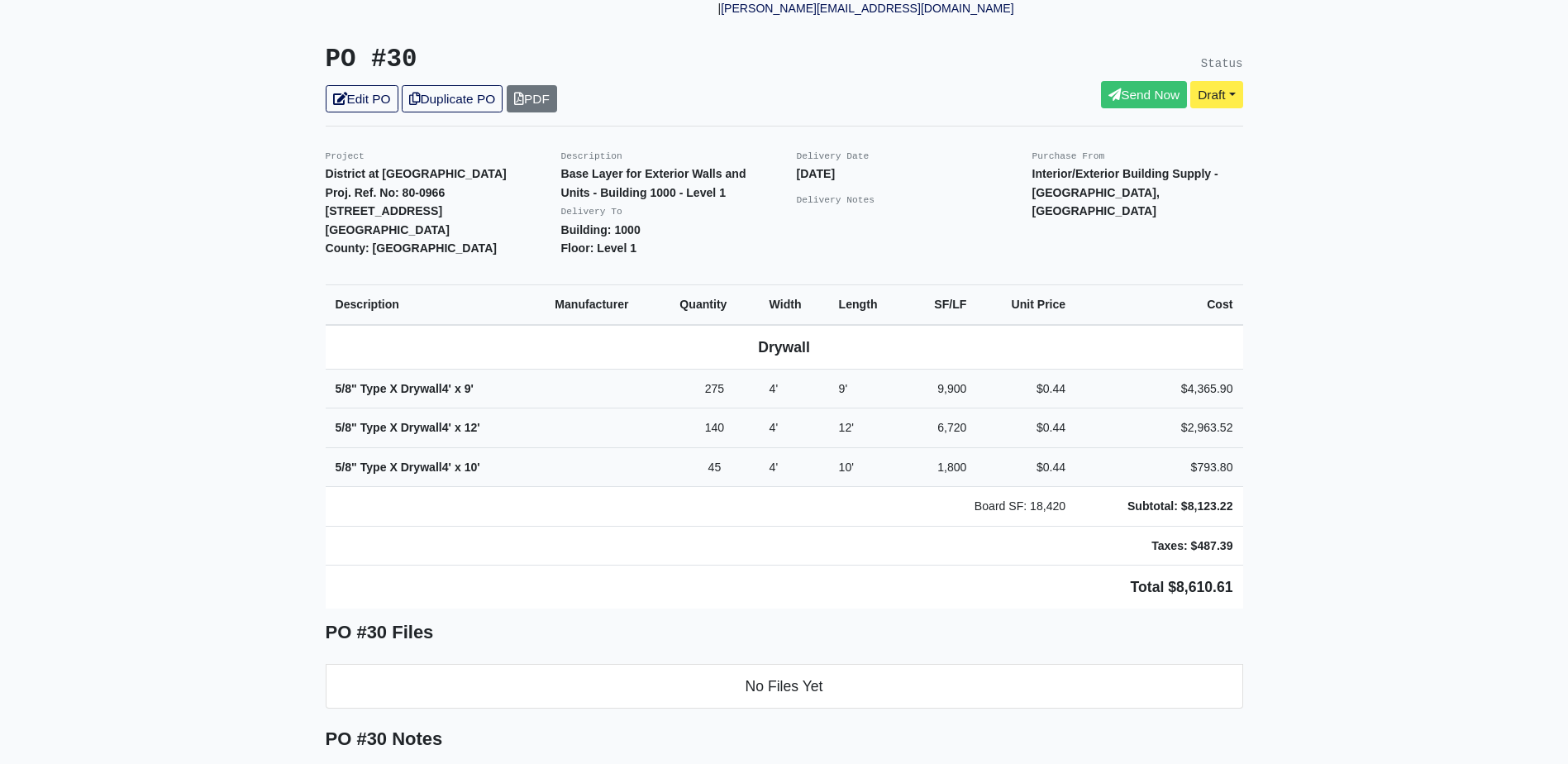
scroll to position [331, 0]
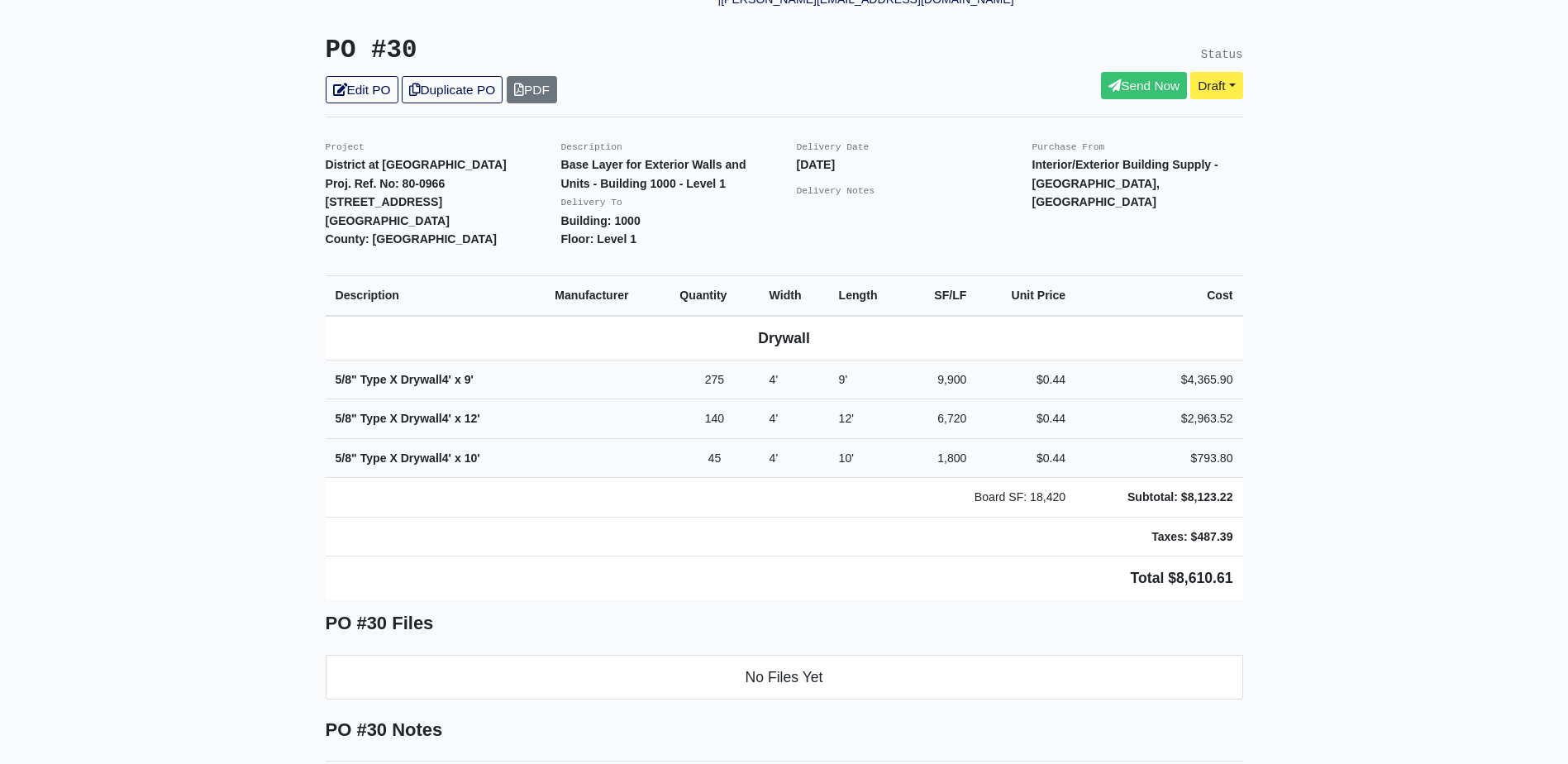
click at [925, 484] on td "Board SF: 18,420" at bounding box center [700, 497] width 750 height 40
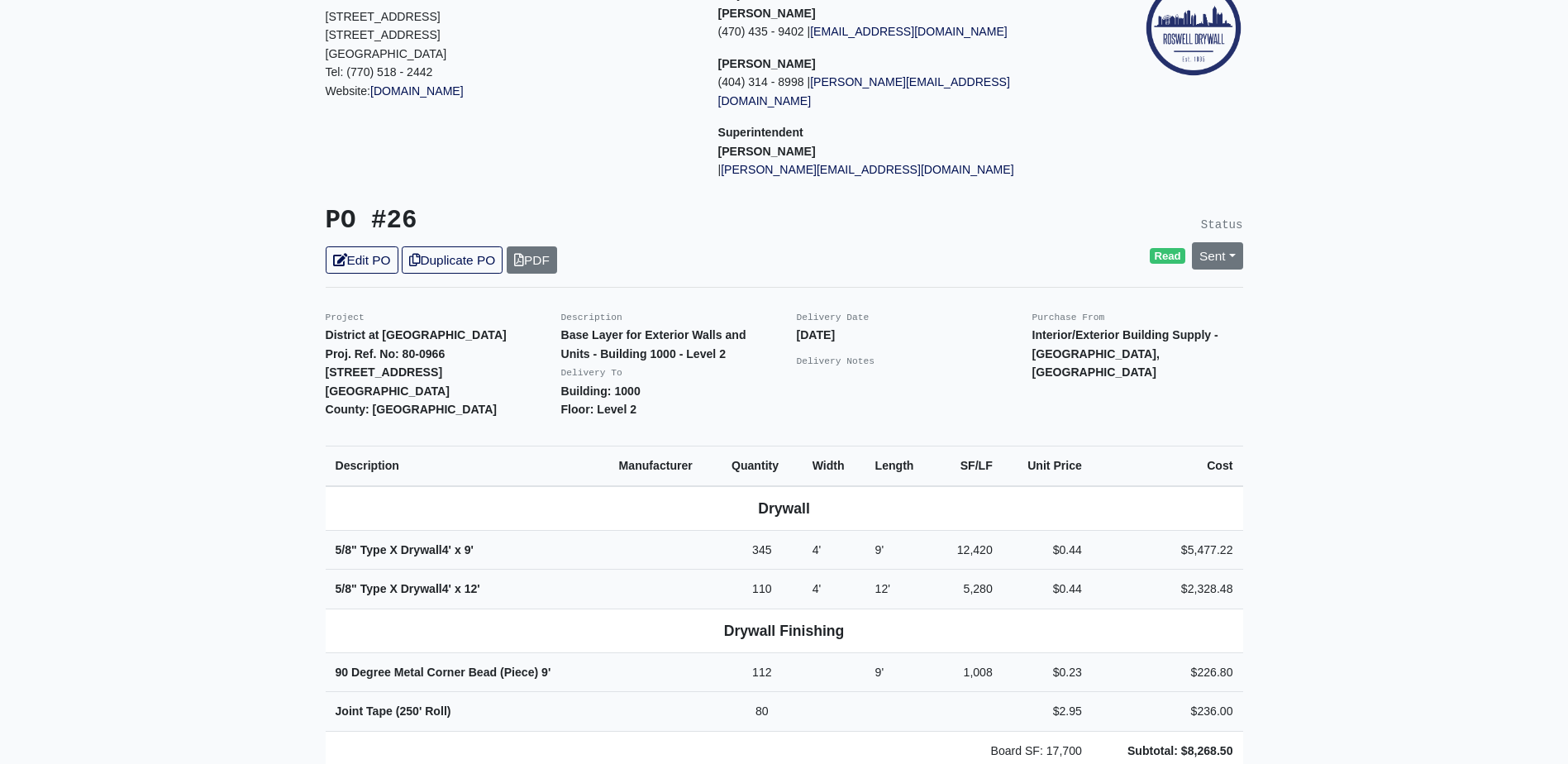
scroll to position [166, 0]
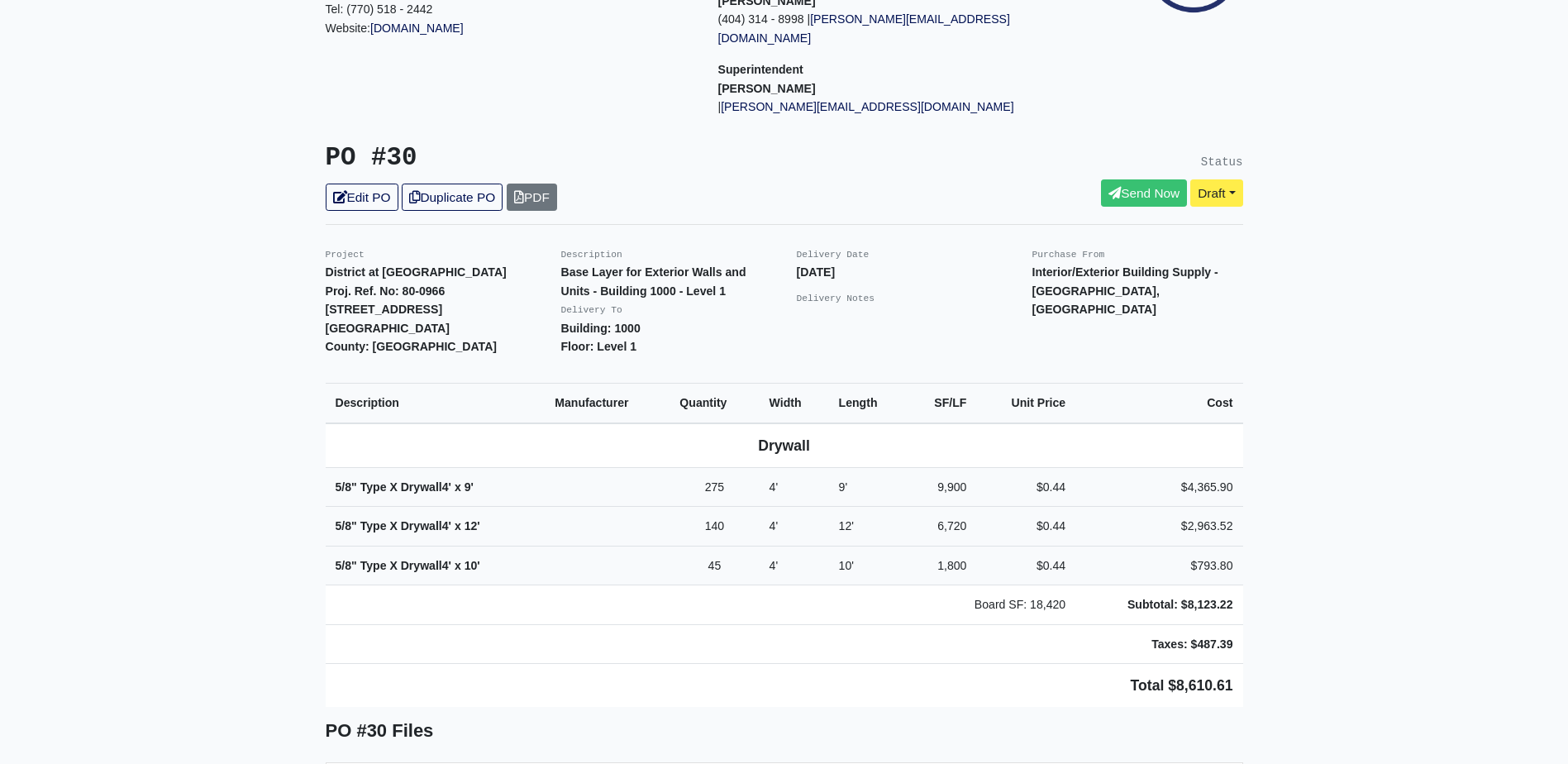
scroll to position [248, 0]
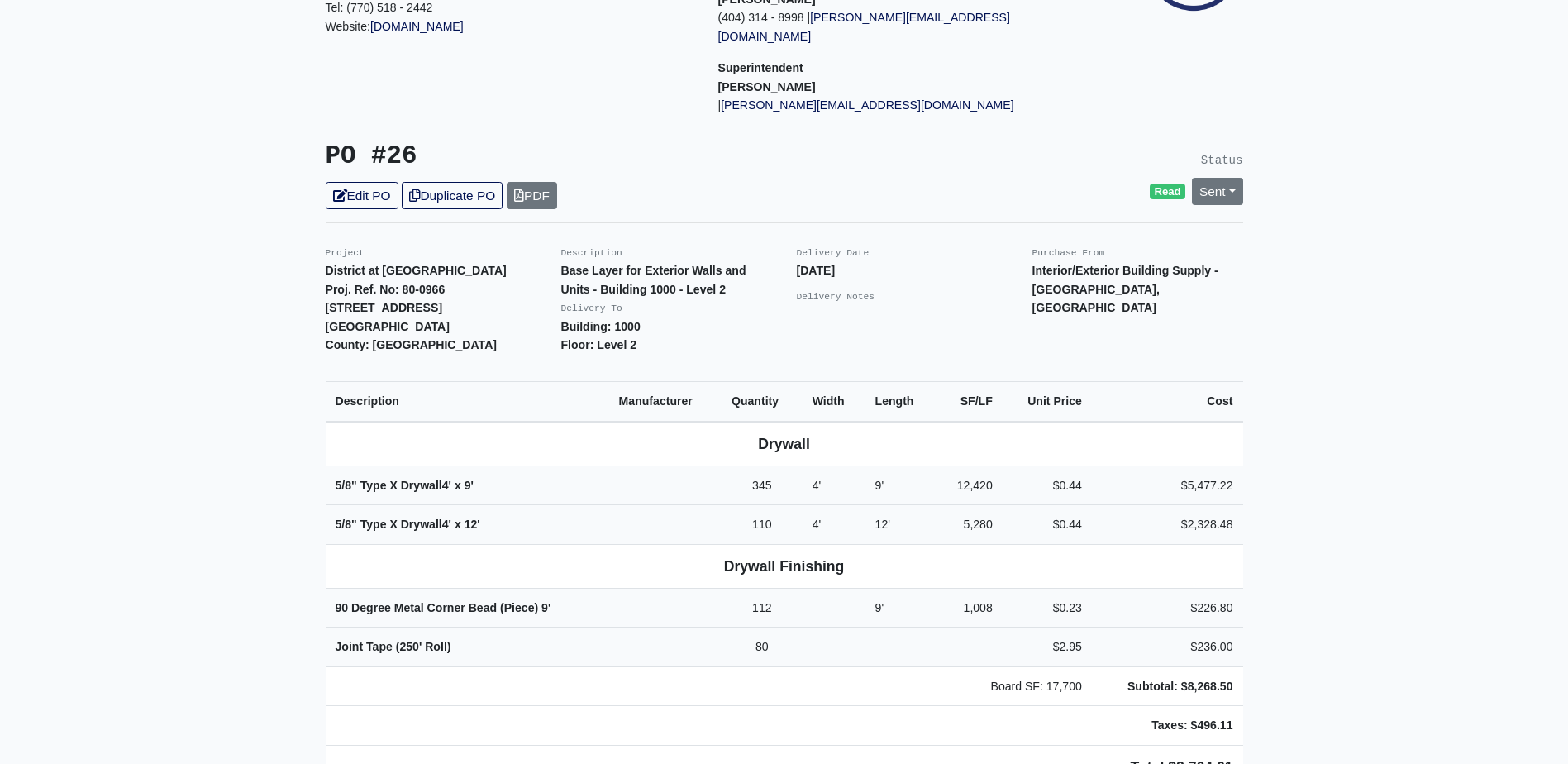
scroll to position [248, 0]
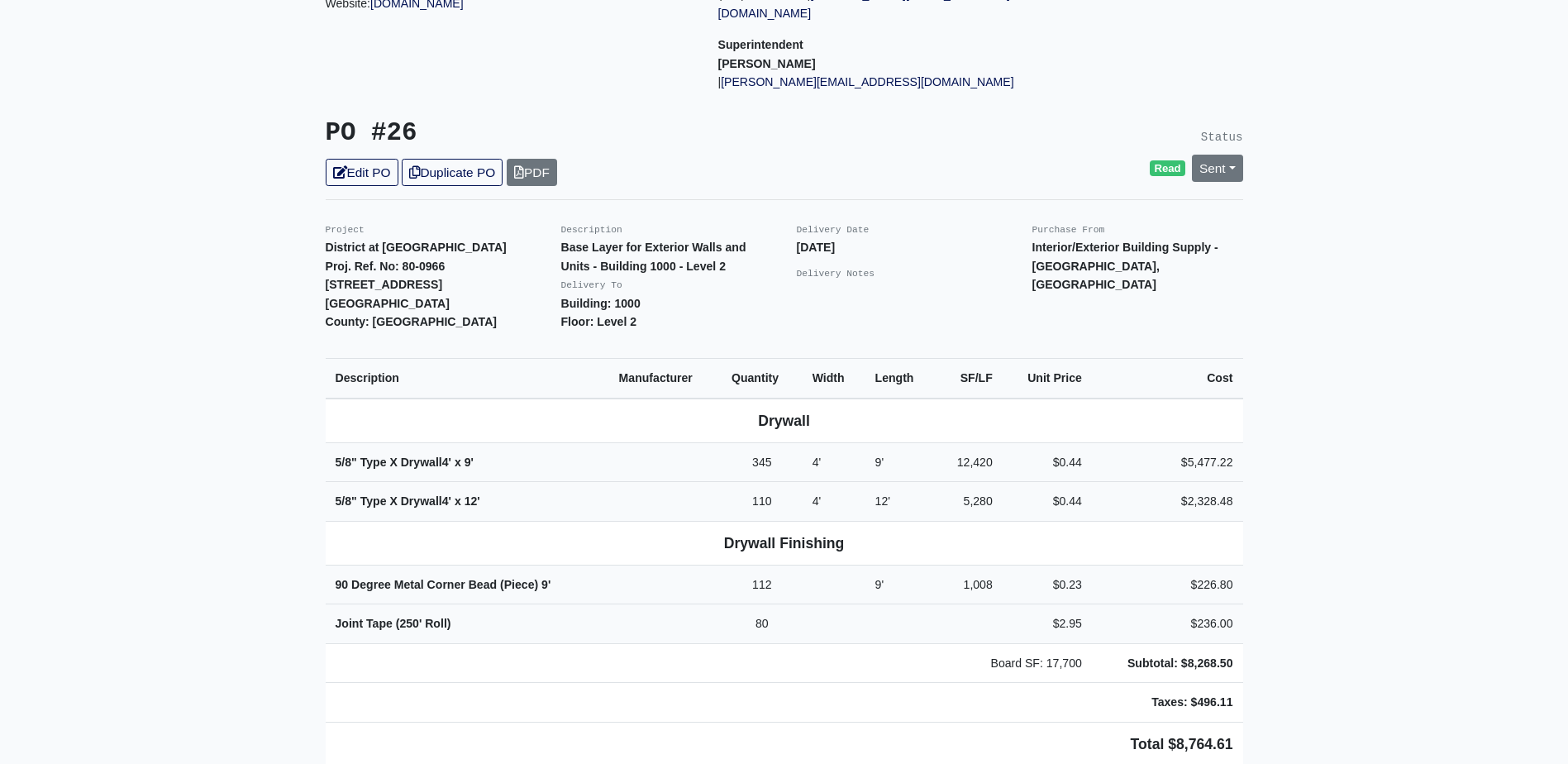
click at [1150, 521] on th "Drywall Finishing" at bounding box center [784, 543] width 918 height 44
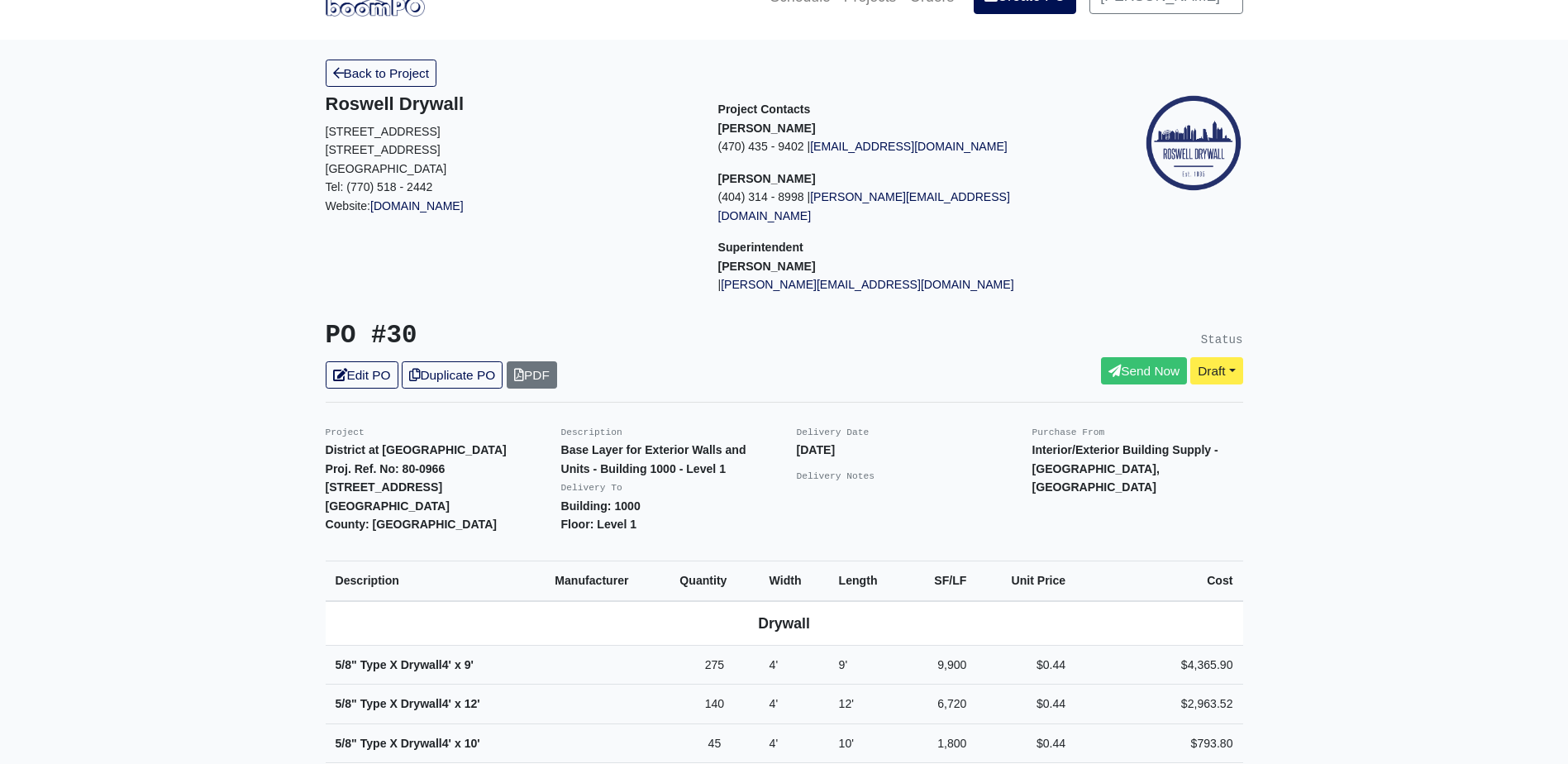
scroll to position [166, 0]
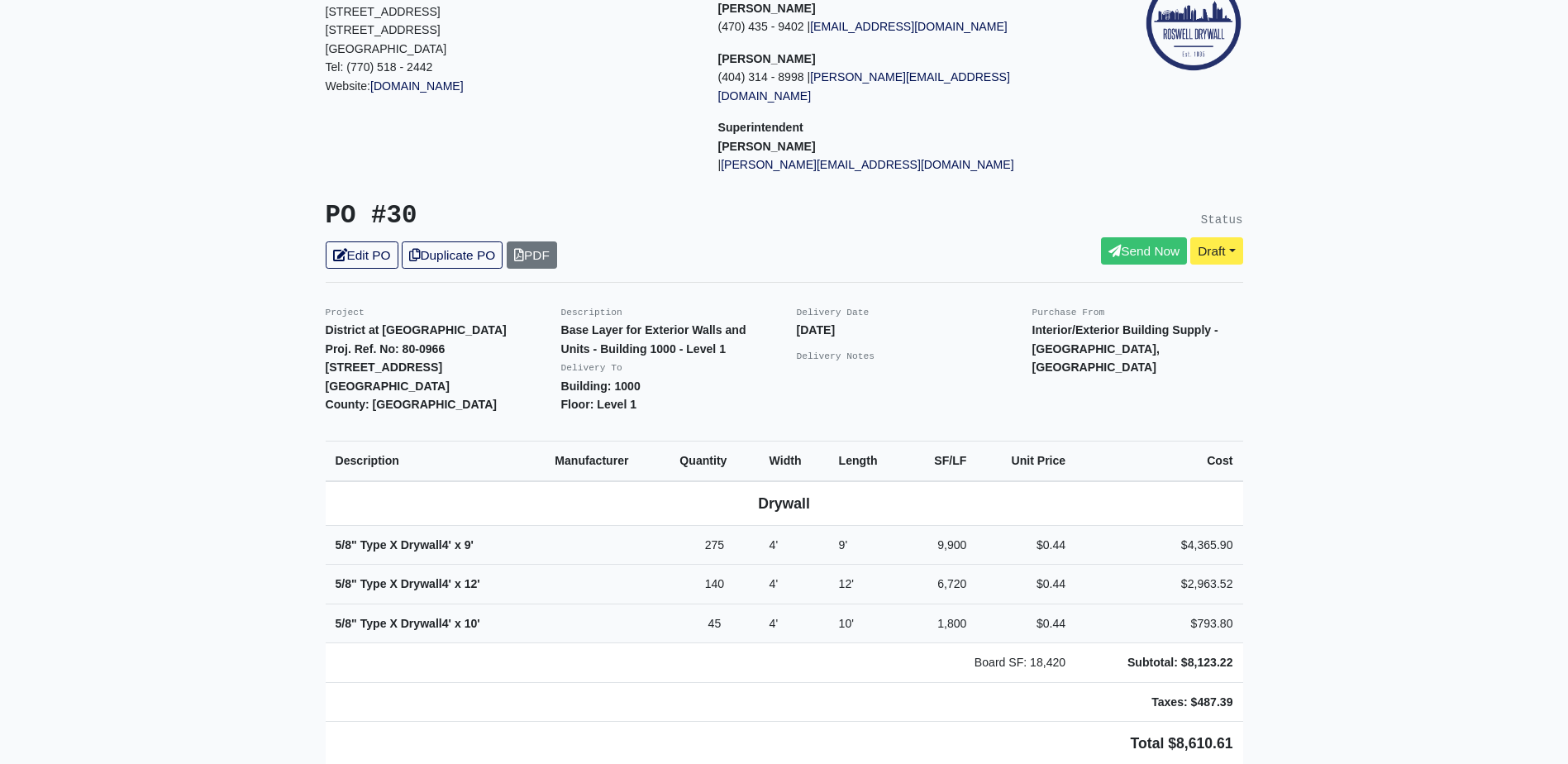
click at [339, 481] on th "Drywall" at bounding box center [784, 503] width 918 height 45
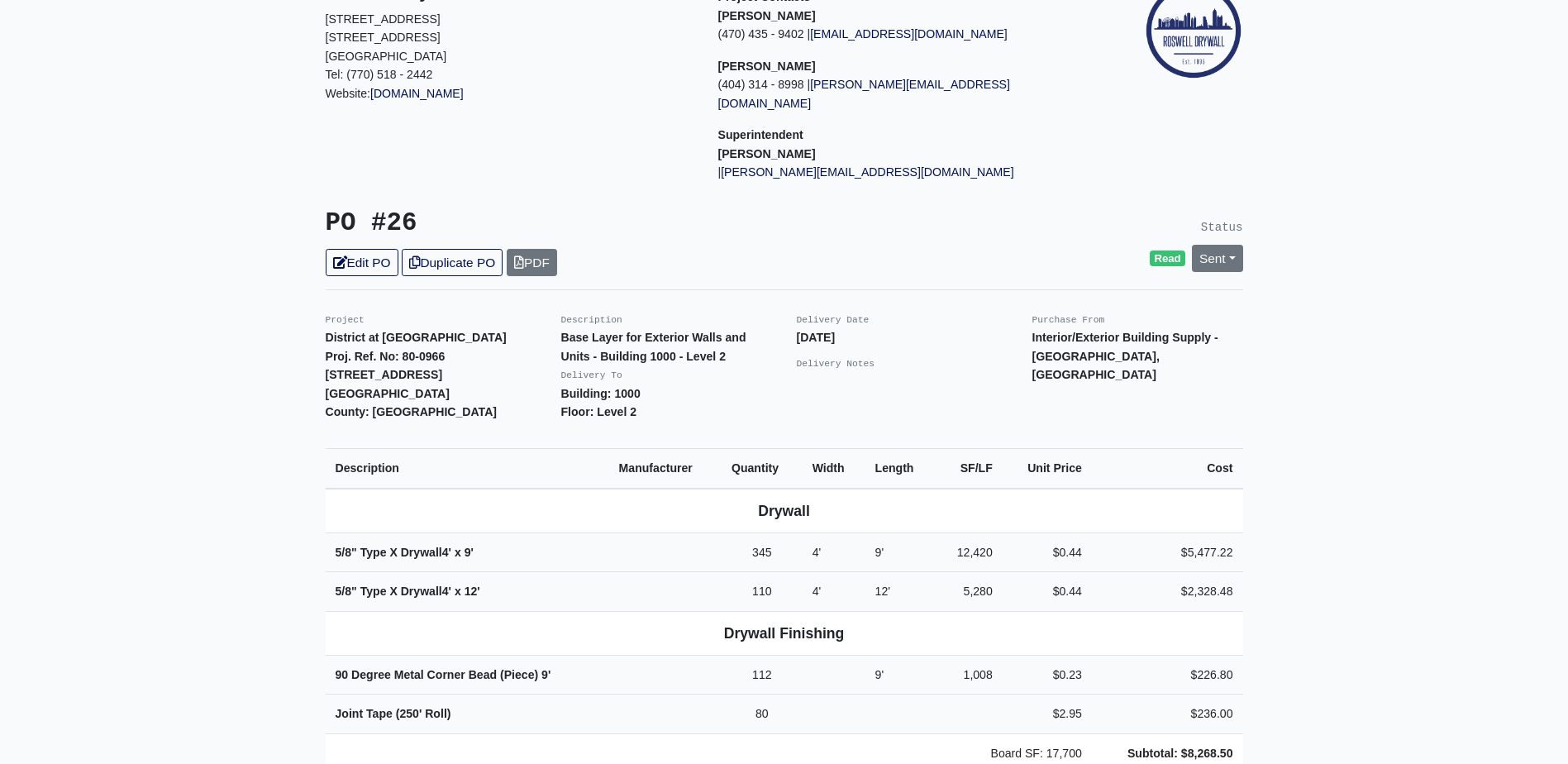
scroll to position [248, 0]
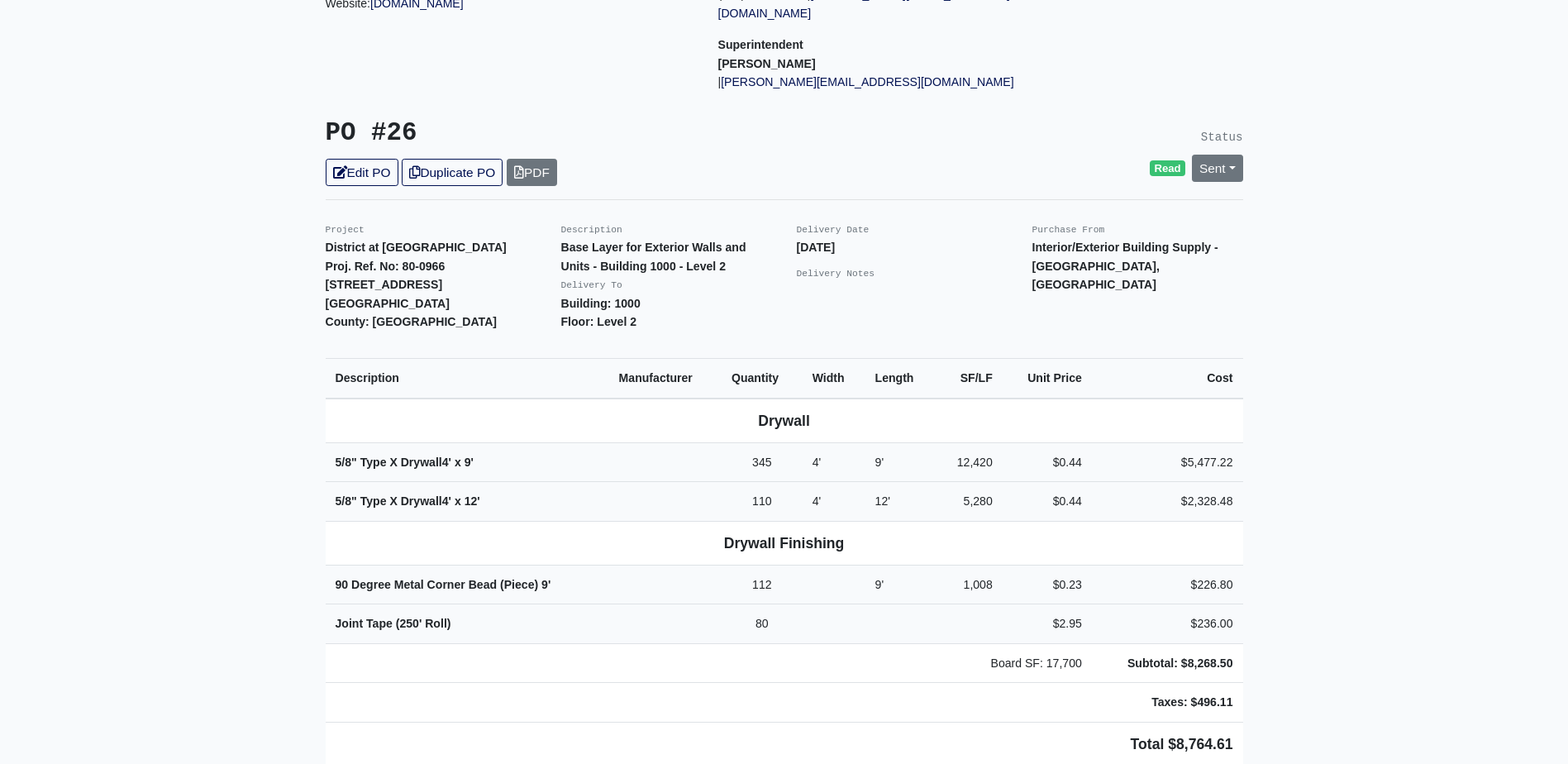
click at [1489, 390] on main "Back to Project Roswell Drywall [STREET_ADDRESS] Tel: (770) 518 - 2442 Website:…" at bounding box center [784, 755] width 1568 height 1836
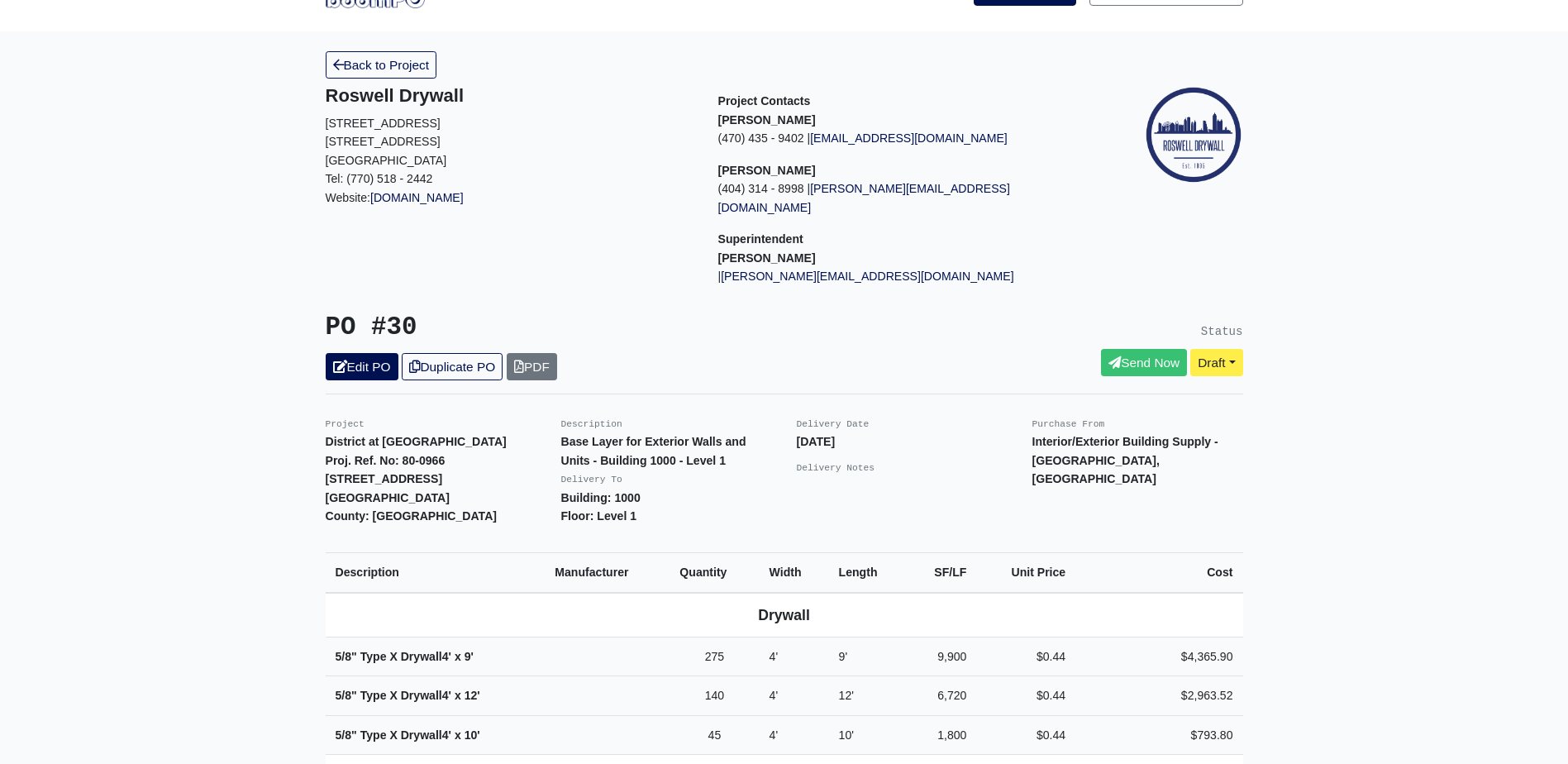
scroll to position [82, 0]
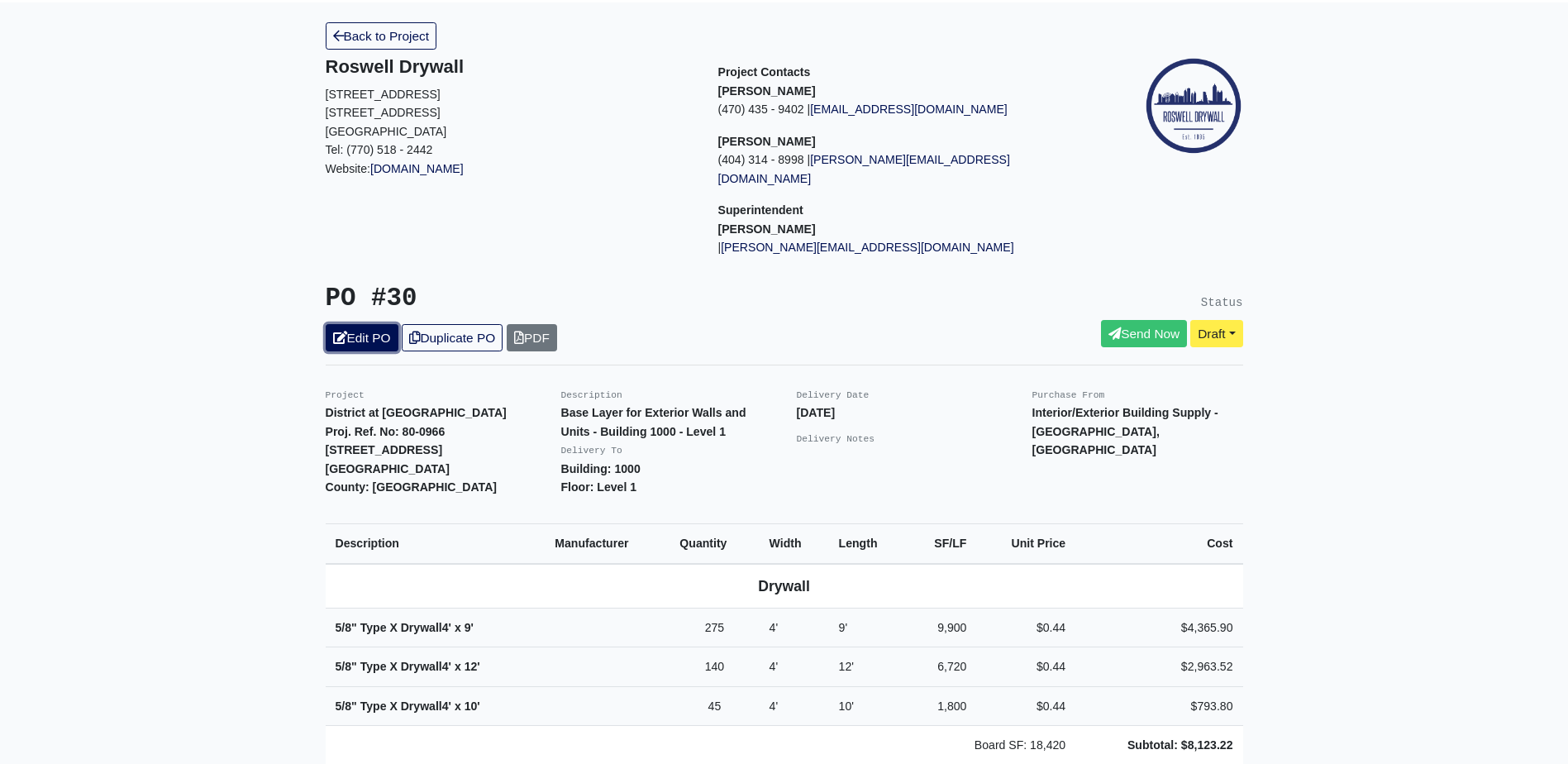
click at [359, 324] on link "Edit PO" at bounding box center [362, 337] width 73 height 27
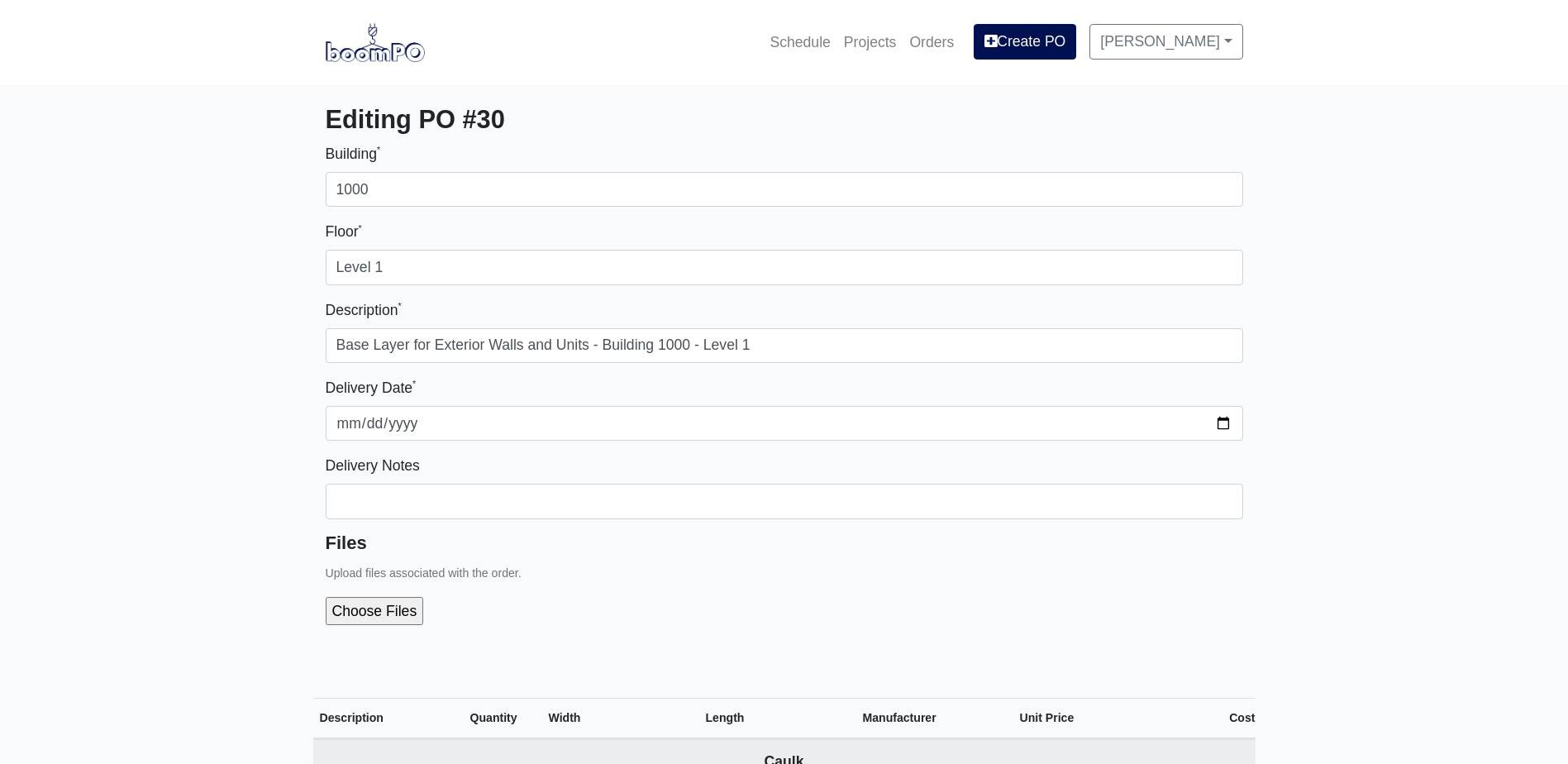
select select
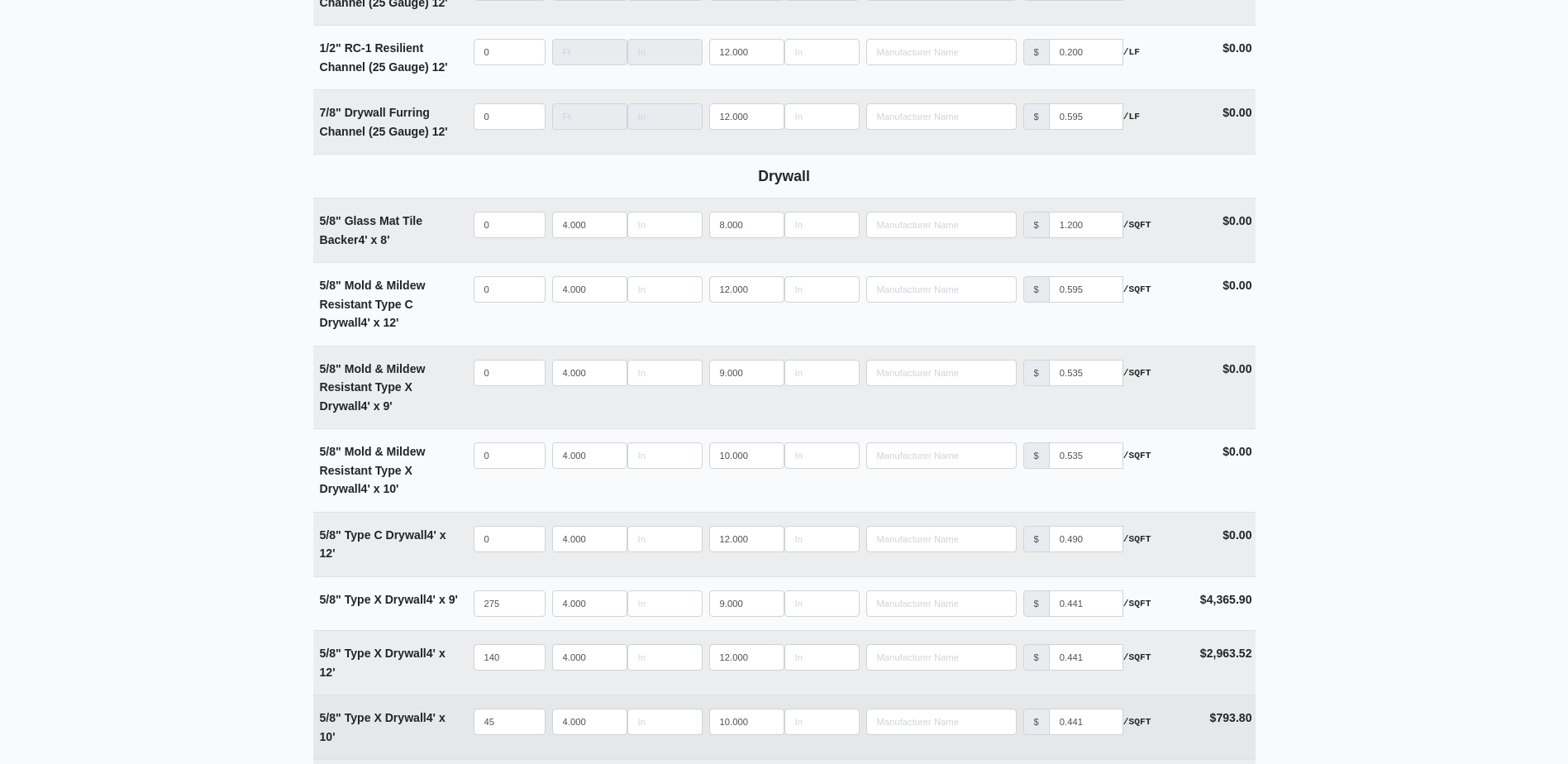
scroll to position [1157, 0]
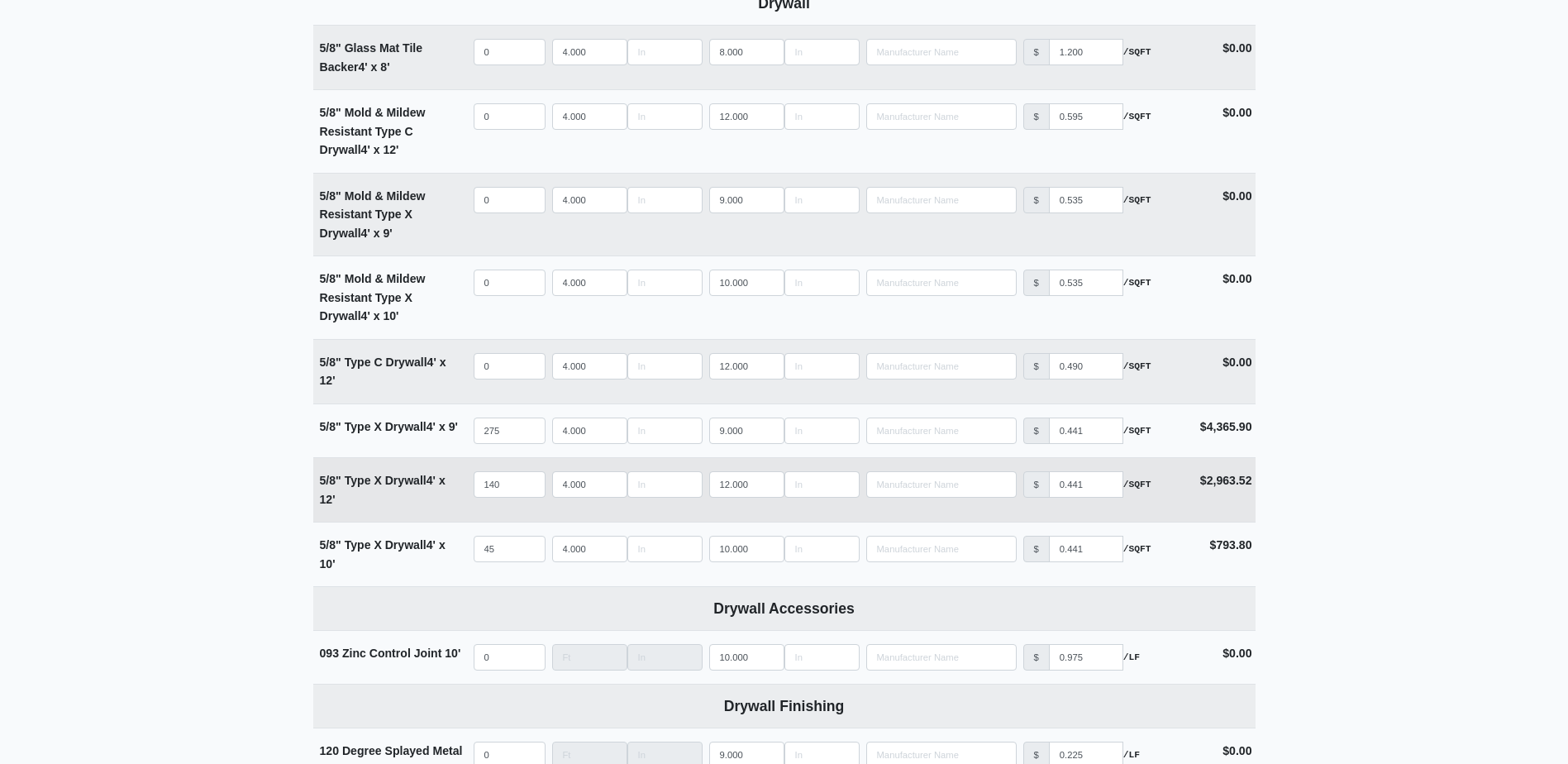
click at [512, 501] on td "Qty 140" at bounding box center [509, 490] width 78 height 64
click at [512, 491] on input "140" at bounding box center [509, 484] width 72 height 26
type input "14"
select select
type input "1"
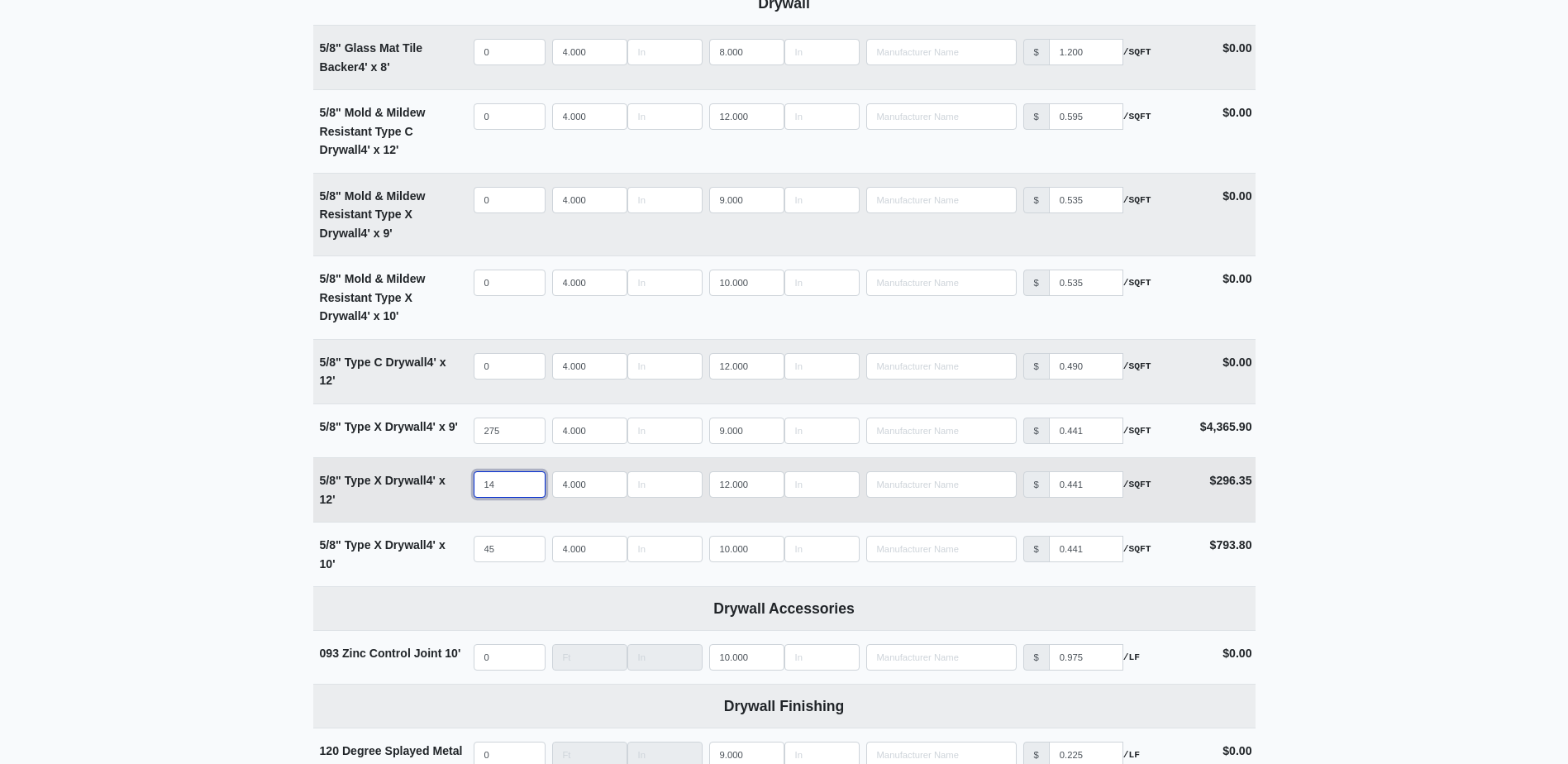
select select
type input "13"
select select
type input "135"
select select
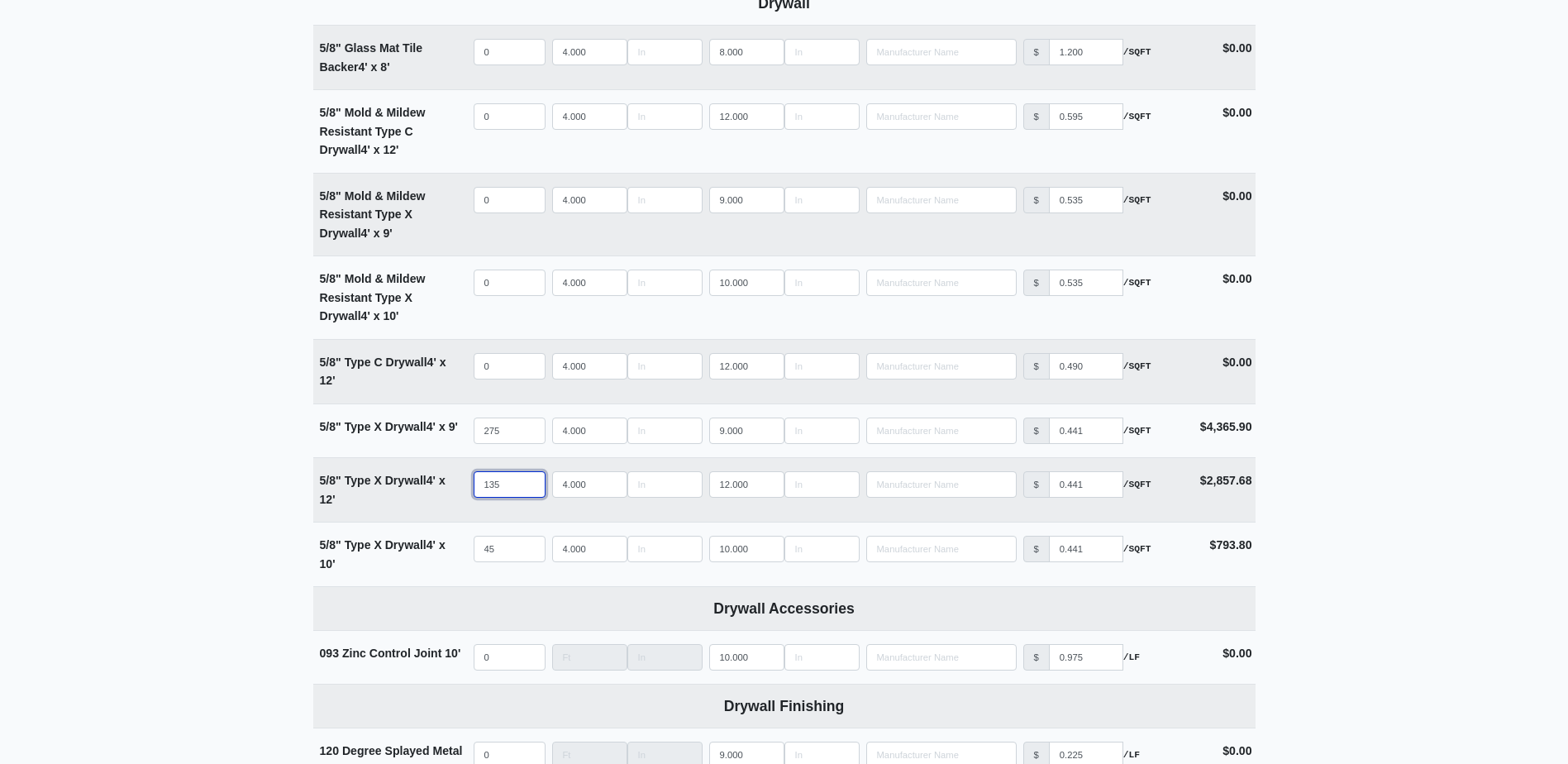
type input "135"
drag, startPoint x: 1472, startPoint y: 375, endPoint x: 1424, endPoint y: 425, distance: 69.3
click at [1472, 375] on main "Editing PO #30 Building * 1000 Floor * Level 1 Description * Base Layer for Ext…" at bounding box center [784, 309] width 1568 height 2765
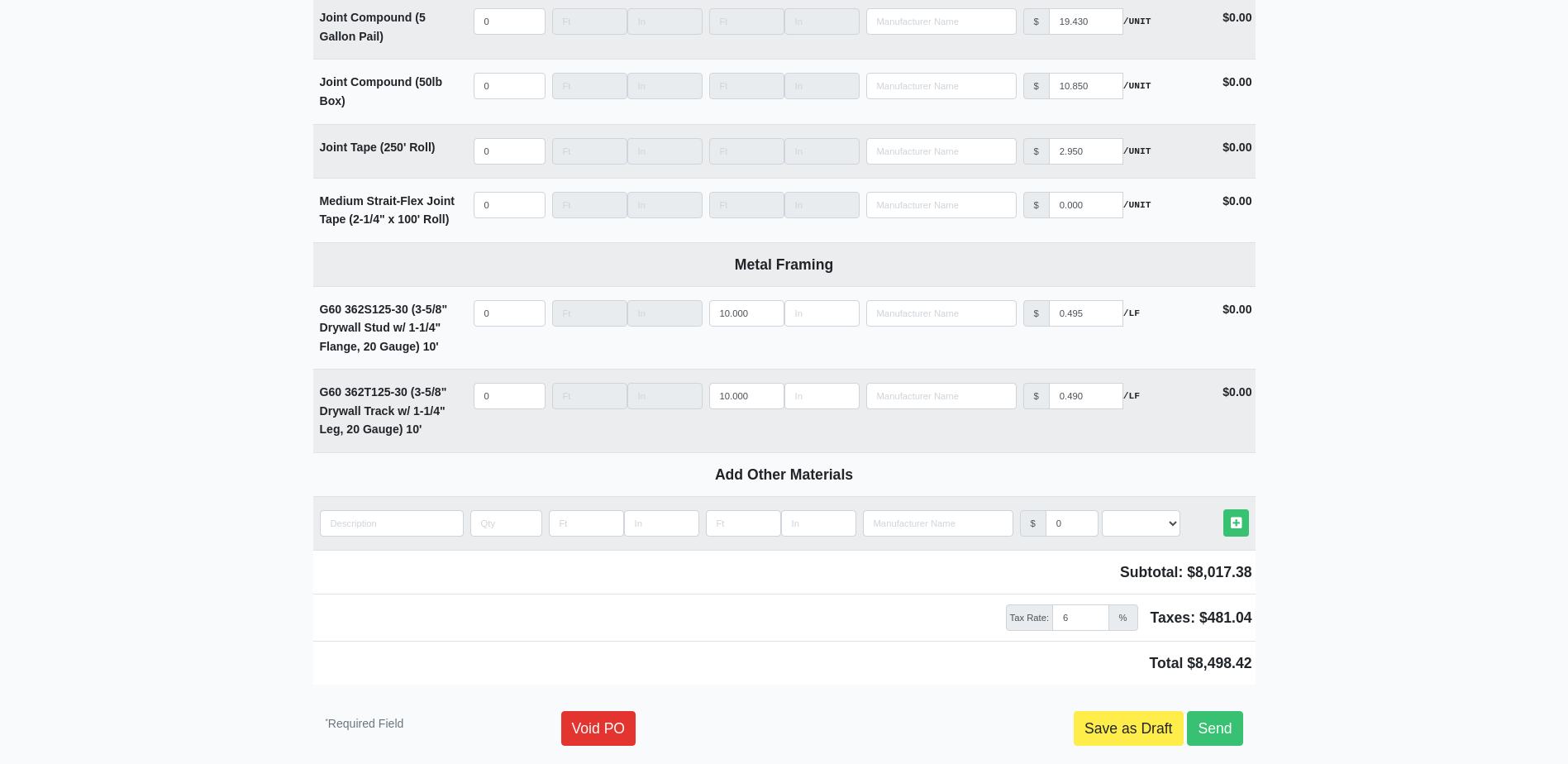
scroll to position [2163, 0]
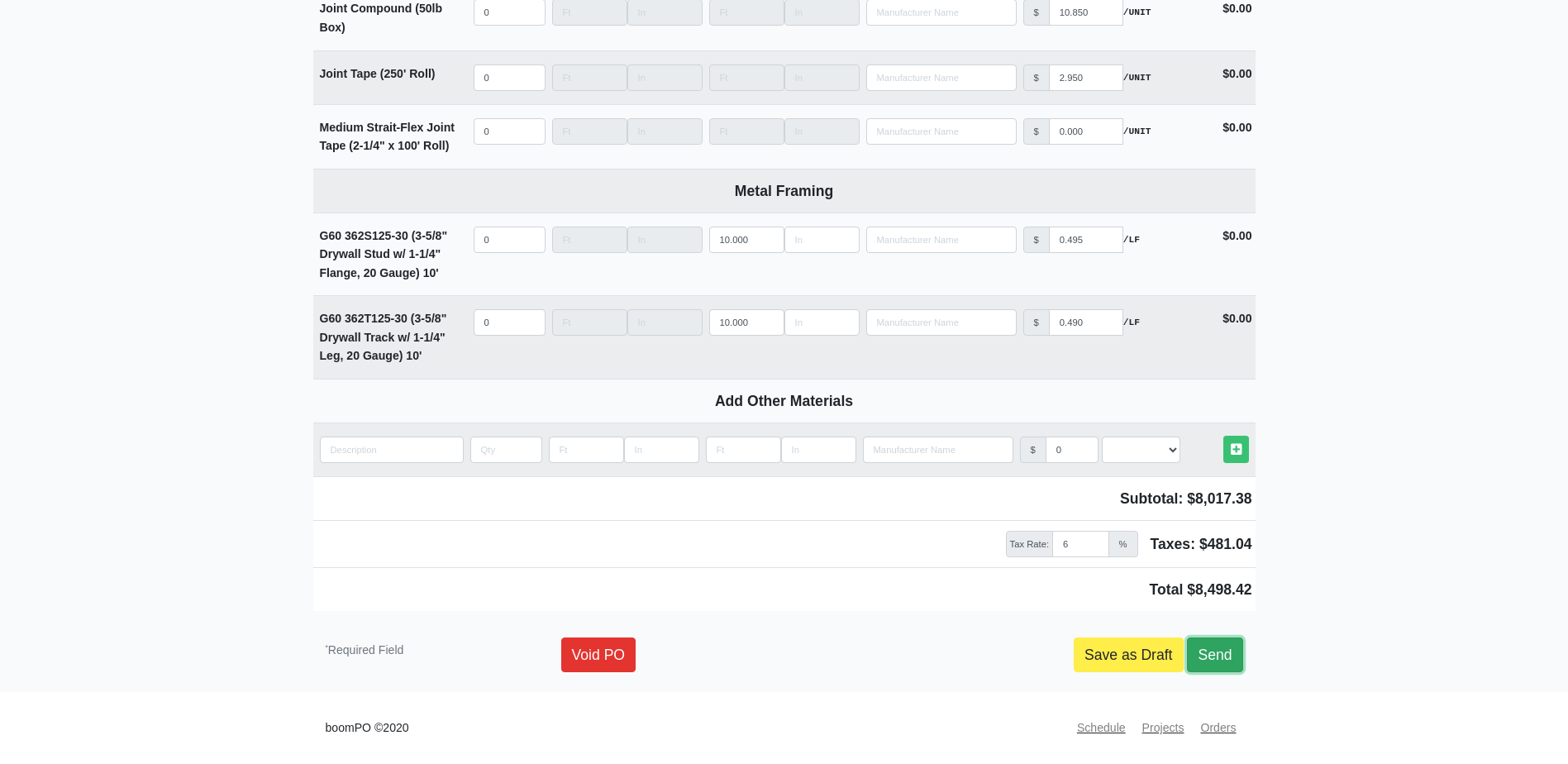
click at [1237, 657] on link "Send" at bounding box center [1214, 654] width 55 height 35
